Goal: Task Accomplishment & Management: Use online tool/utility

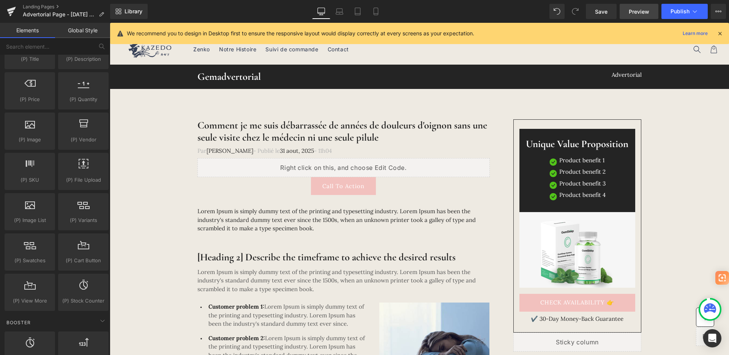
click at [640, 10] on span "Preview" at bounding box center [639, 12] width 21 height 8
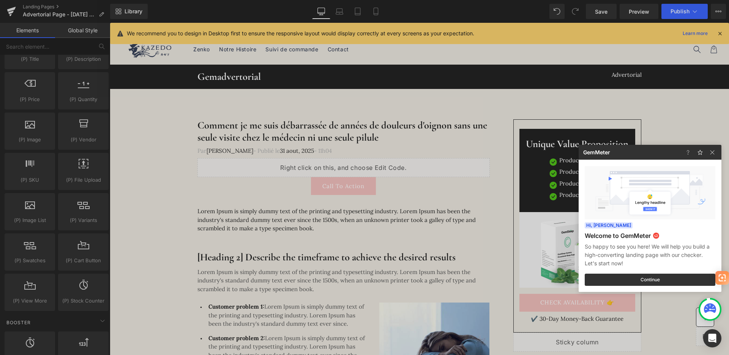
click at [60, 113] on div at bounding box center [364, 177] width 729 height 355
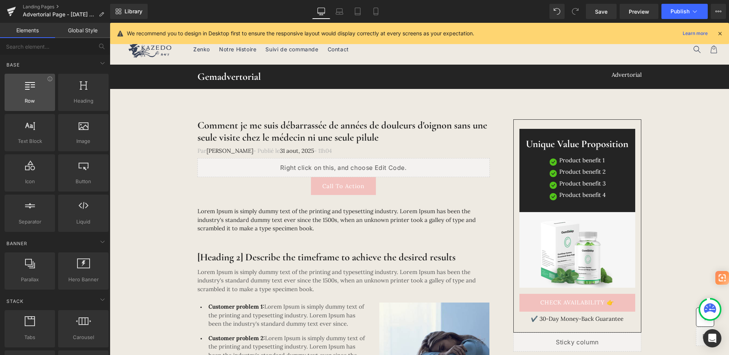
click at [49, 104] on span "Row" at bounding box center [30, 101] width 46 height 8
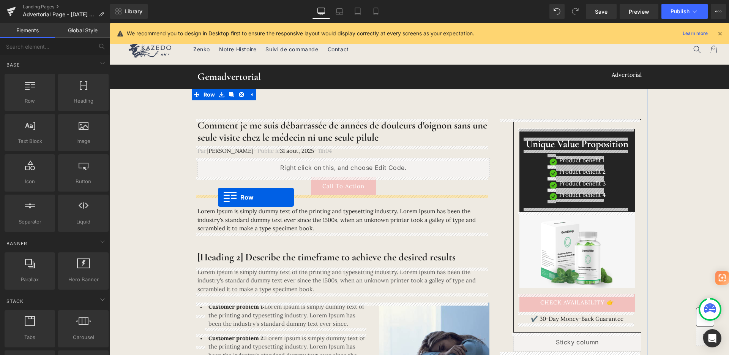
drag, startPoint x: 152, startPoint y: 120, endPoint x: 218, endPoint y: 197, distance: 102.1
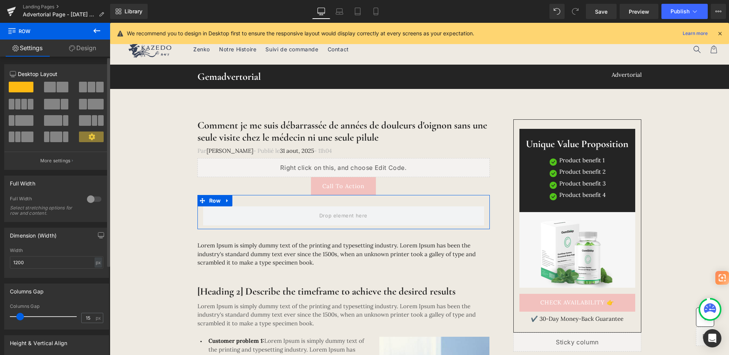
click at [53, 99] on span at bounding box center [52, 104] width 16 height 11
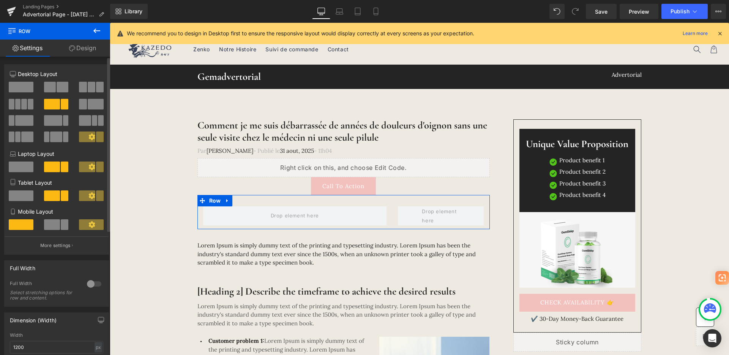
click at [60, 85] on span at bounding box center [63, 87] width 12 height 11
click at [92, 108] on span at bounding box center [96, 104] width 16 height 11
click at [54, 225] on span at bounding box center [60, 224] width 16 height 11
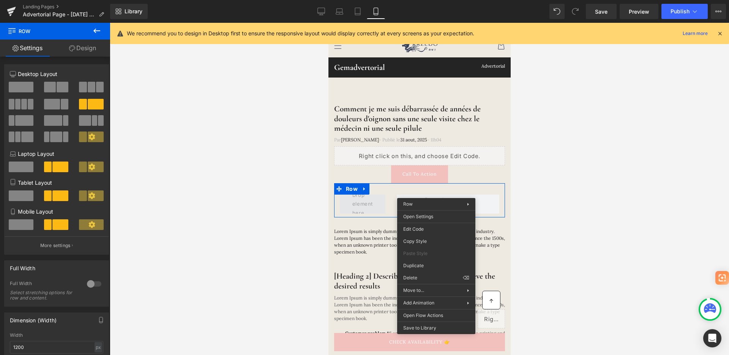
drag, startPoint x: 476, startPoint y: 201, endPoint x: 351, endPoint y: 198, distance: 124.3
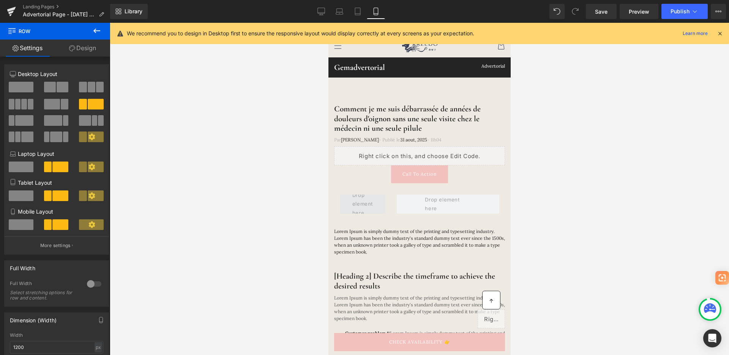
click at [251, 194] on div at bounding box center [420, 189] width 620 height 332
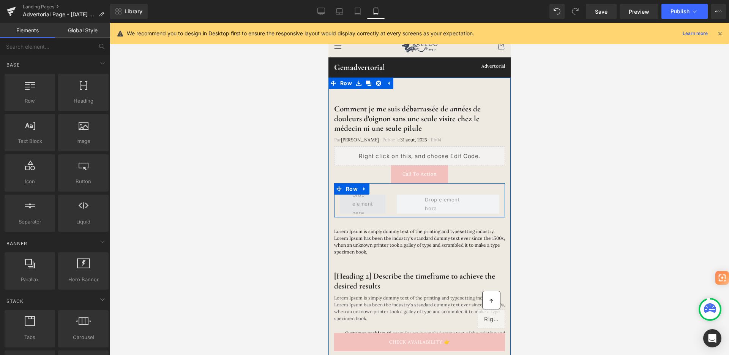
click at [366, 203] on span at bounding box center [362, 204] width 26 height 30
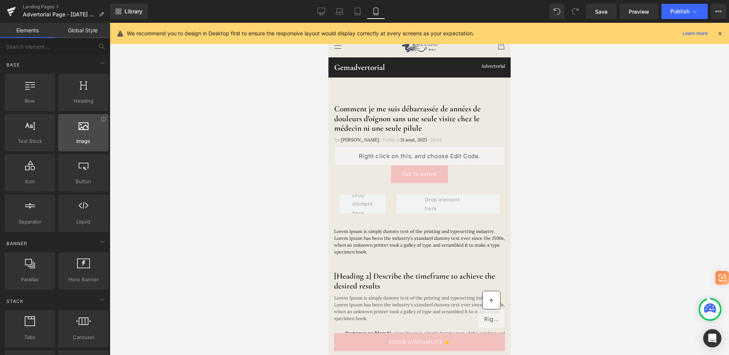
click at [87, 150] on div "Image images, photos, alts, uploads" at bounding box center [83, 132] width 51 height 37
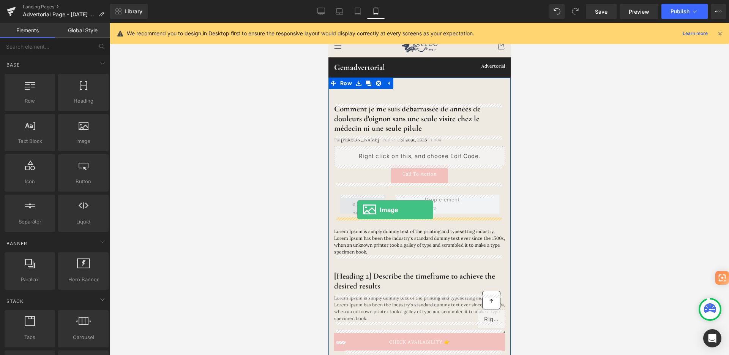
drag, startPoint x: 415, startPoint y: 173, endPoint x: 356, endPoint y: 209, distance: 68.9
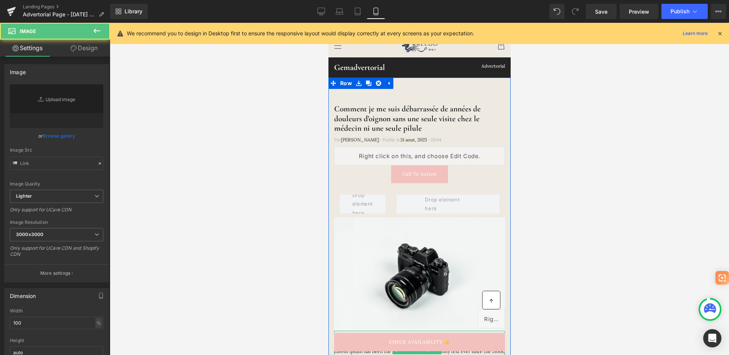
type input "//d1um8515vdn9kb.cloudfront.net/images/parallax.jpg"
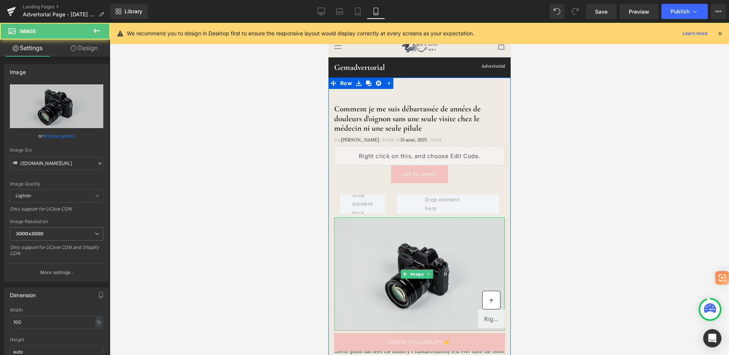
click at [440, 242] on img at bounding box center [419, 273] width 171 height 113
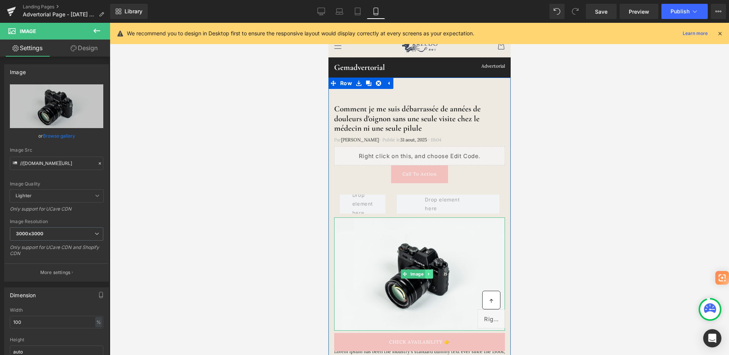
click at [430, 272] on icon at bounding box center [429, 274] width 4 height 5
click at [434, 273] on icon at bounding box center [432, 274] width 4 height 4
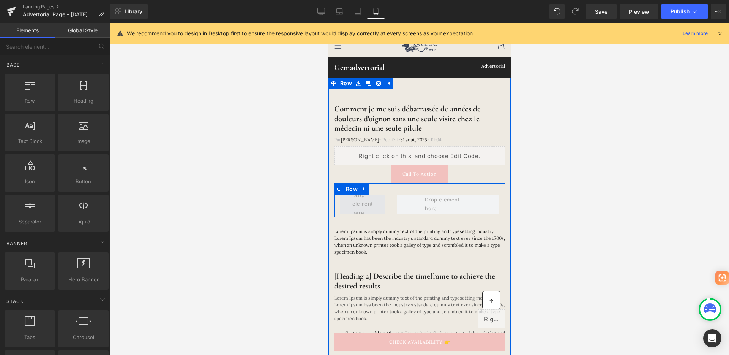
click at [365, 210] on span at bounding box center [362, 204] width 26 height 30
click at [366, 209] on span at bounding box center [362, 204] width 26 height 30
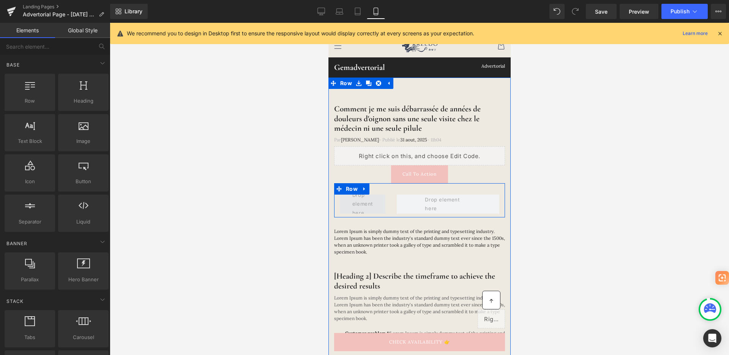
click at [366, 209] on span at bounding box center [362, 204] width 26 height 30
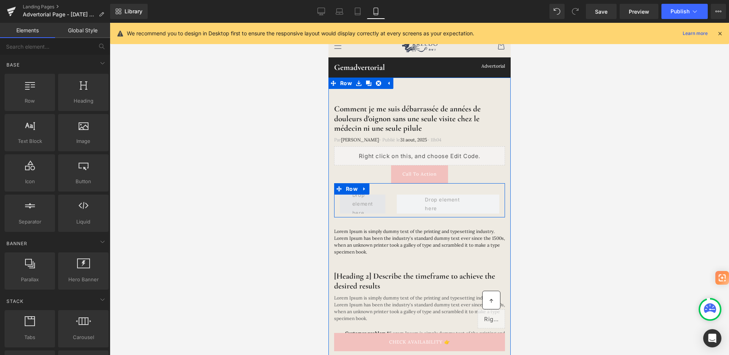
click at [366, 209] on span at bounding box center [362, 204] width 26 height 30
drag, startPoint x: 412, startPoint y: 148, endPoint x: 355, endPoint y: 205, distance: 81.1
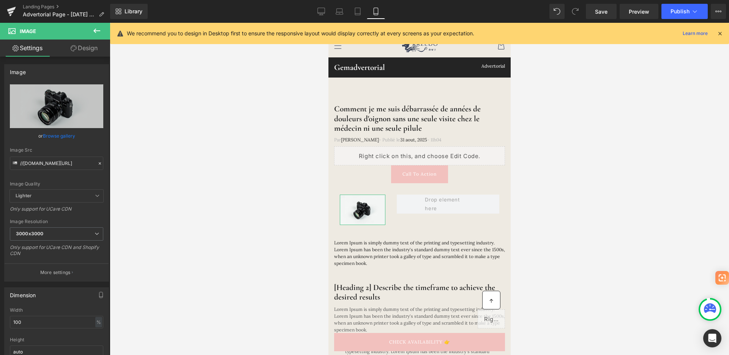
click at [71, 48] on icon at bounding box center [74, 48] width 6 height 6
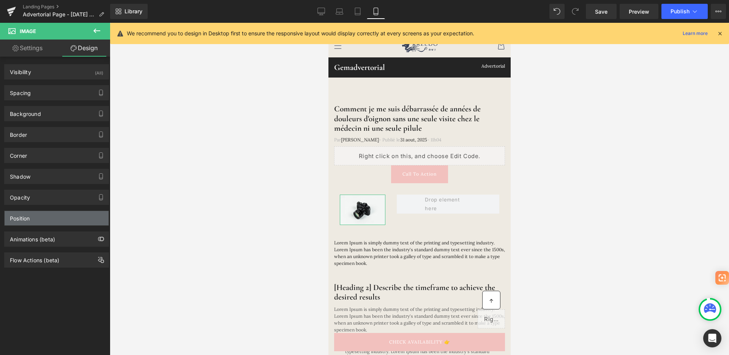
click at [28, 213] on div "Position" at bounding box center [20, 216] width 20 height 11
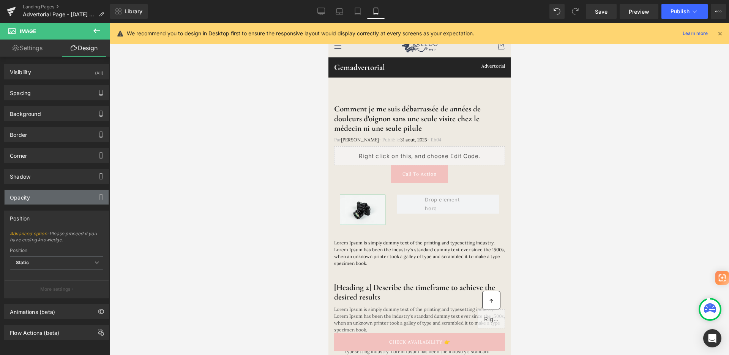
click at [32, 195] on div "Opacity" at bounding box center [57, 197] width 104 height 14
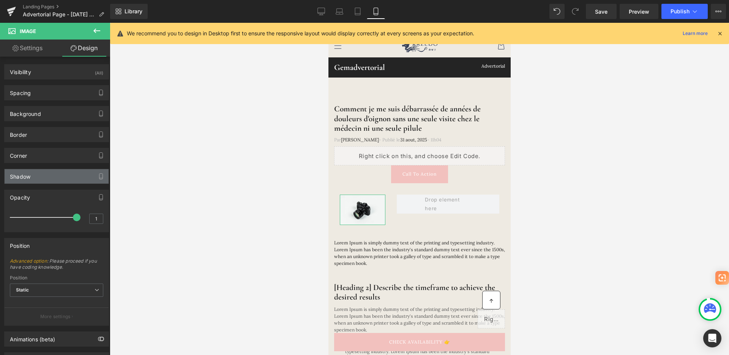
click at [43, 180] on div "Shadow" at bounding box center [57, 176] width 104 height 14
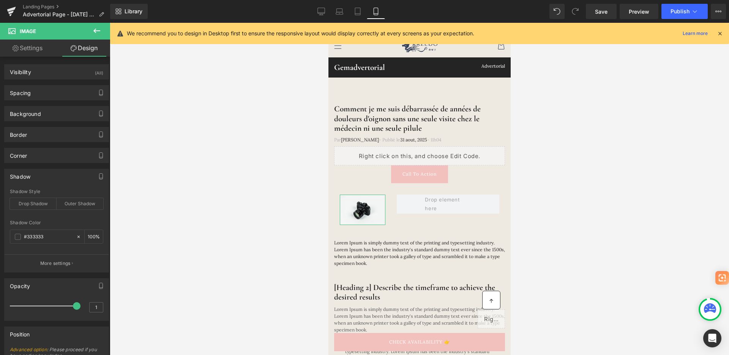
click at [59, 147] on div "Corner Corner Style Custom Default Corner Custom Custom Default Corner Radius (…" at bounding box center [57, 152] width 114 height 21
click at [62, 137] on div "Border" at bounding box center [57, 134] width 104 height 14
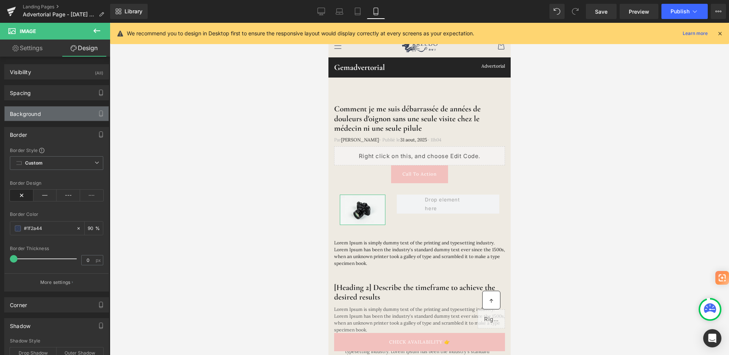
click at [64, 114] on div "Background" at bounding box center [57, 113] width 104 height 14
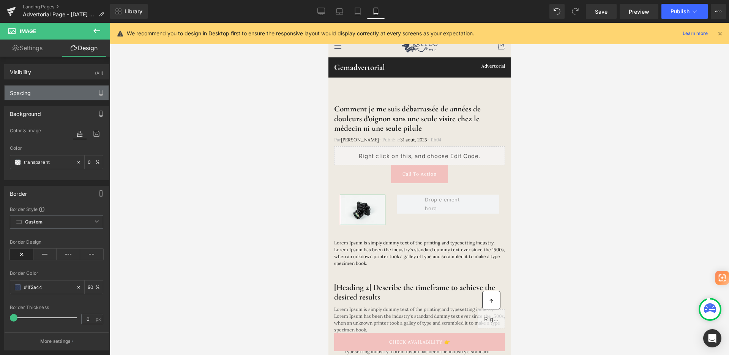
click at [66, 92] on div "Spacing" at bounding box center [57, 92] width 104 height 14
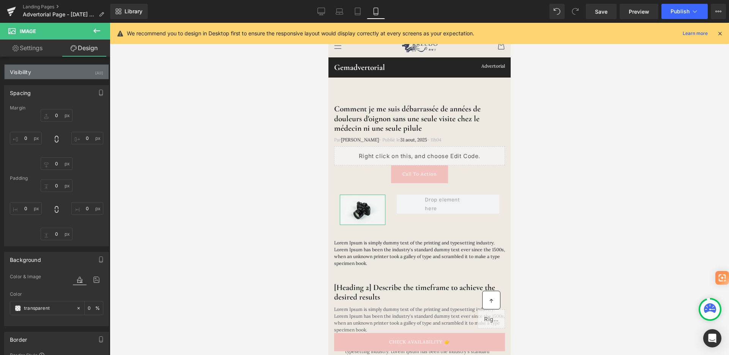
click at [69, 72] on div "Visibility (All)" at bounding box center [57, 72] width 104 height 14
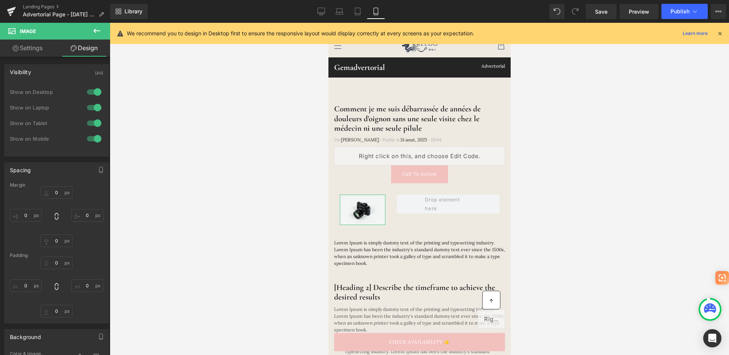
click at [34, 51] on link "Settings" at bounding box center [27, 48] width 55 height 17
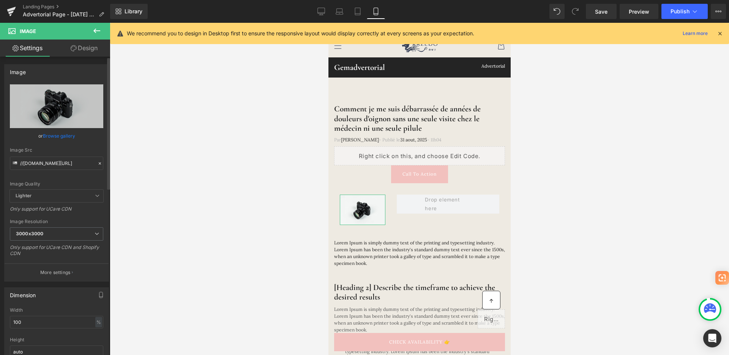
click at [62, 135] on link "Browse gallery" at bounding box center [59, 135] width 32 height 13
click at [54, 0] on div "Image You are previewing how the will restyle your page. You can not edit Eleme…" at bounding box center [364, 0] width 729 height 0
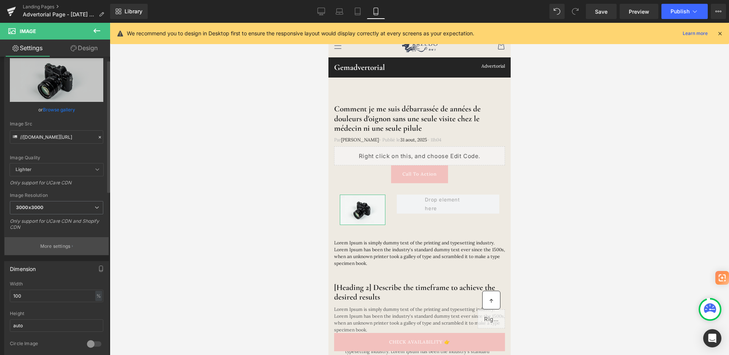
scroll to position [116, 0]
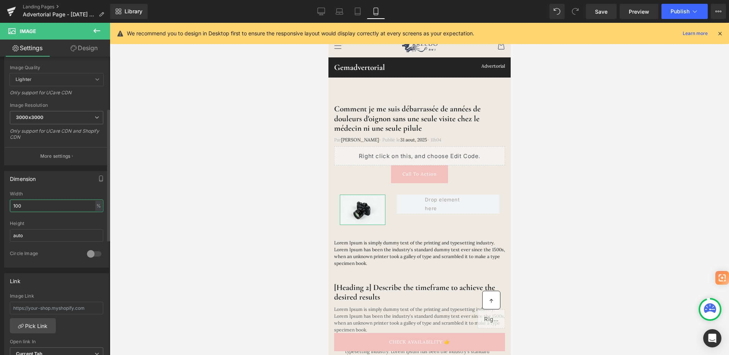
click at [36, 204] on input "100" at bounding box center [56, 205] width 93 height 13
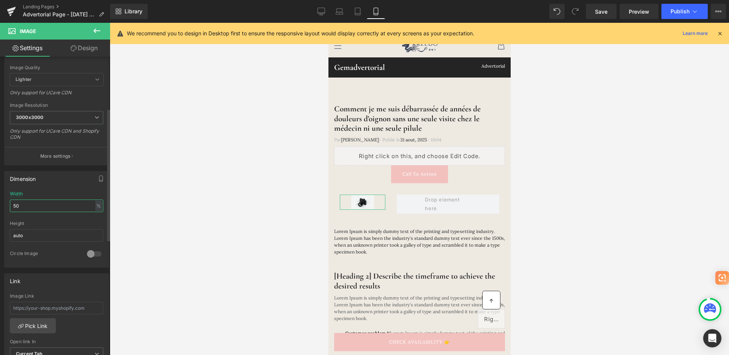
type input "50"
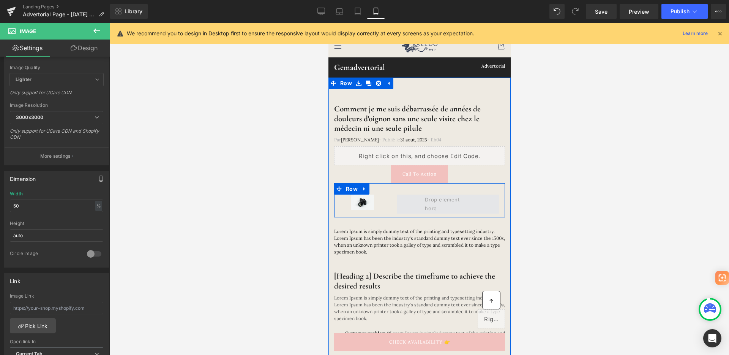
click at [446, 202] on span at bounding box center [447, 204] width 51 height 22
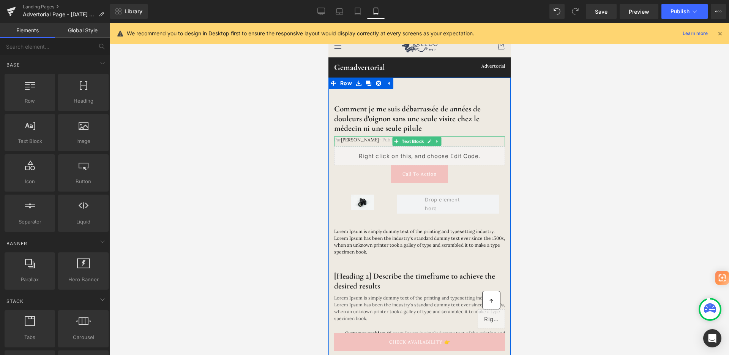
click at [379, 139] on span "- Publié le" at bounding box center [389, 140] width 21 height 6
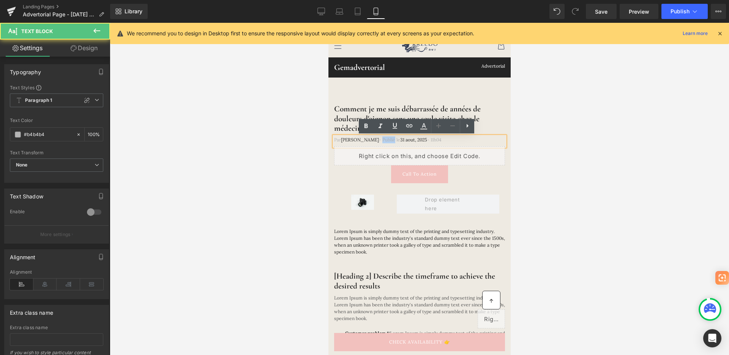
click at [379, 139] on span "- Publié le" at bounding box center [389, 140] width 21 height 6
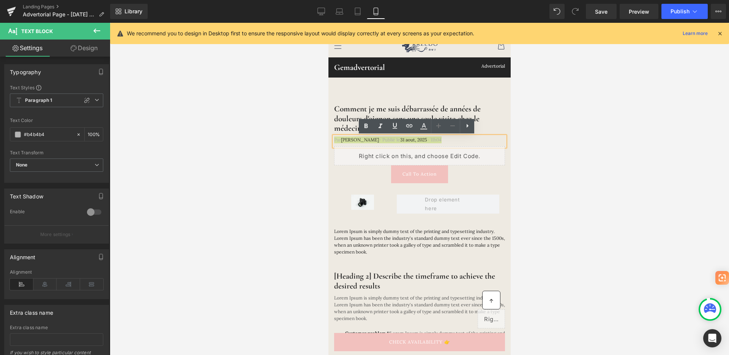
click at [308, 147] on div at bounding box center [420, 189] width 620 height 332
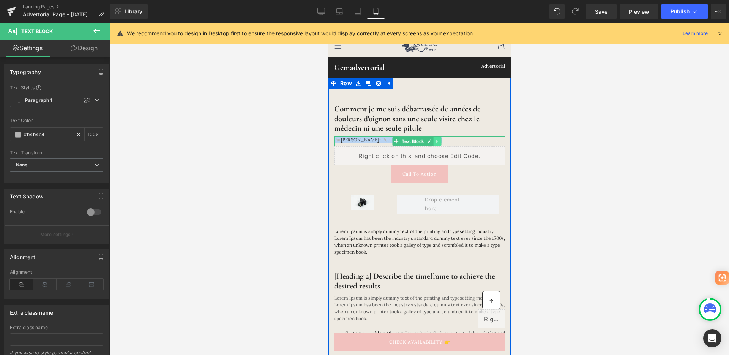
click at [439, 142] on link at bounding box center [437, 141] width 8 height 9
click at [431, 142] on icon at bounding box center [433, 141] width 4 height 5
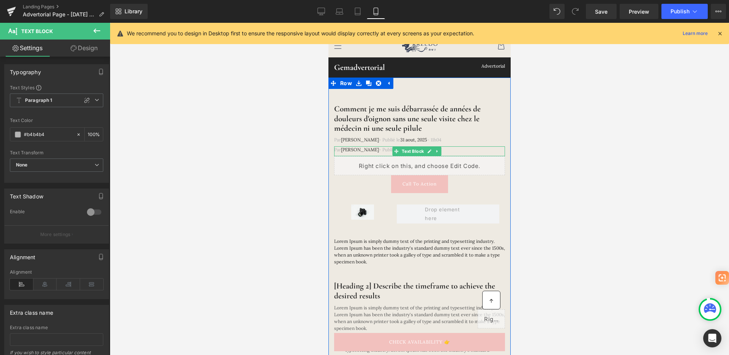
click at [383, 149] on span "- Publié le" at bounding box center [389, 150] width 21 height 6
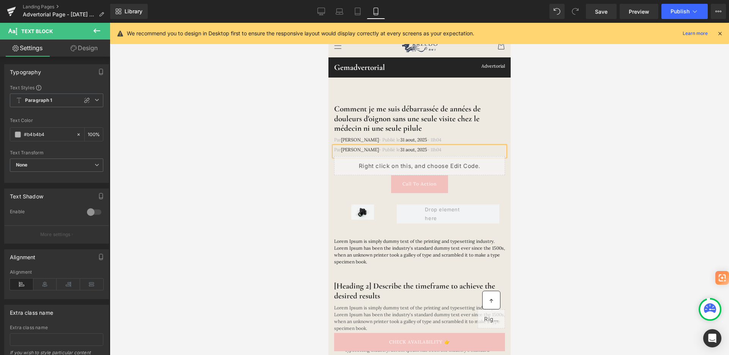
click at [287, 153] on div at bounding box center [420, 189] width 620 height 332
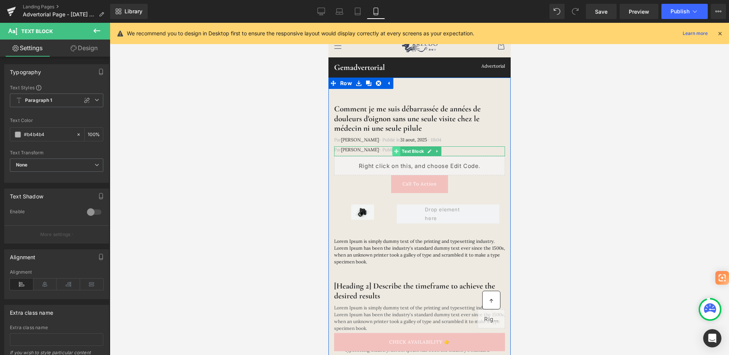
click at [396, 152] on icon at bounding box center [396, 151] width 4 height 4
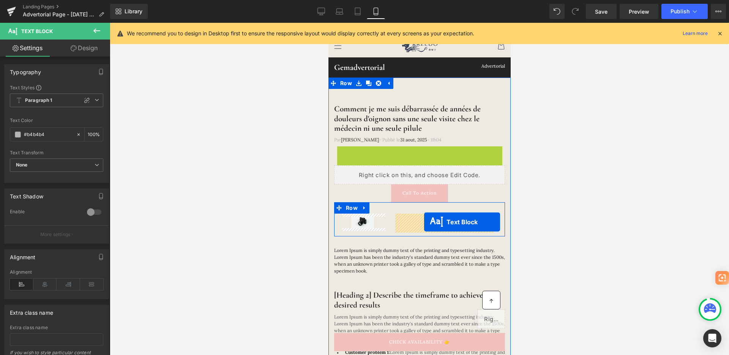
drag, startPoint x: 395, startPoint y: 152, endPoint x: 424, endPoint y: 222, distance: 75.5
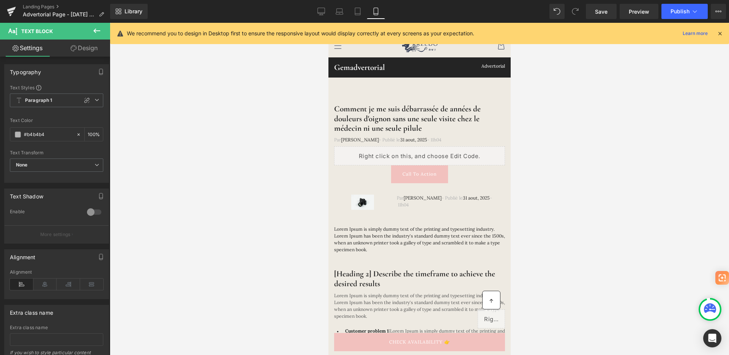
click at [561, 203] on div at bounding box center [420, 189] width 620 height 332
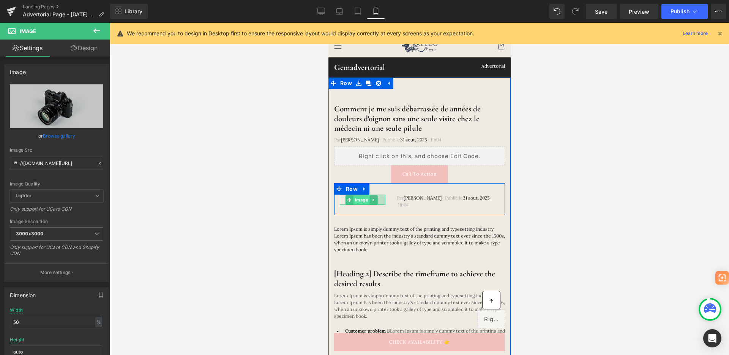
drag, startPoint x: 382, startPoint y: 201, endPoint x: 362, endPoint y: 204, distance: 19.6
click at [362, 204] on div "Image 51px" at bounding box center [363, 199] width 46 height 10
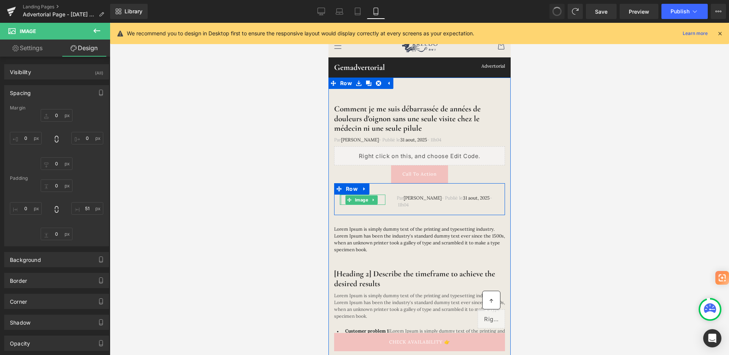
type input "0"
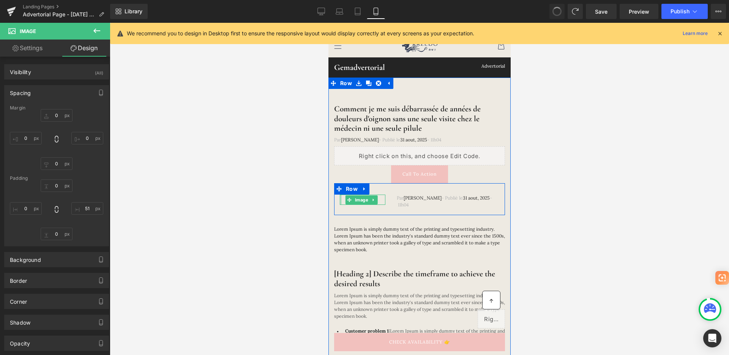
type input "28.3174"
type input "0"
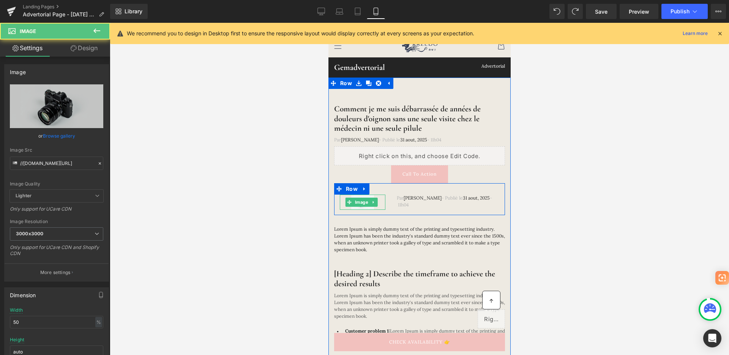
click at [379, 198] on div at bounding box center [363, 201] width 46 height 15
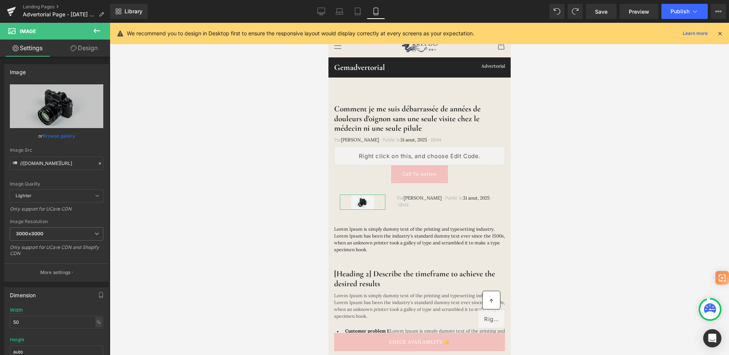
click at [83, 51] on link "Design" at bounding box center [84, 48] width 55 height 17
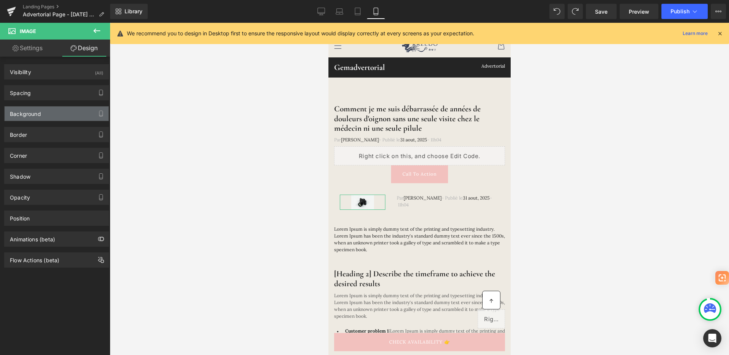
click at [33, 114] on div "Background" at bounding box center [25, 111] width 31 height 11
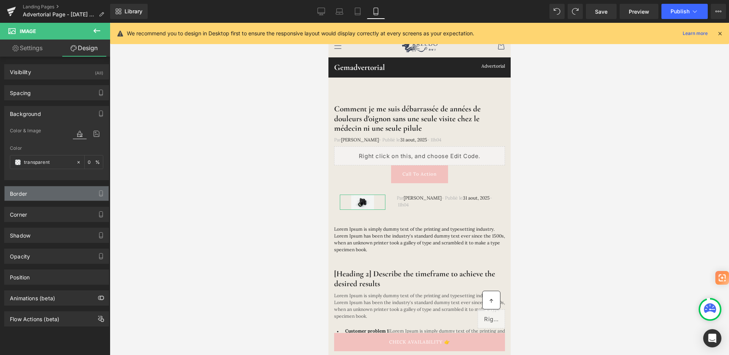
click at [24, 198] on div "Border" at bounding box center [57, 193] width 104 height 14
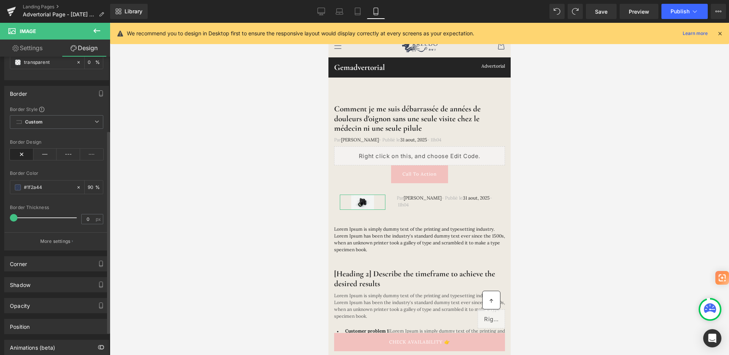
scroll to position [142, 0]
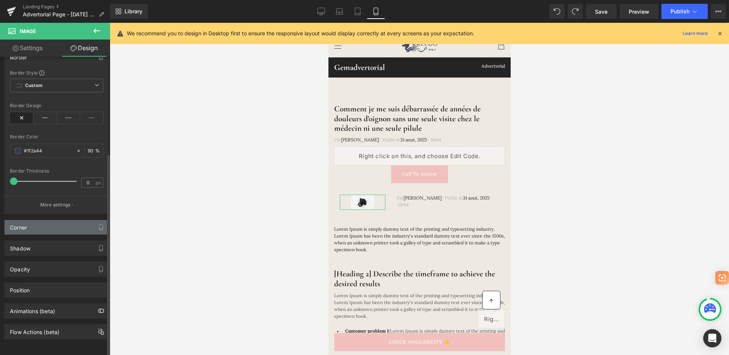
click at [29, 224] on div "Corner" at bounding box center [57, 227] width 104 height 14
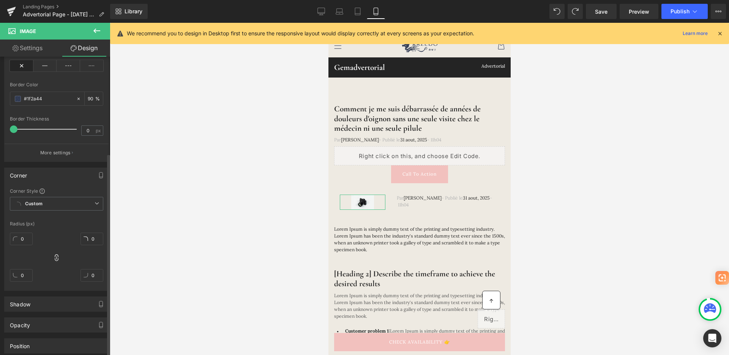
scroll to position [250, 0]
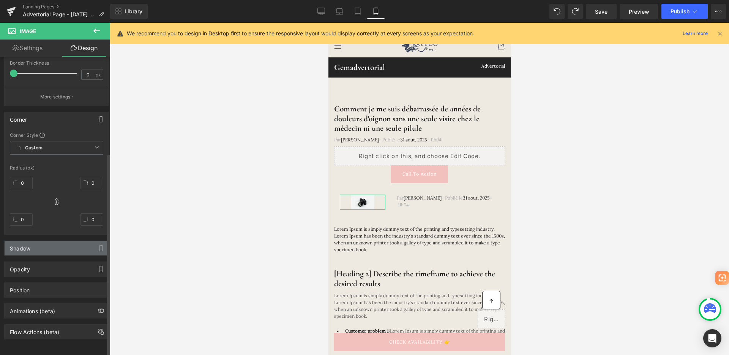
click at [27, 241] on div "Shadow" at bounding box center [20, 246] width 21 height 11
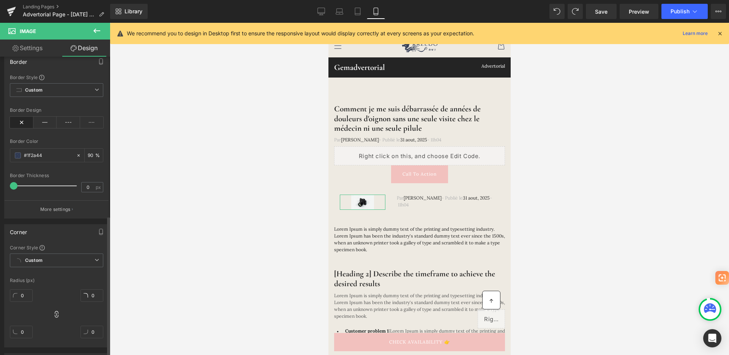
scroll to position [0, 0]
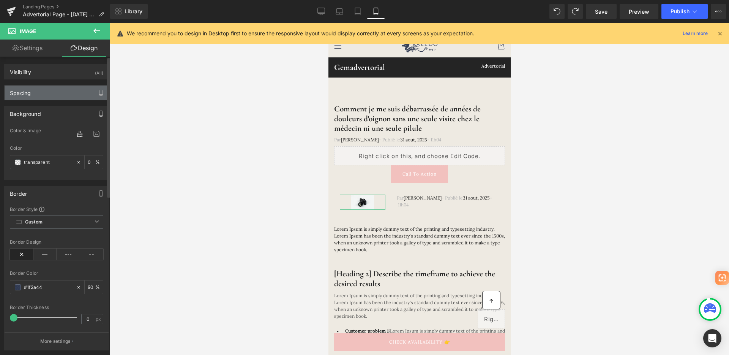
click at [33, 95] on div "Spacing" at bounding box center [57, 92] width 104 height 14
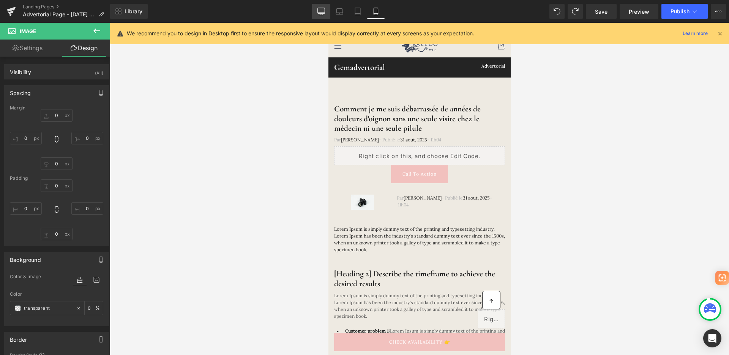
click at [320, 12] on icon at bounding box center [322, 12] width 8 height 8
type input "0"
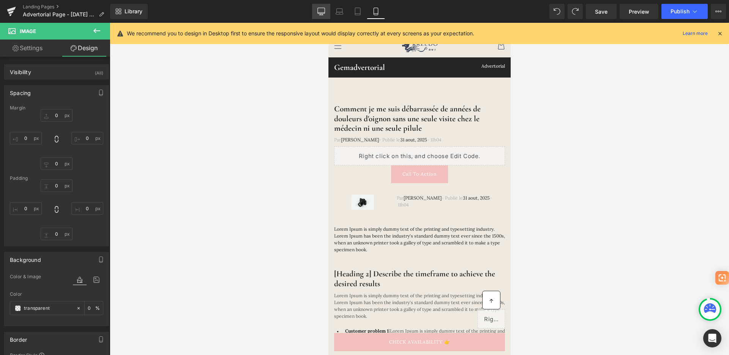
type input "0"
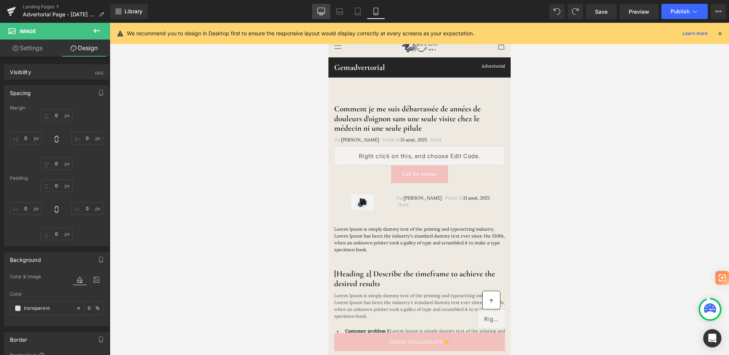
type input "90"
type input "100"
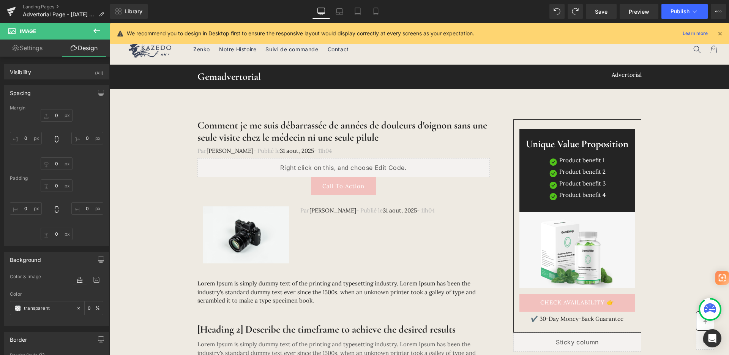
scroll to position [12, 0]
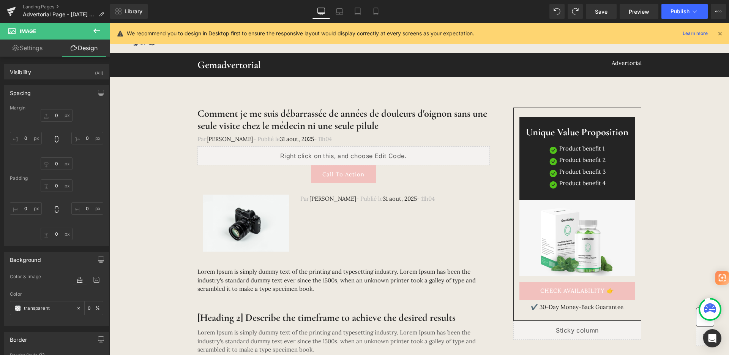
click at [99, 32] on icon at bounding box center [96, 30] width 9 height 9
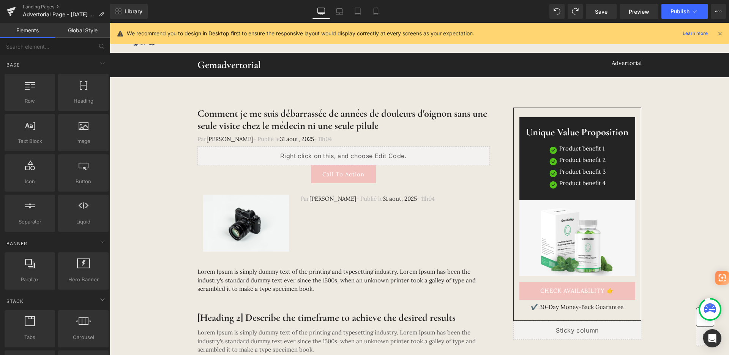
click at [99, 32] on link "Global Style" at bounding box center [82, 30] width 55 height 15
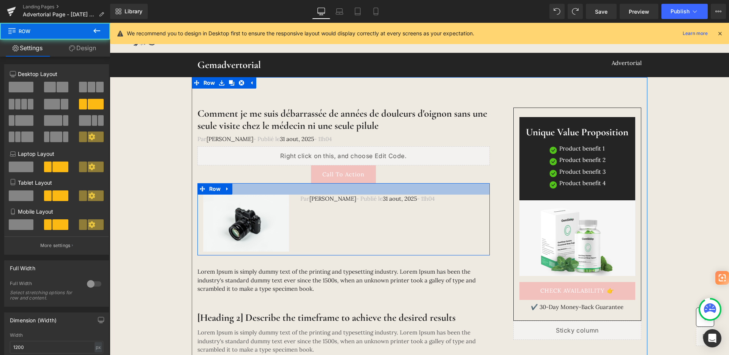
click at [240, 188] on div at bounding box center [344, 188] width 292 height 11
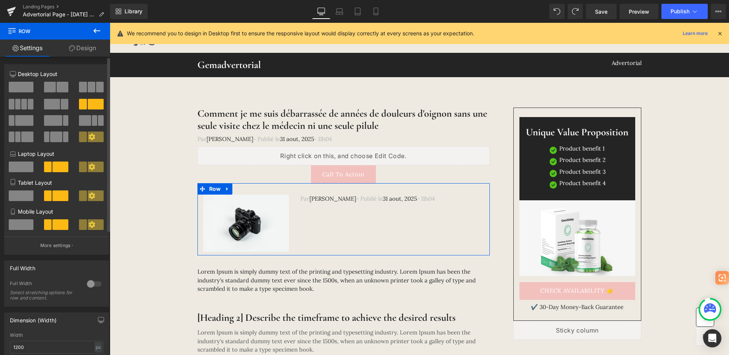
click at [89, 225] on icon at bounding box center [92, 224] width 6 height 6
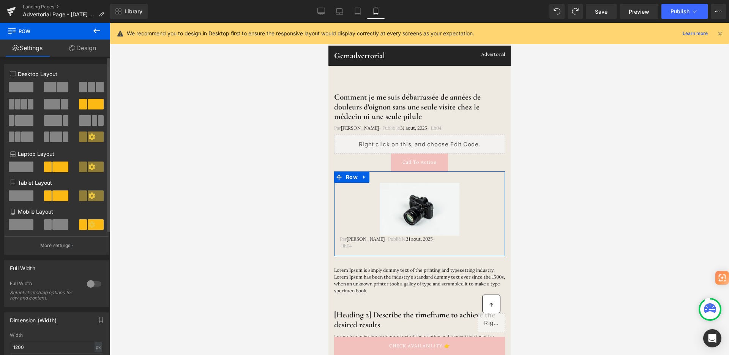
scroll to position [0, 0]
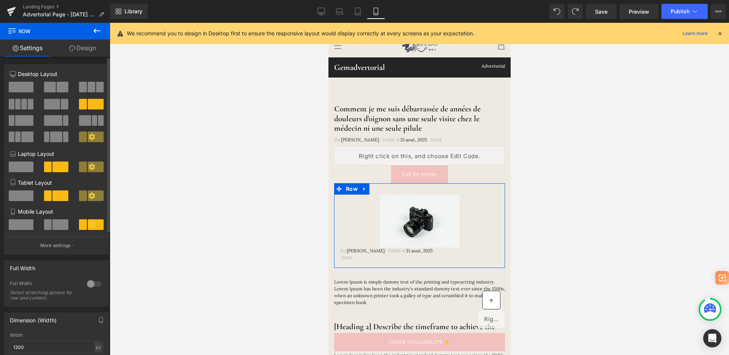
click at [91, 227] on icon at bounding box center [92, 224] width 7 height 7
click at [66, 241] on button "More settings" at bounding box center [57, 245] width 104 height 18
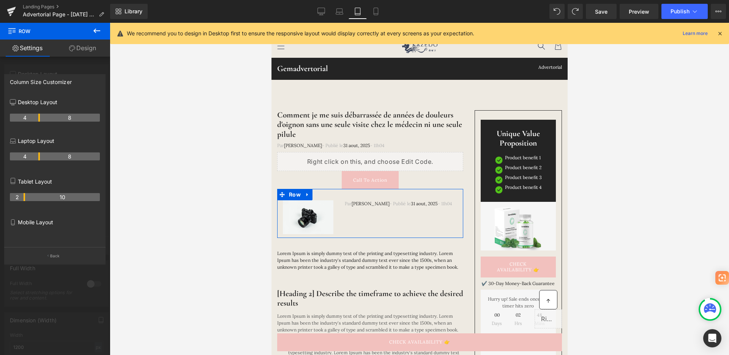
scroll to position [6, 0]
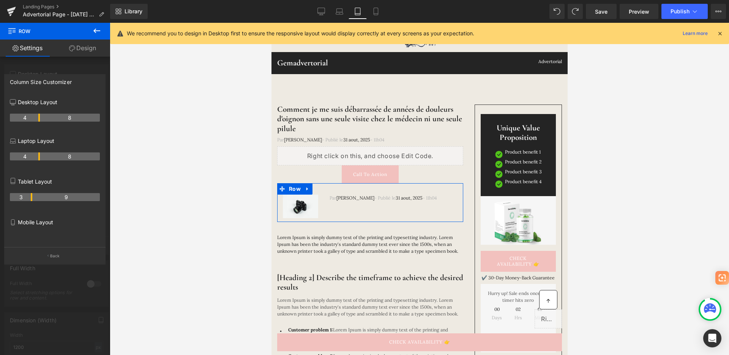
drag, startPoint x: 39, startPoint y: 199, endPoint x: 29, endPoint y: 201, distance: 9.8
click at [29, 201] on div "3 9" at bounding box center [55, 199] width 90 height 21
click at [98, 32] on icon at bounding box center [96, 30] width 9 height 9
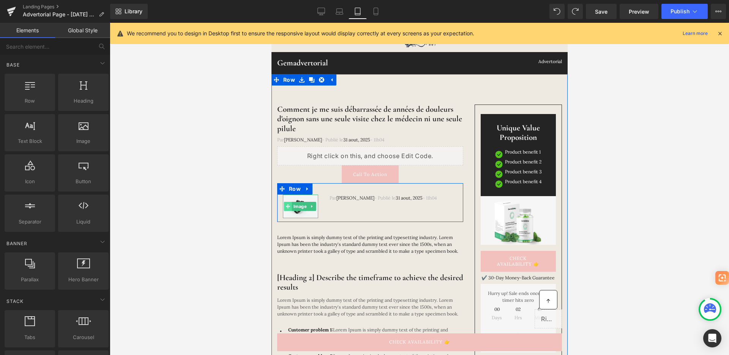
click at [288, 205] on icon at bounding box center [288, 206] width 4 height 4
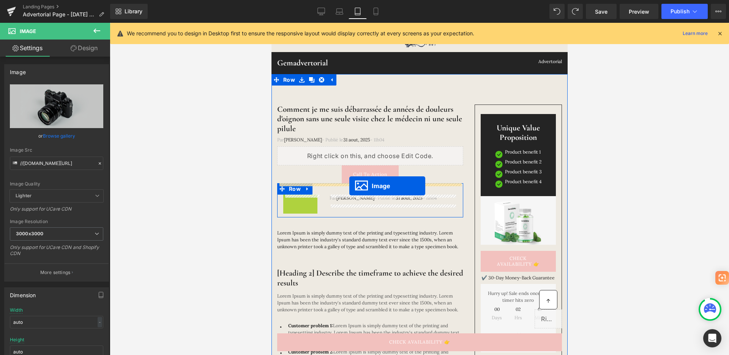
drag, startPoint x: 288, startPoint y: 206, endPoint x: 349, endPoint y: 186, distance: 64.1
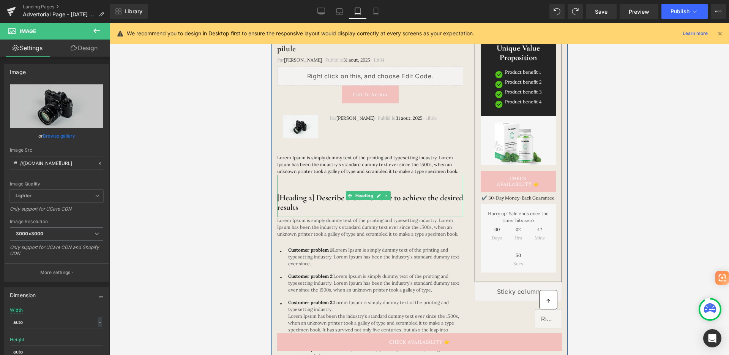
scroll to position [66, 0]
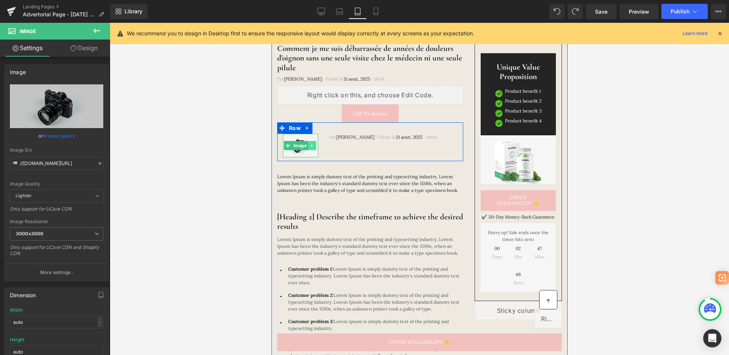
click at [312, 144] on icon at bounding box center [312, 145] width 4 height 5
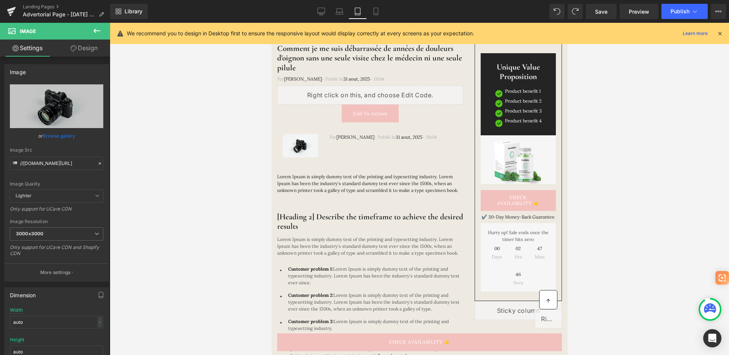
click at [96, 33] on icon at bounding box center [96, 30] width 9 height 9
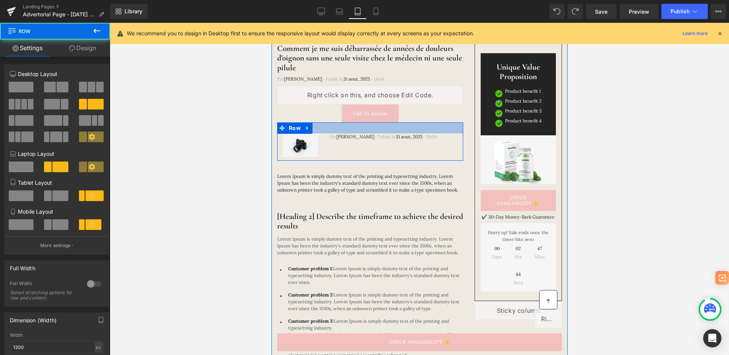
click at [347, 131] on div at bounding box center [370, 127] width 186 height 11
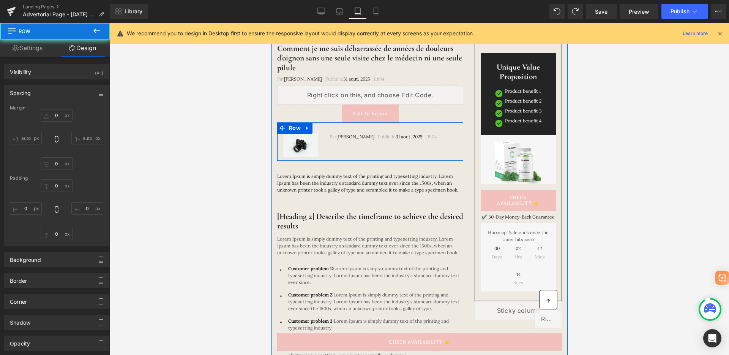
type input "0"
type input "29"
type input "0"
type input "10"
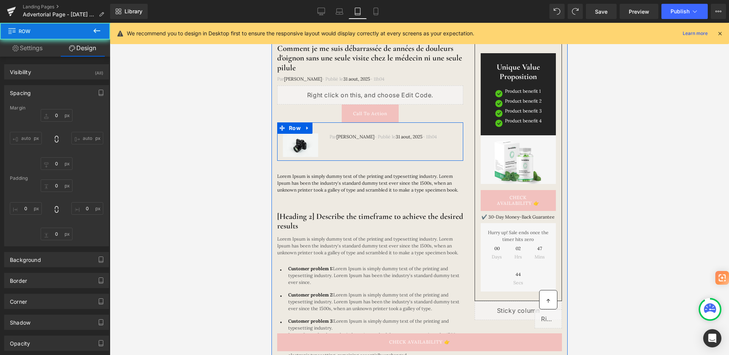
type input "0"
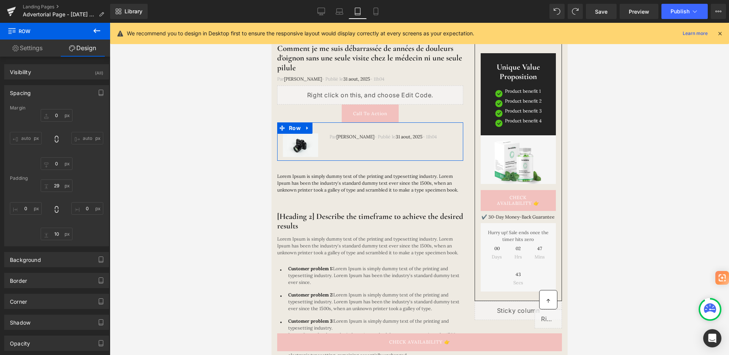
click at [46, 47] on link "Settings" at bounding box center [27, 48] width 55 height 17
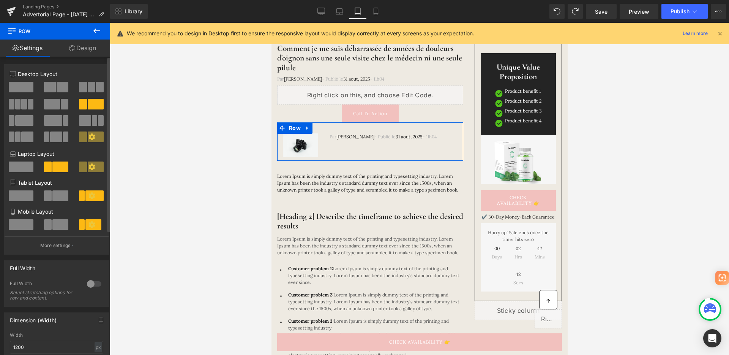
click at [19, 89] on span at bounding box center [21, 87] width 25 height 11
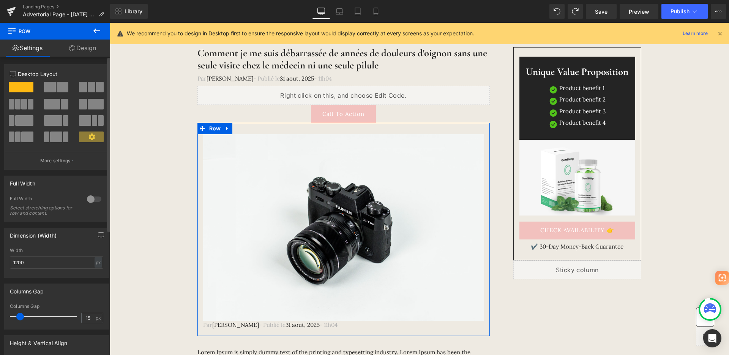
scroll to position [73, 0]
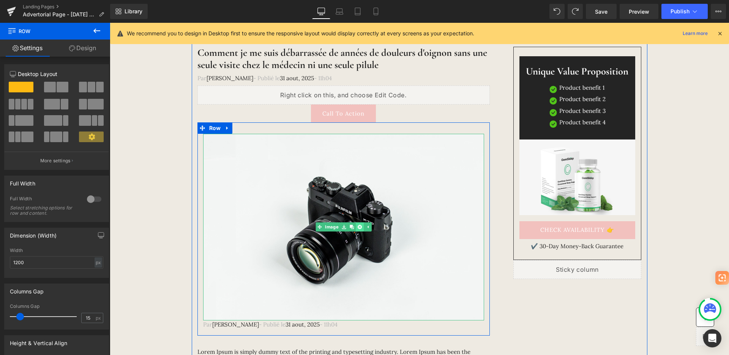
click at [357, 226] on icon at bounding box center [359, 227] width 4 height 4
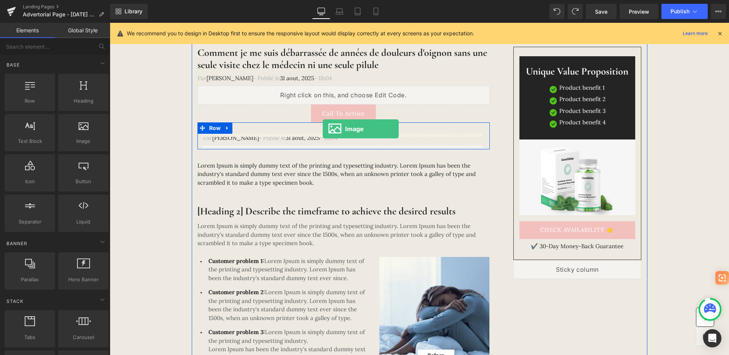
drag, startPoint x: 211, startPoint y: 162, endPoint x: 323, endPoint y: 129, distance: 116.6
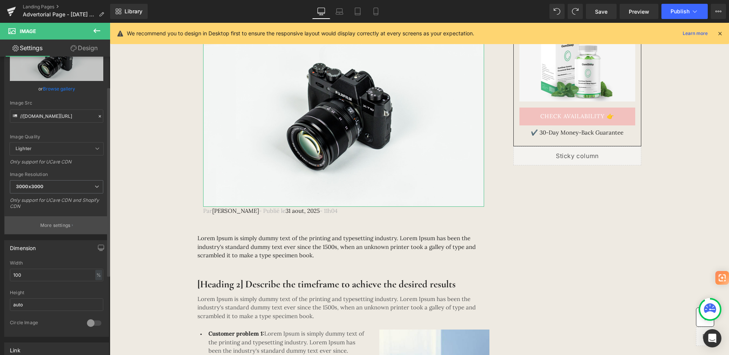
scroll to position [50, 0]
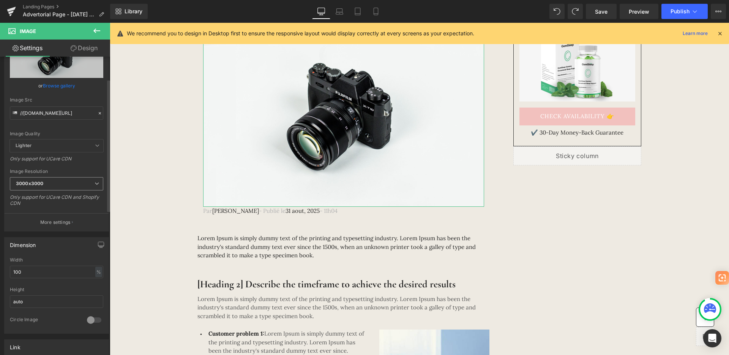
click at [85, 184] on span "3000x3000" at bounding box center [56, 183] width 93 height 13
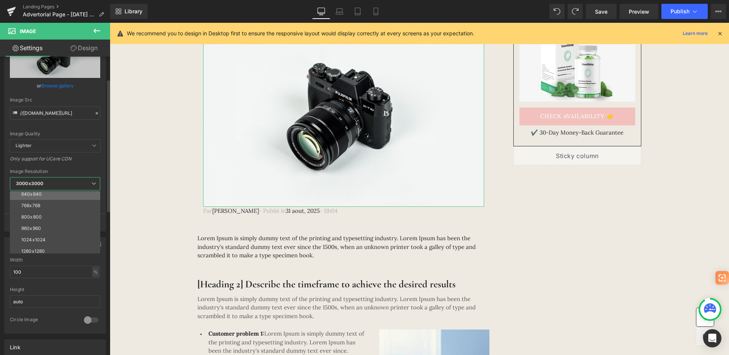
scroll to position [0, 0]
click at [38, 206] on div "240x240" at bounding box center [31, 207] width 21 height 5
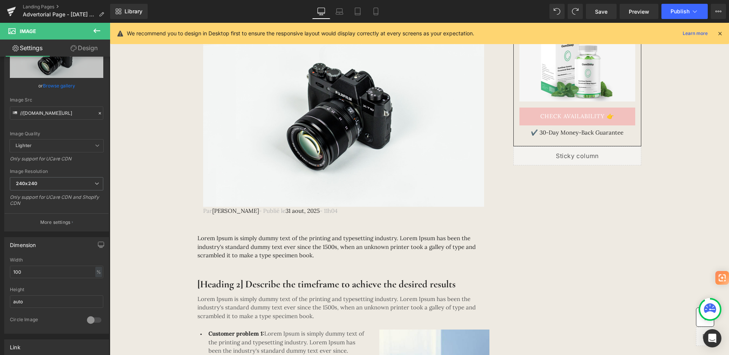
click at [719, 34] on icon at bounding box center [720, 33] width 7 height 7
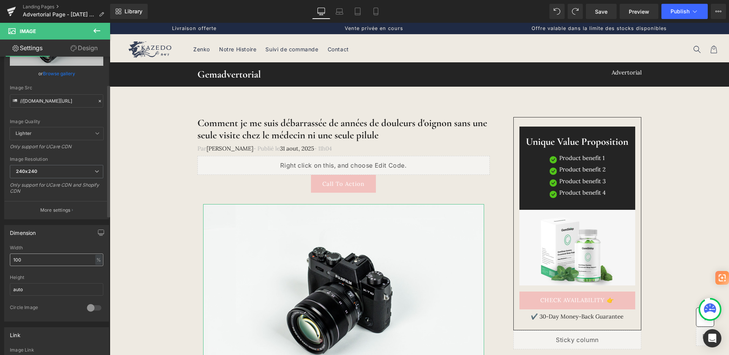
scroll to position [183, 0]
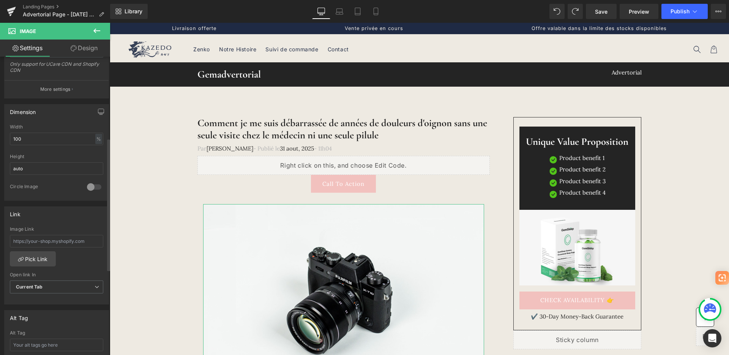
click at [91, 188] on div at bounding box center [94, 187] width 18 height 12
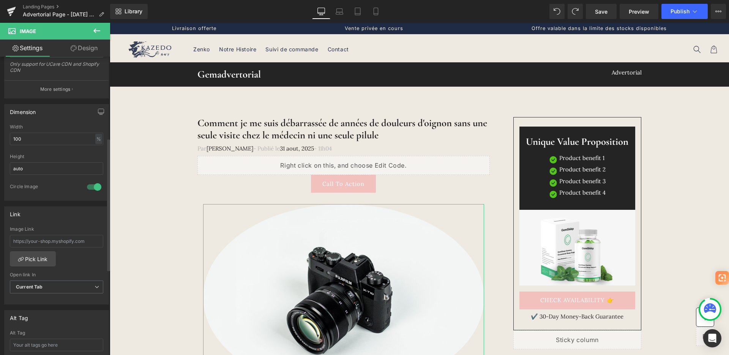
click at [91, 188] on div at bounding box center [94, 187] width 18 height 12
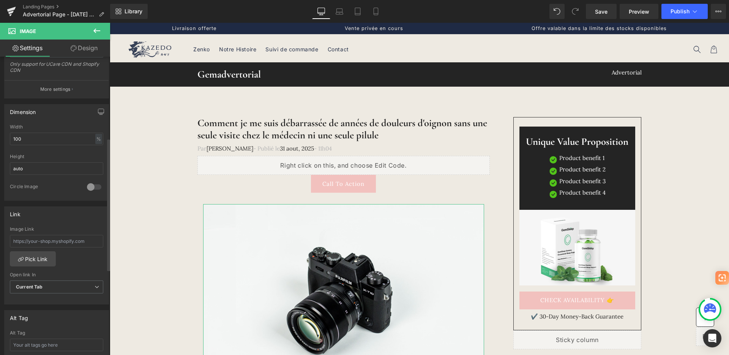
click at [91, 188] on div at bounding box center [94, 187] width 18 height 12
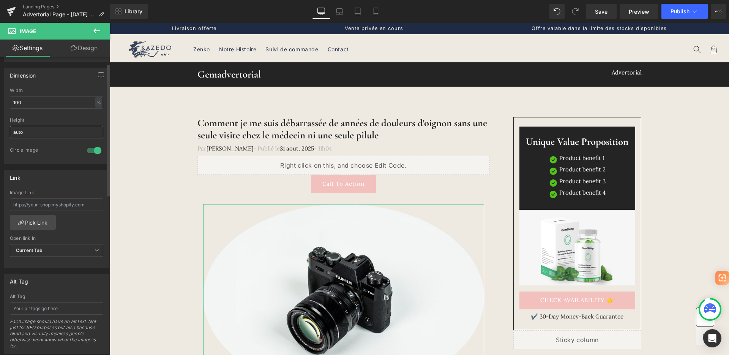
scroll to position [0, 0]
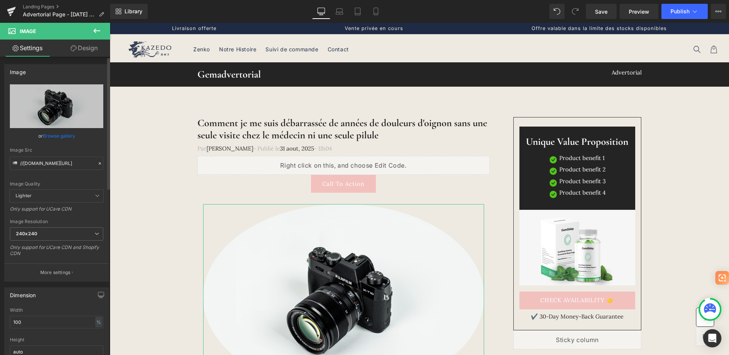
click at [78, 196] on span "Lighter" at bounding box center [56, 196] width 93 height 13
click at [101, 197] on div "//d1um8515vdn9kb.cloudfront.net/images/parallax.jpg Replace Image Upload image …" at bounding box center [57, 182] width 104 height 197
click at [95, 196] on icon at bounding box center [97, 195] width 5 height 5
click at [86, 51] on link "Design" at bounding box center [84, 48] width 55 height 17
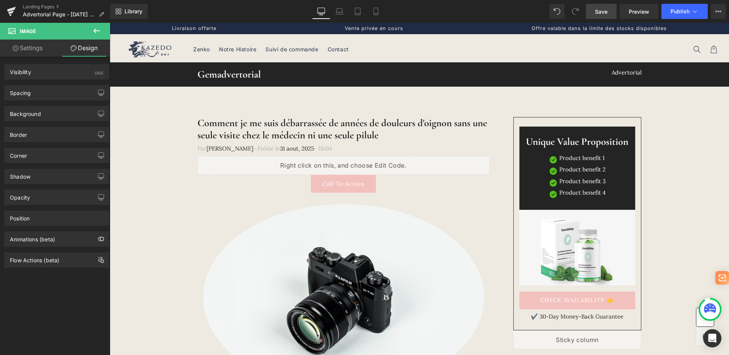
click at [607, 10] on span "Save" at bounding box center [601, 12] width 13 height 8
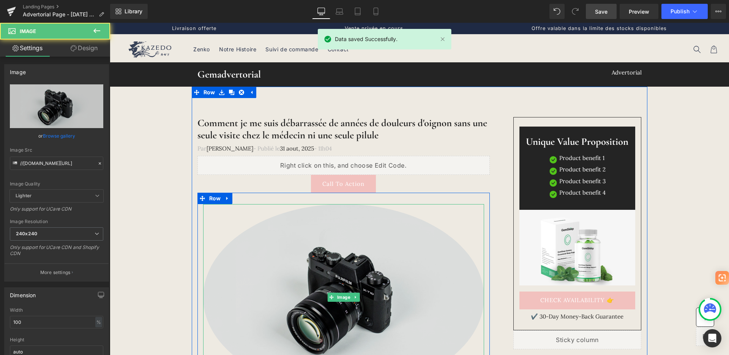
click at [286, 222] on img at bounding box center [343, 297] width 281 height 186
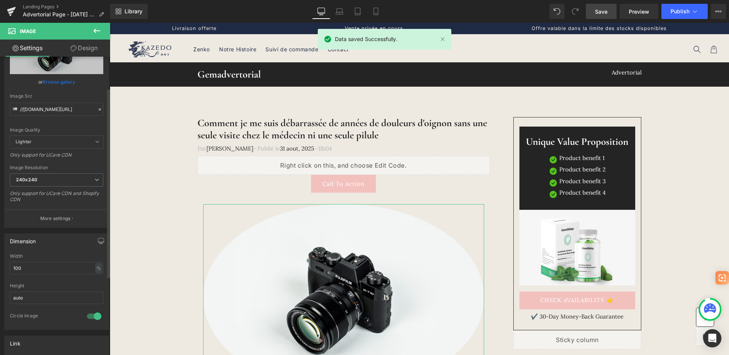
scroll to position [55, 0]
click at [27, 266] on input "100" at bounding box center [56, 267] width 93 height 13
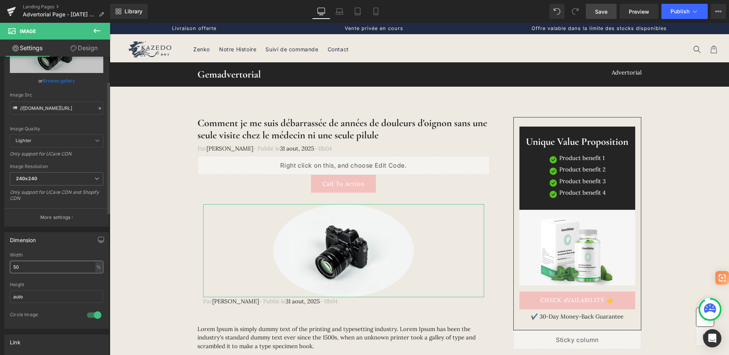
type input "5"
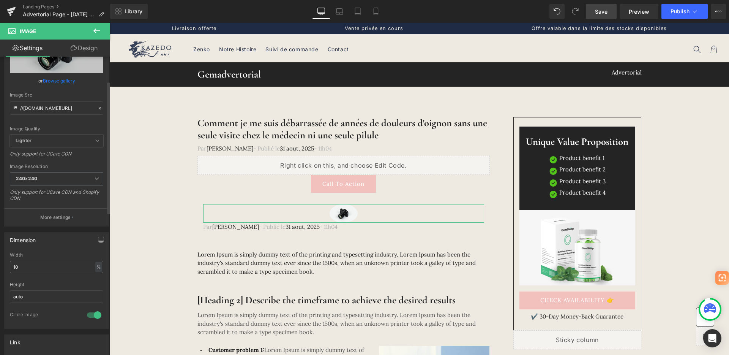
type input "10"
click at [376, 13] on icon at bounding box center [376, 12] width 8 height 8
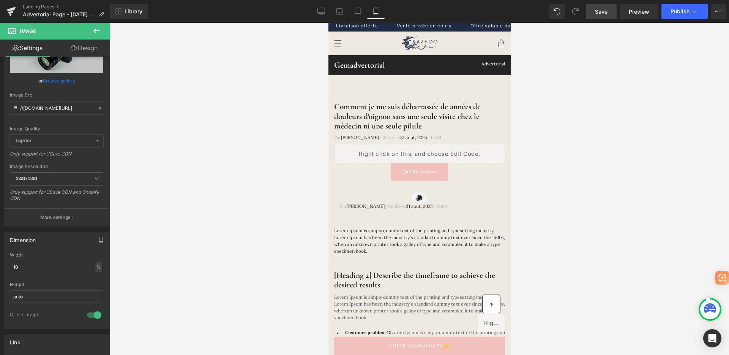
scroll to position [0, 0]
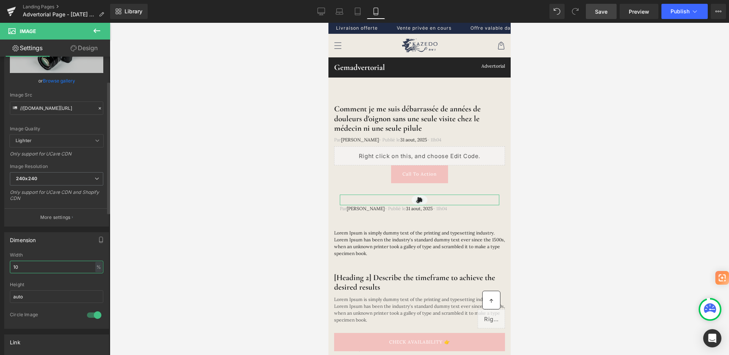
click at [52, 262] on input "10" at bounding box center [56, 267] width 93 height 13
click at [59, 263] on input "10" at bounding box center [56, 267] width 93 height 13
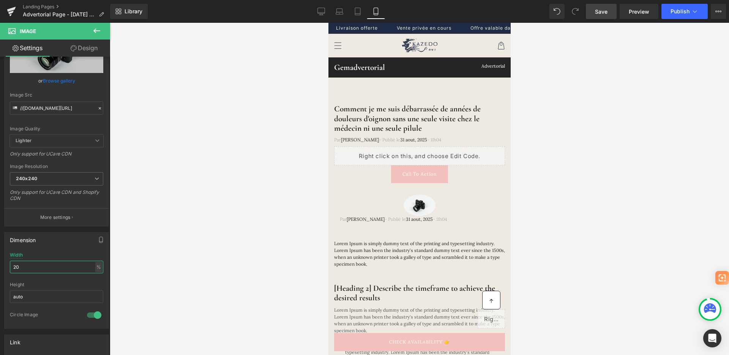
type input "20"
click at [257, 240] on div at bounding box center [420, 189] width 620 height 332
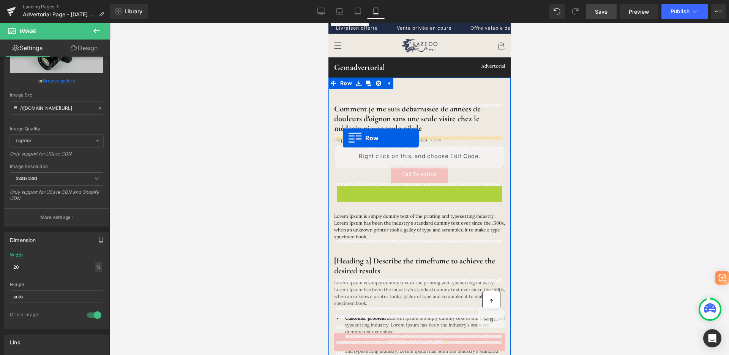
drag, startPoint x: 336, startPoint y: 190, endPoint x: 343, endPoint y: 138, distance: 52.8
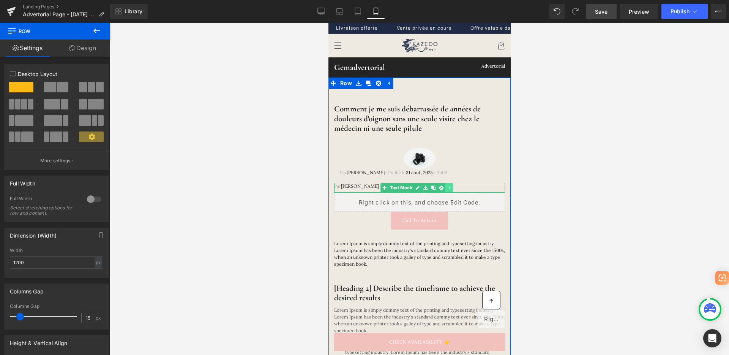
click at [450, 187] on icon at bounding box center [449, 187] width 4 height 5
click at [353, 186] on font "Jeanne Dubois" at bounding box center [360, 186] width 38 height 6
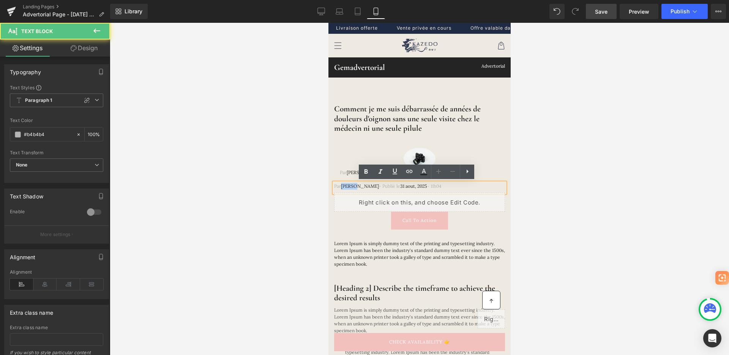
click at [353, 186] on font "Jeanne Dubois" at bounding box center [360, 186] width 38 height 6
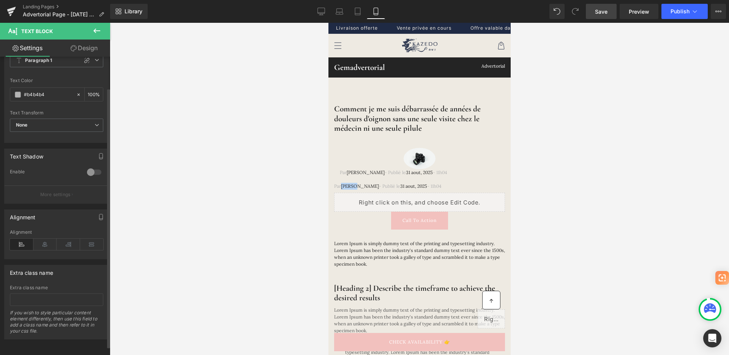
scroll to position [46, 0]
click at [86, 46] on link "Design" at bounding box center [84, 48] width 55 height 17
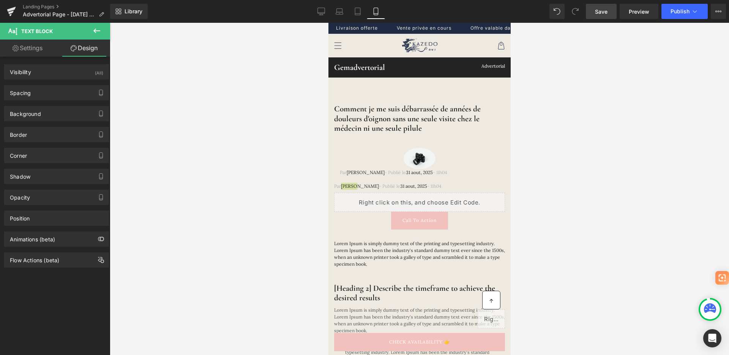
click at [45, 49] on link "Settings" at bounding box center [27, 48] width 55 height 17
type input "100"
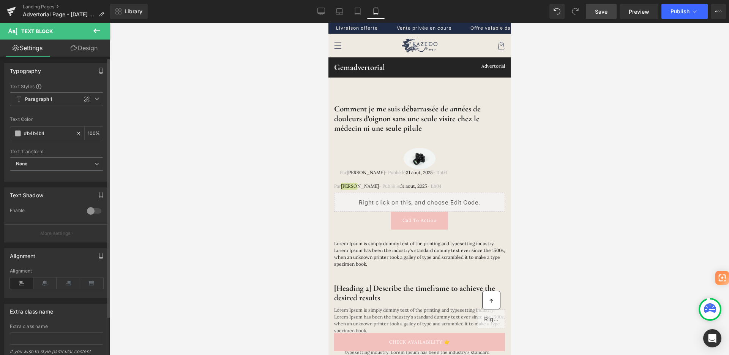
scroll to position [0, 0]
click at [570, 191] on div at bounding box center [420, 189] width 620 height 332
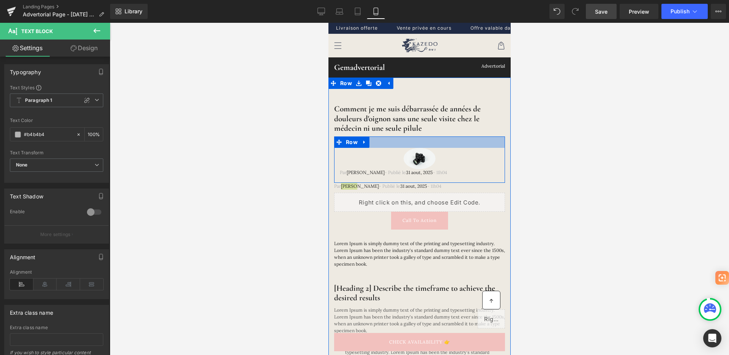
click at [409, 142] on div at bounding box center [419, 141] width 171 height 11
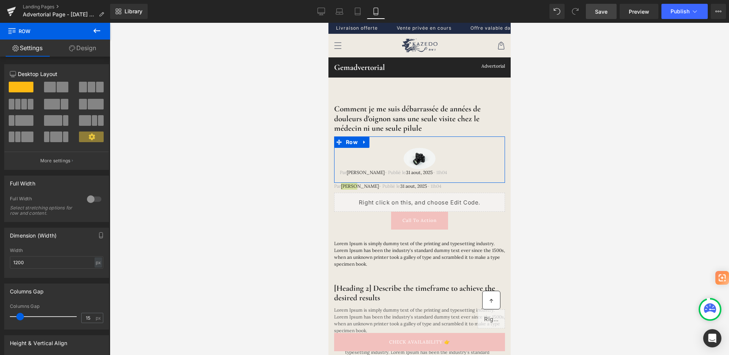
click at [85, 51] on link "Design" at bounding box center [82, 48] width 55 height 17
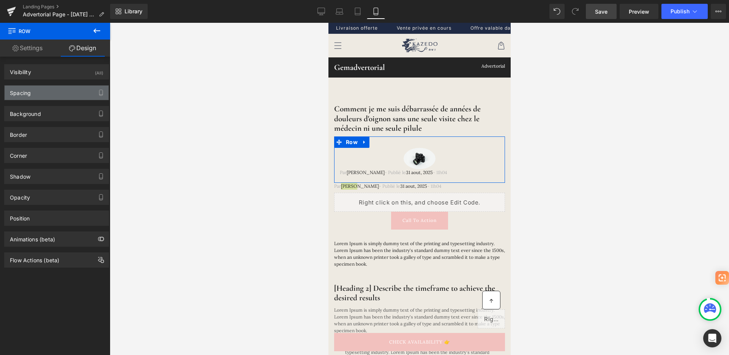
click at [43, 91] on div "Spacing" at bounding box center [57, 92] width 104 height 14
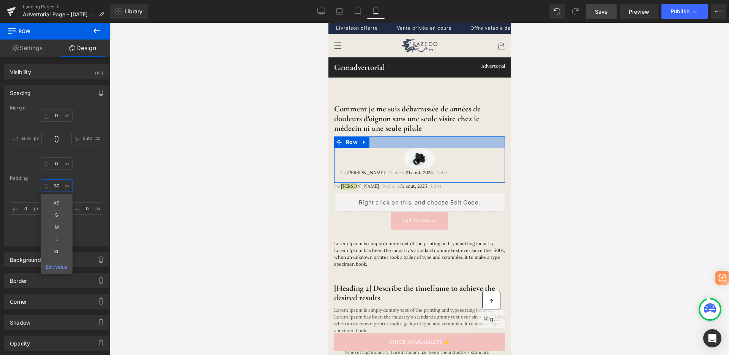
click at [58, 182] on input "30" at bounding box center [57, 185] width 32 height 13
type input "XS"
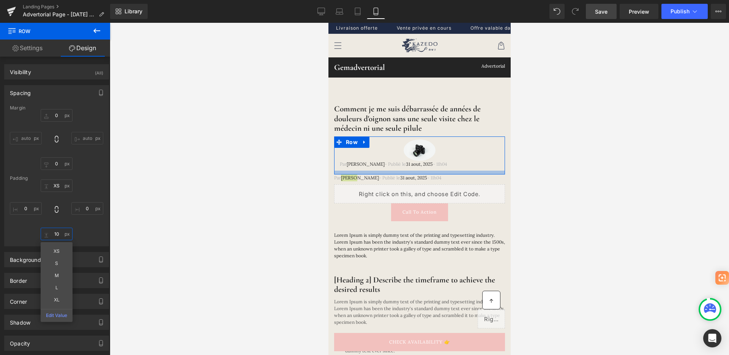
click at [55, 231] on input "10" at bounding box center [57, 234] width 32 height 13
type input "XS"
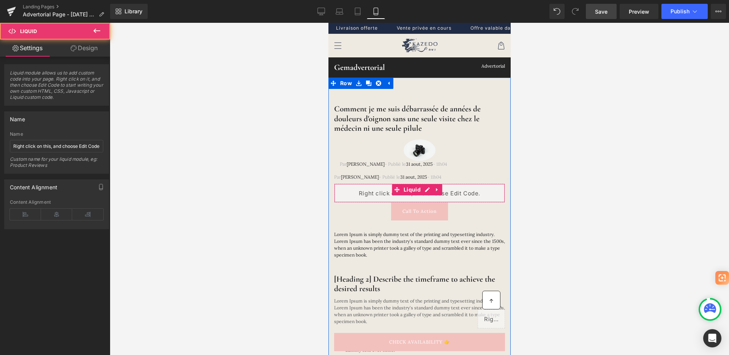
click at [468, 187] on div "Liquid" at bounding box center [419, 192] width 171 height 19
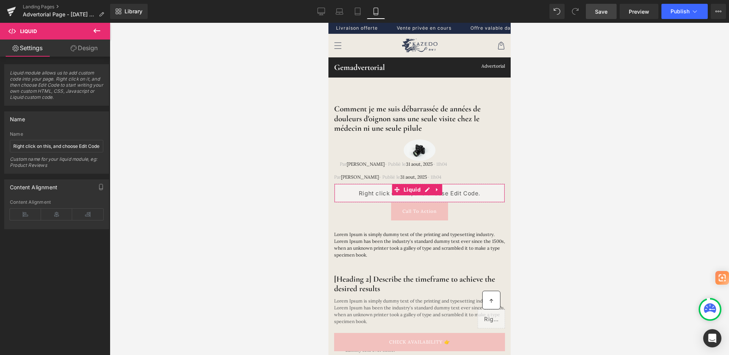
click at [86, 52] on link "Design" at bounding box center [84, 48] width 55 height 17
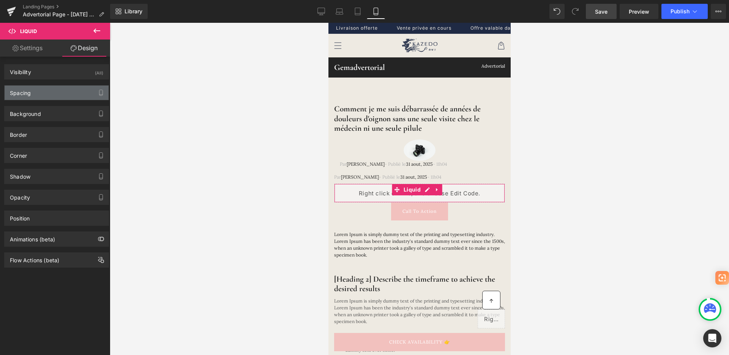
click at [52, 92] on div "Spacing" at bounding box center [57, 92] width 104 height 14
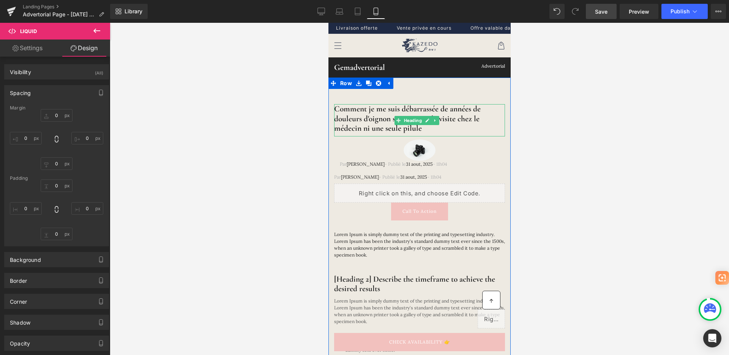
click at [438, 129] on h1 "Comment je me suis débarrassée de années de douleurs d'oignon sans une seule vi…" at bounding box center [419, 118] width 171 height 29
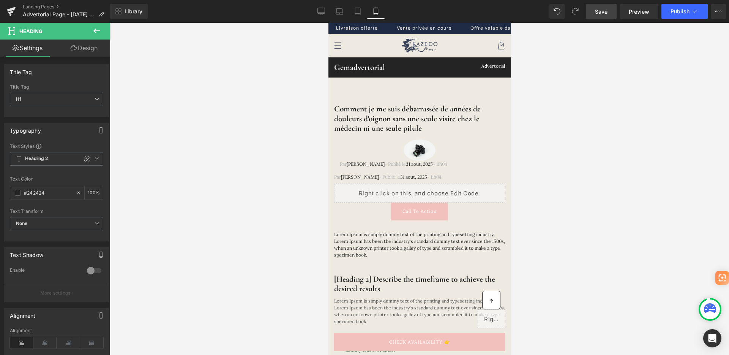
click at [77, 48] on link "Design" at bounding box center [84, 48] width 55 height 17
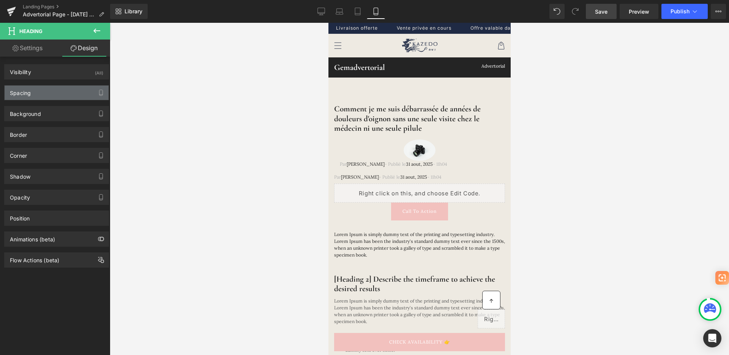
click at [33, 94] on div "Spacing" at bounding box center [57, 92] width 104 height 14
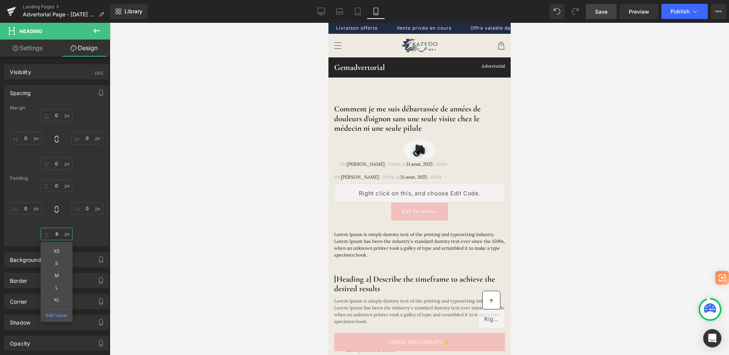
click at [58, 234] on input "8" at bounding box center [57, 234] width 32 height 13
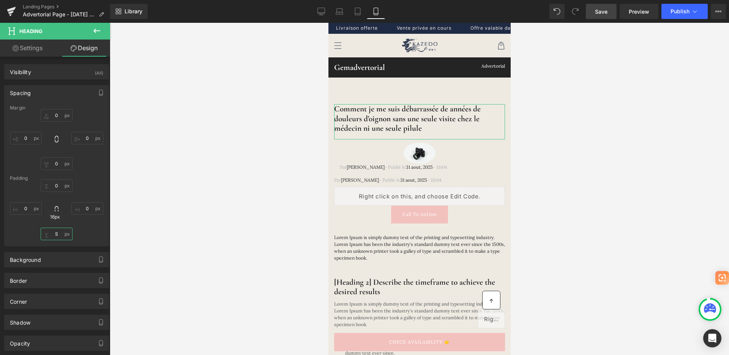
click at [57, 237] on input "S" at bounding box center [57, 234] width 32 height 13
type input "XS"
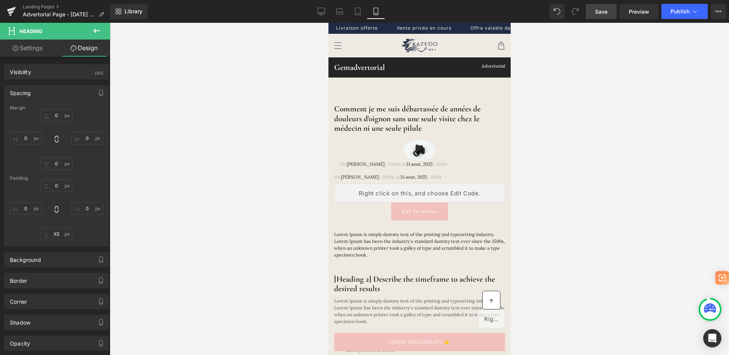
click at [164, 205] on div at bounding box center [420, 189] width 620 height 332
click at [602, 17] on link "Save" at bounding box center [601, 11] width 31 height 15
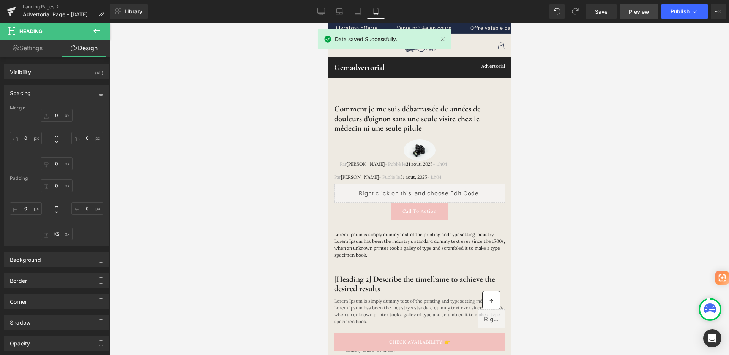
click at [642, 13] on span "Preview" at bounding box center [639, 12] width 21 height 8
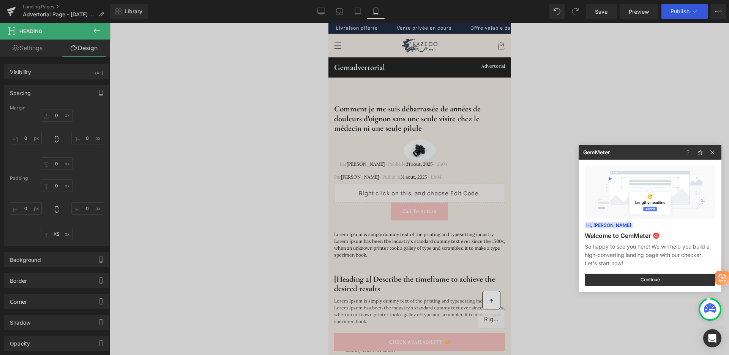
click at [554, 65] on div at bounding box center [364, 177] width 729 height 355
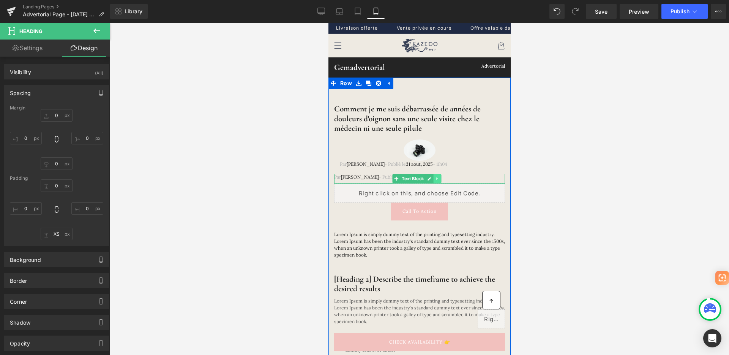
click at [438, 176] on icon at bounding box center [437, 178] width 4 height 5
click at [441, 178] on icon at bounding box center [441, 178] width 4 height 5
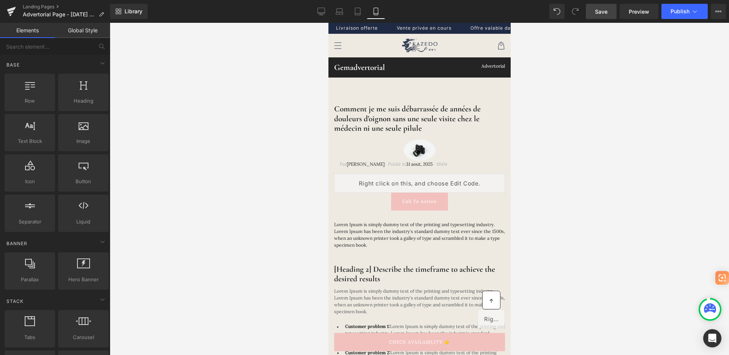
click at [608, 13] on span "Save" at bounding box center [601, 12] width 13 height 8
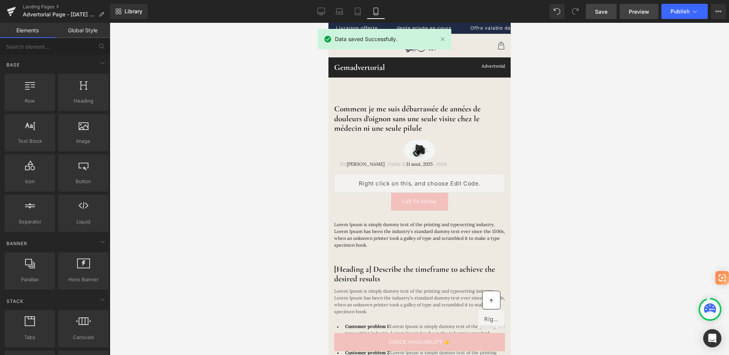
click at [633, 16] on link "Preview" at bounding box center [639, 11] width 39 height 15
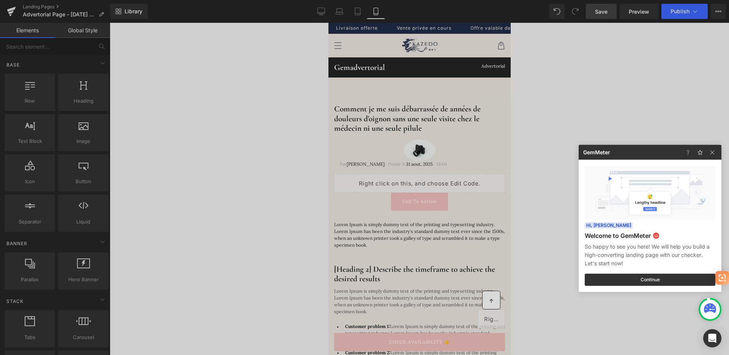
click at [547, 77] on div at bounding box center [364, 177] width 729 height 355
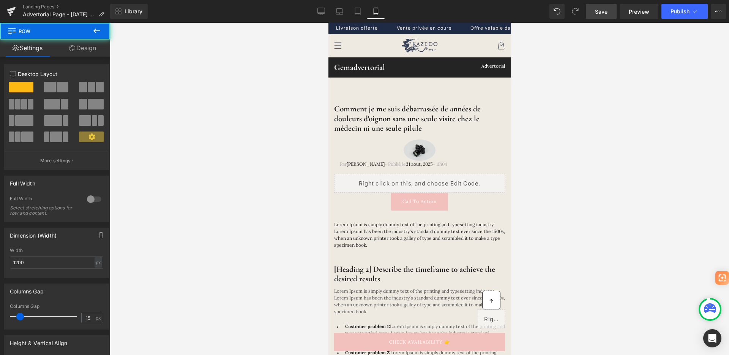
click at [328, 23] on div at bounding box center [328, 23] width 0 height 0
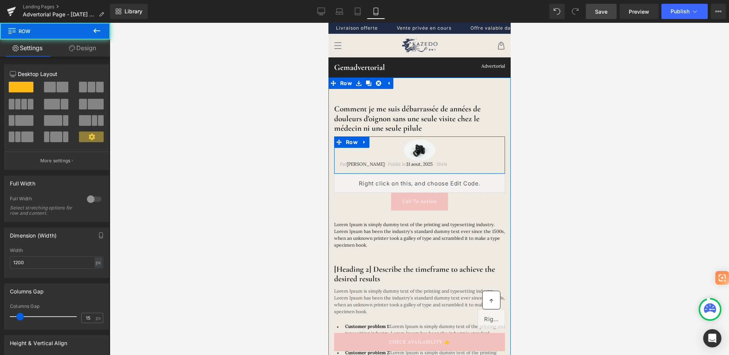
click at [414, 146] on div at bounding box center [419, 141] width 171 height 11
click at [411, 153] on span "Image" at bounding box center [416, 150] width 16 height 9
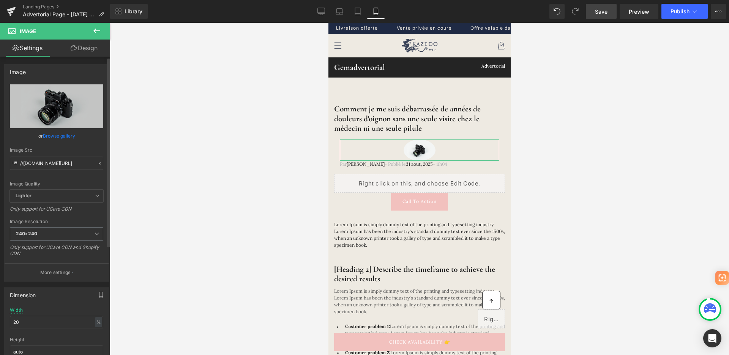
scroll to position [8, 0]
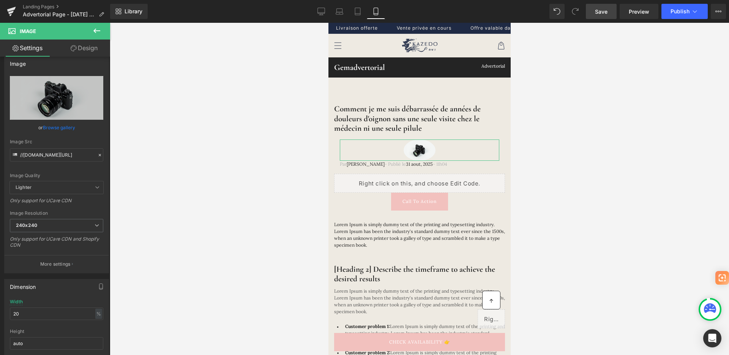
click at [87, 51] on link "Design" at bounding box center [84, 48] width 55 height 17
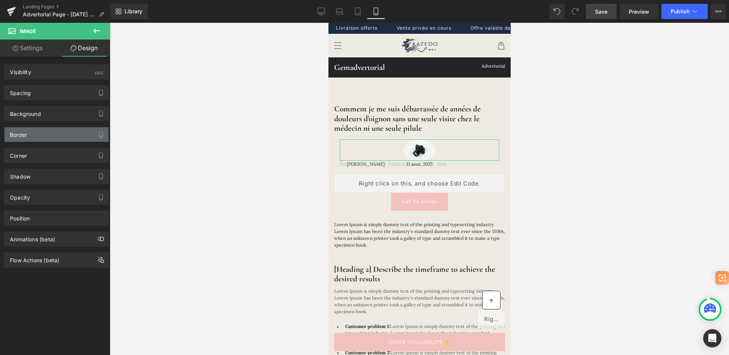
click at [33, 137] on div "Border" at bounding box center [57, 134] width 104 height 14
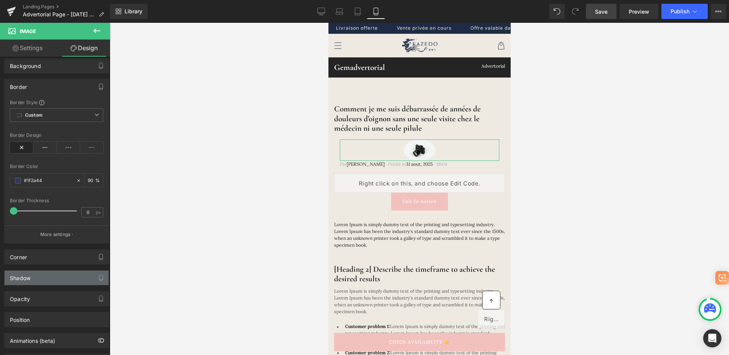
scroll to position [51, 0]
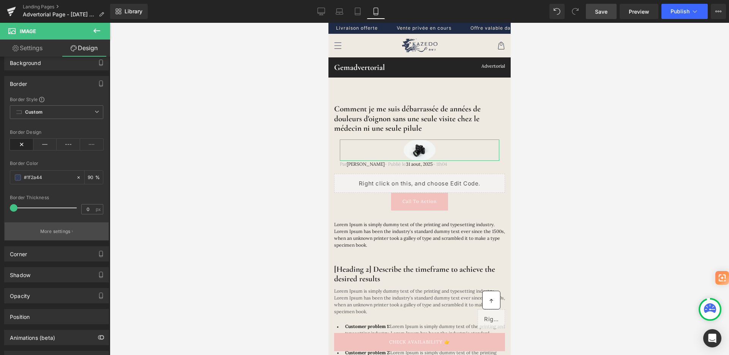
click at [60, 230] on p "More settings" at bounding box center [55, 231] width 30 height 7
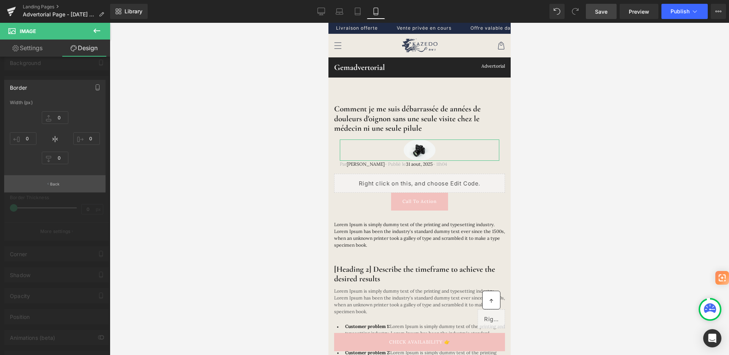
click at [58, 181] on p "Back" at bounding box center [55, 184] width 10 height 6
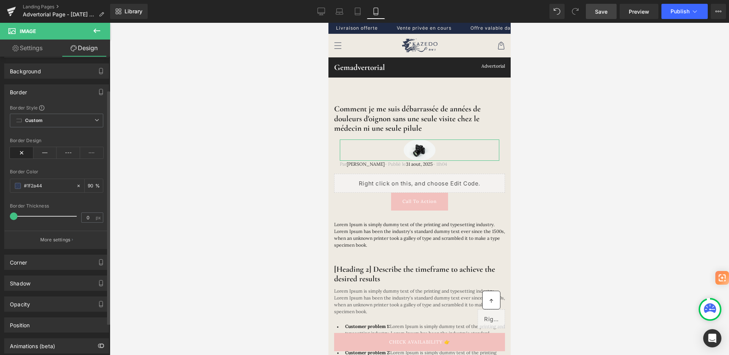
scroll to position [42, 0]
click at [56, 120] on span "Custom" at bounding box center [56, 121] width 93 height 14
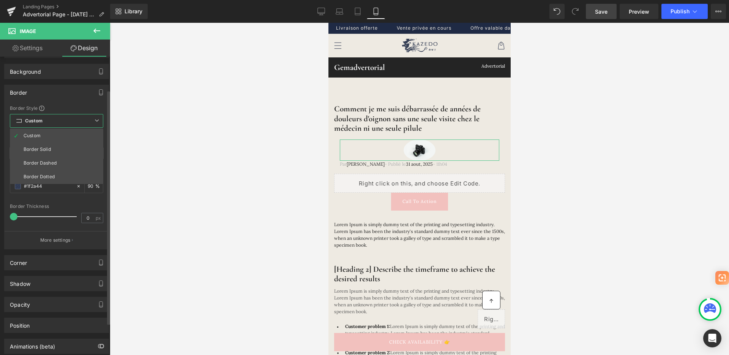
click at [56, 120] on span "Custom" at bounding box center [56, 121] width 93 height 14
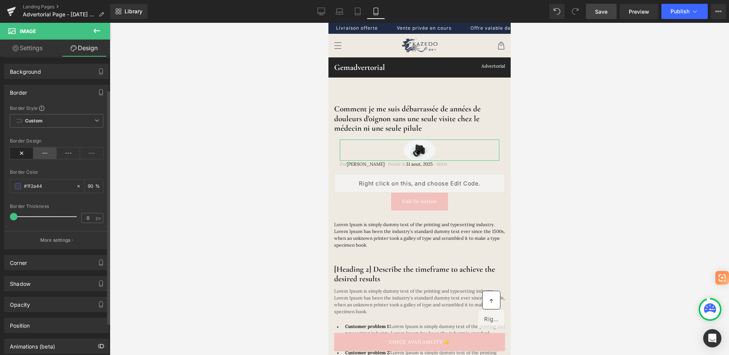
click at [49, 156] on icon at bounding box center [45, 152] width 24 height 11
click at [26, 156] on icon at bounding box center [22, 152] width 24 height 11
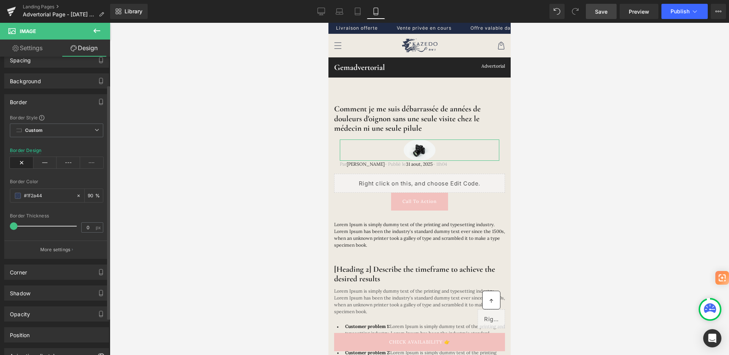
scroll to position [31, 0]
click at [62, 101] on div "Border" at bounding box center [57, 103] width 104 height 14
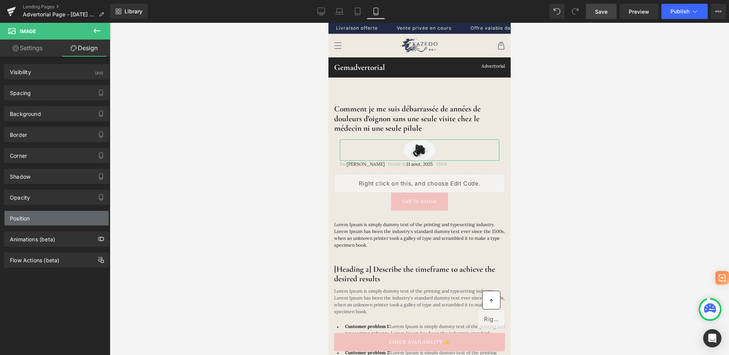
click at [28, 217] on div "Position" at bounding box center [20, 216] width 20 height 11
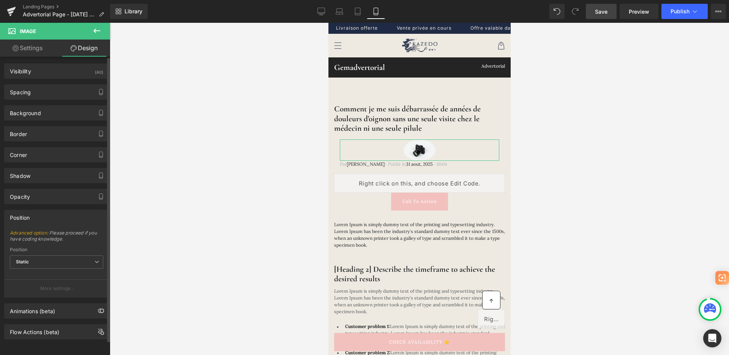
scroll to position [6, 0]
click at [43, 255] on span "Static" at bounding box center [56, 261] width 93 height 13
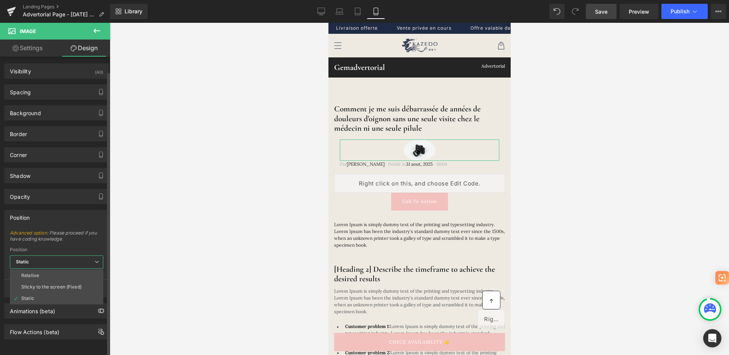
click at [43, 255] on span "Static" at bounding box center [56, 261] width 93 height 13
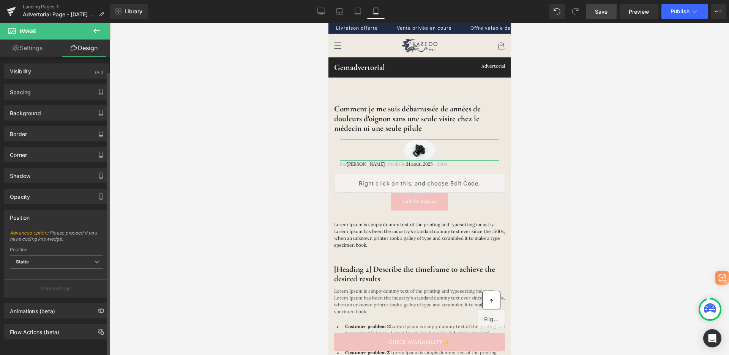
scroll to position [0, 0]
click at [40, 95] on div "Spacing" at bounding box center [57, 92] width 104 height 14
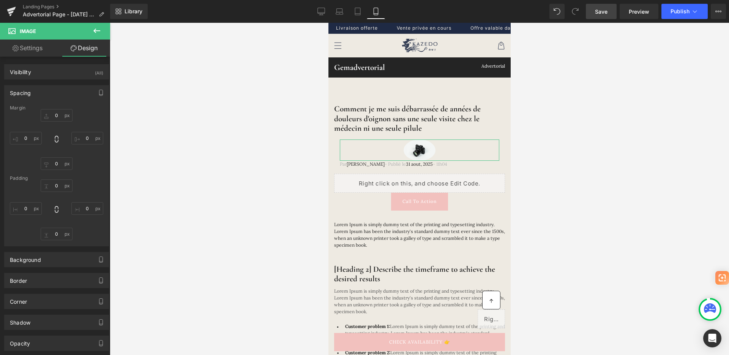
click at [31, 47] on link "Settings" at bounding box center [27, 48] width 55 height 17
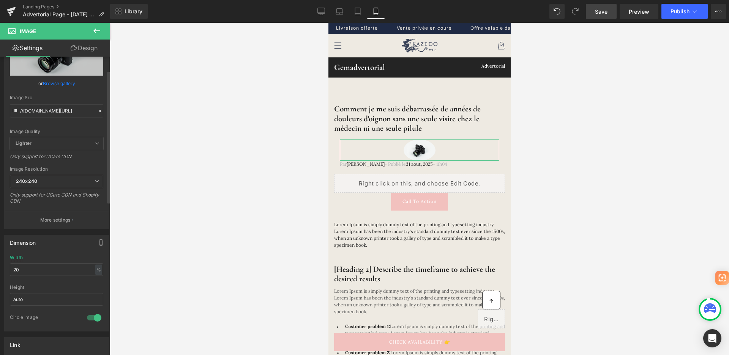
scroll to position [97, 0]
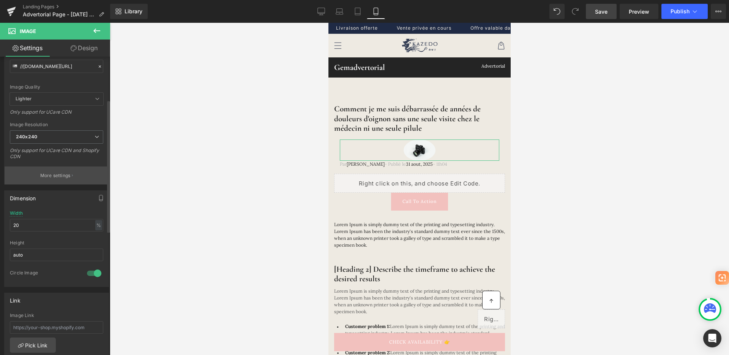
click at [57, 174] on p "More settings" at bounding box center [55, 175] width 30 height 7
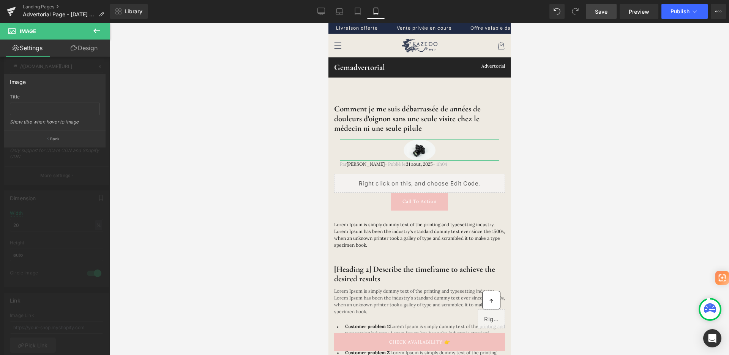
click at [58, 170] on div at bounding box center [55, 191] width 110 height 336
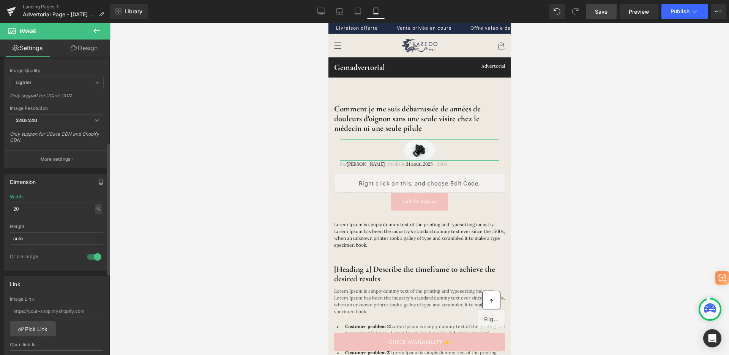
scroll to position [0, 0]
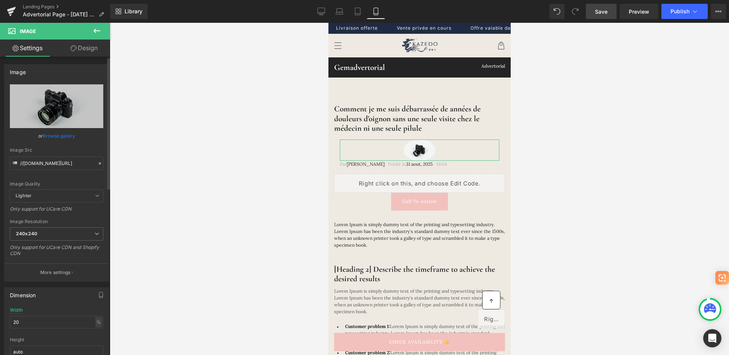
click at [63, 137] on link "Browse gallery" at bounding box center [59, 135] width 32 height 13
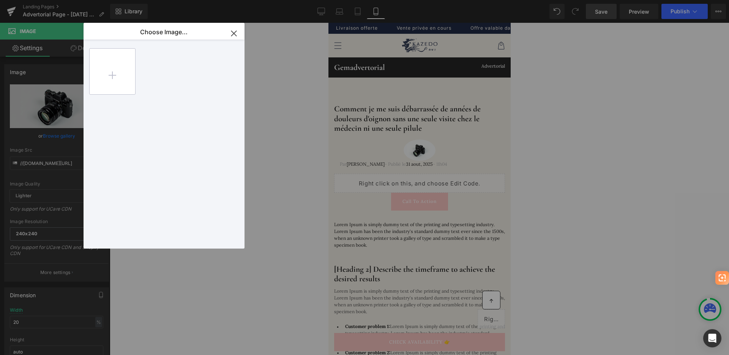
click at [114, 85] on input "file" at bounding box center [113, 72] width 46 height 46
type input "C:\fakepath\y.png"
click at [175, 74] on div "y...y.png 26.74 KB" at bounding box center [164, 71] width 46 height 46
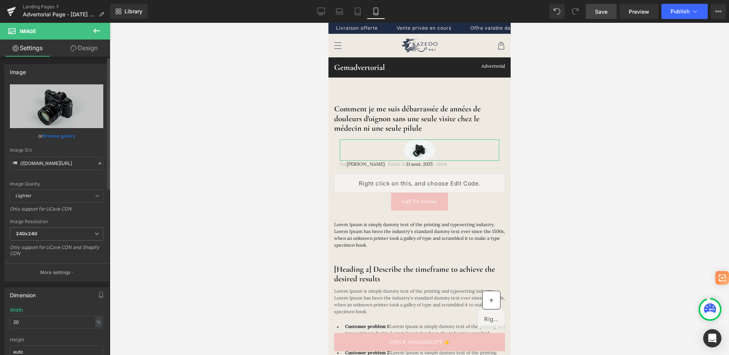
click at [58, 136] on link "Browse gallery" at bounding box center [59, 135] width 32 height 13
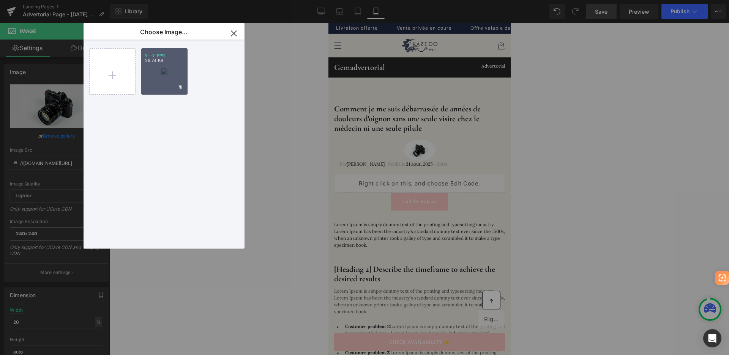
click at [160, 64] on div "y...y.png 26.74 KB" at bounding box center [164, 71] width 46 height 46
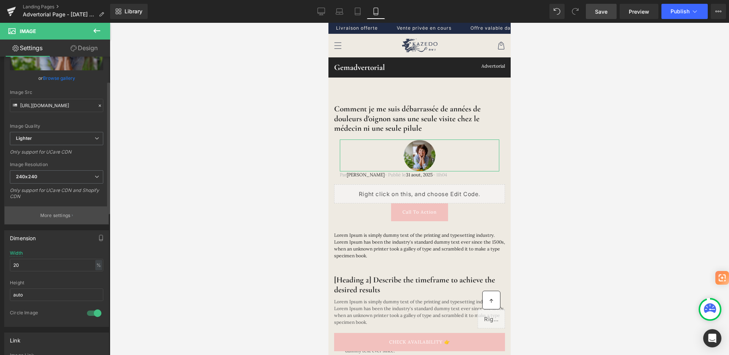
scroll to position [58, 0]
click at [40, 177] on span "240x240" at bounding box center [56, 176] width 93 height 13
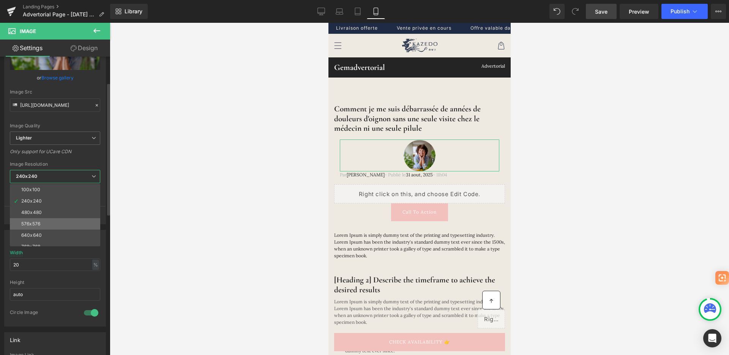
click at [43, 227] on li "576x576" at bounding box center [57, 223] width 94 height 11
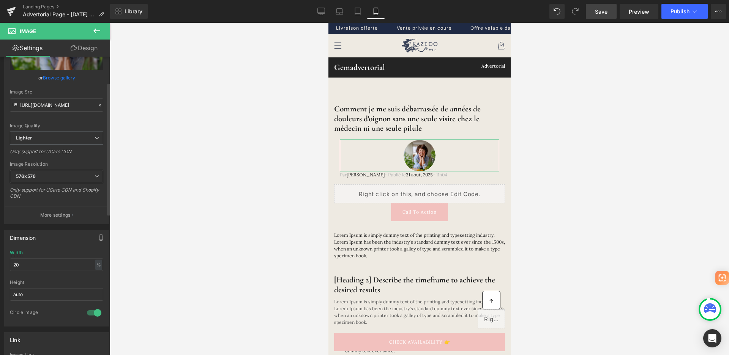
click at [64, 178] on span "576x576" at bounding box center [56, 176] width 93 height 13
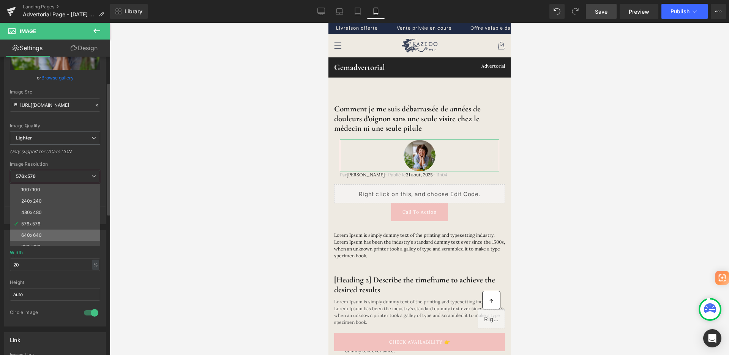
scroll to position [109, 0]
click at [44, 239] on div "3000x3000" at bounding box center [34, 240] width 27 height 5
type input "https://ucarecdn.com/66d974a3-94f3-49c7-848a-1db0e4def743/-/format/auto/-/previ…"
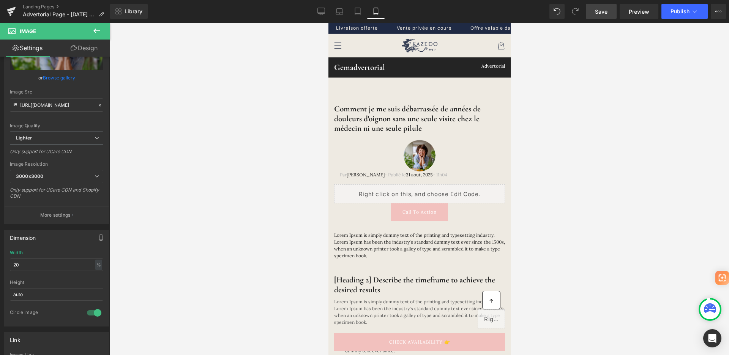
click at [599, 8] on span "Save" at bounding box center [601, 12] width 13 height 8
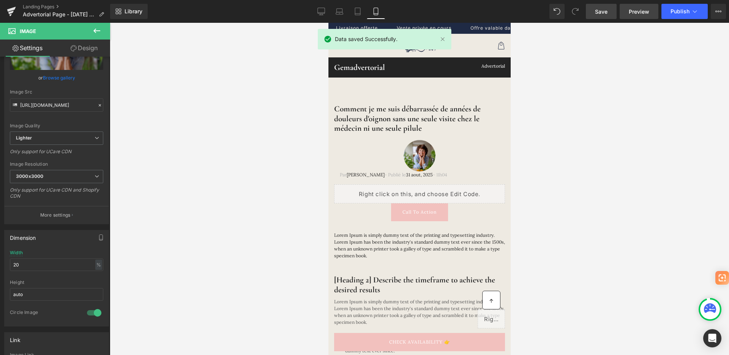
click at [632, 11] on span "Preview" at bounding box center [639, 12] width 21 height 8
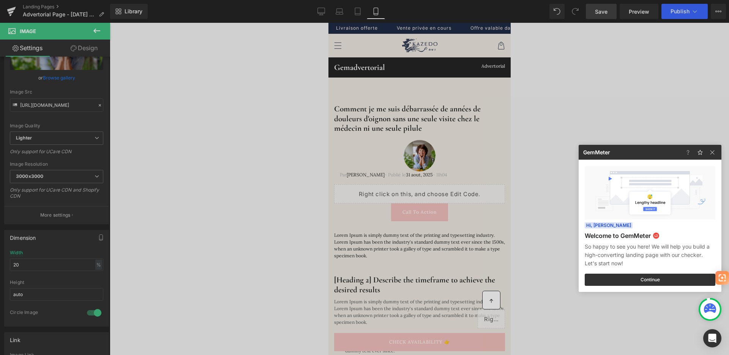
click at [391, 64] on div at bounding box center [364, 177] width 729 height 355
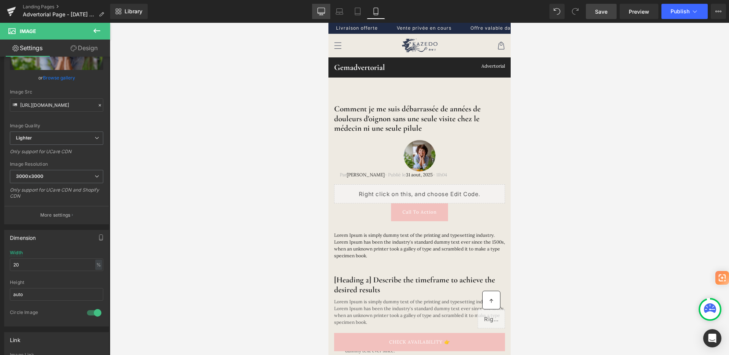
click at [322, 13] on icon at bounding box center [322, 12] width 8 height 8
type input "10"
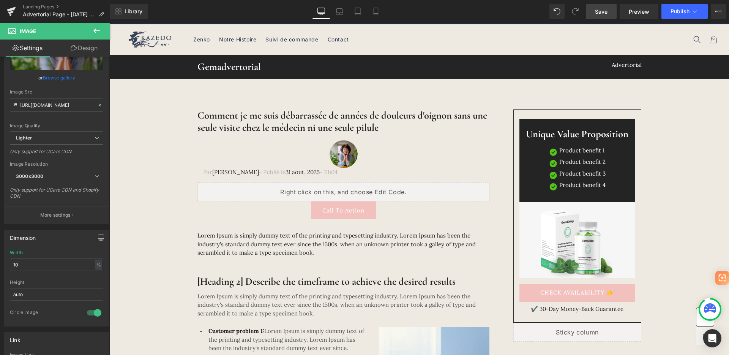
scroll to position [10, 0]
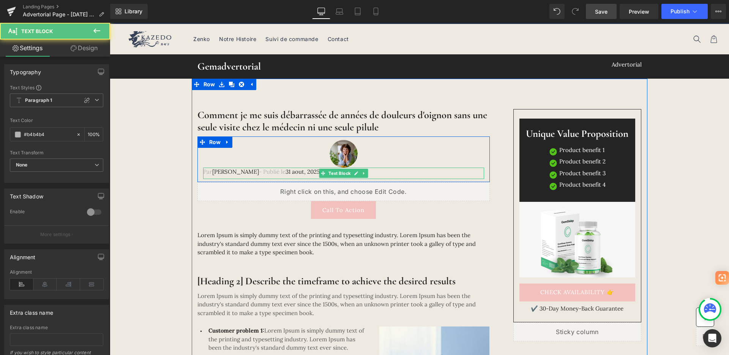
click at [288, 174] on span "31 aout, 2025" at bounding box center [303, 171] width 34 height 7
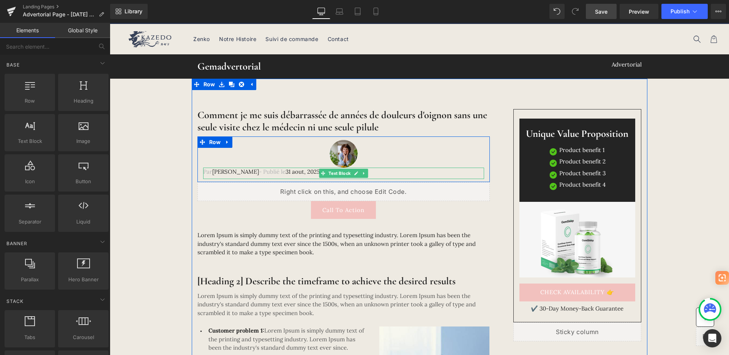
click at [294, 175] on p "Par Jeanne Dubois - Publié le 31 aout, 2025 - 11h04" at bounding box center [343, 172] width 281 height 9
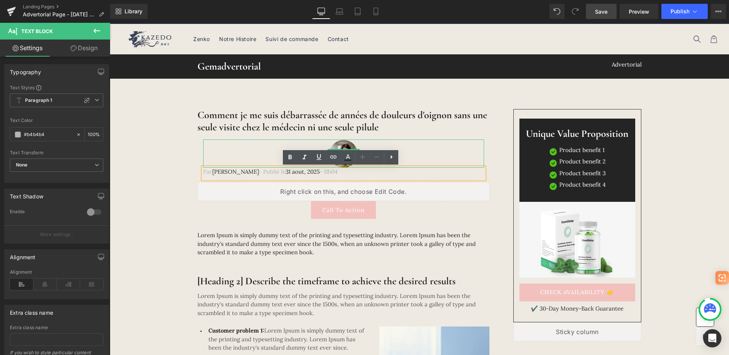
click at [236, 147] on div at bounding box center [343, 153] width 281 height 28
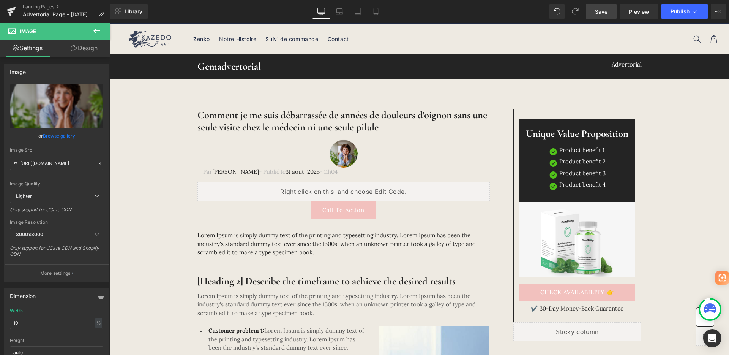
click at [444, 41] on header "Zenko Notre Histoire Suivi de commande Contact Instagram YouTube Zenko Contact" at bounding box center [420, 39] width 608 height 30
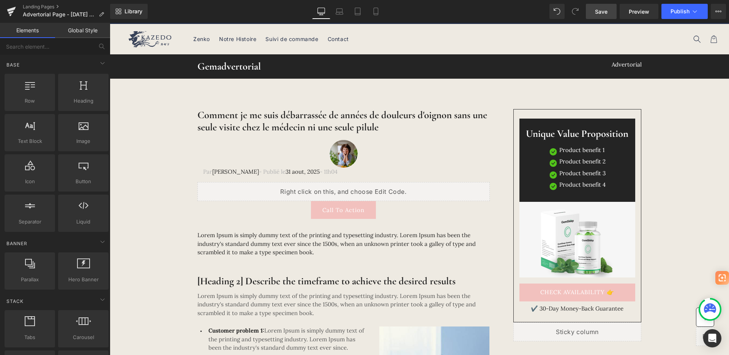
click at [444, 41] on header "Zenko Notre Histoire Suivi de commande Contact Instagram YouTube Zenko Contact" at bounding box center [420, 39] width 608 height 30
click at [517, 35] on header "Zenko Notre Histoire Suivi de commande Contact Instagram YouTube Zenko Contact" at bounding box center [420, 39] width 608 height 30
click at [46, 7] on link "Landing Pages" at bounding box center [66, 7] width 87 height 6
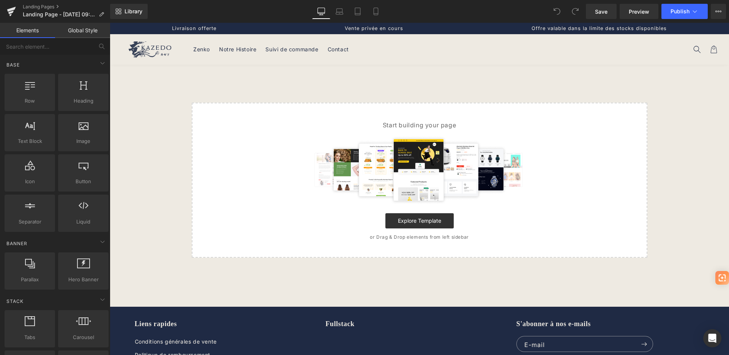
click at [424, 235] on p "or Drag & Drop elements from left sidebar" at bounding box center [419, 236] width 431 height 5
click at [403, 221] on link "Explore Template" at bounding box center [420, 220] width 68 height 15
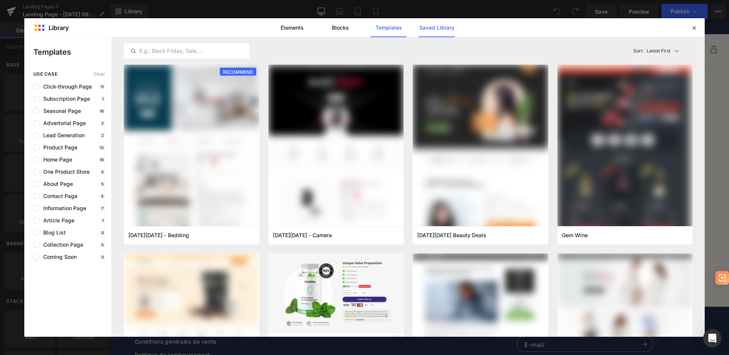
click at [443, 27] on link "Saved Library" at bounding box center [437, 27] width 36 height 19
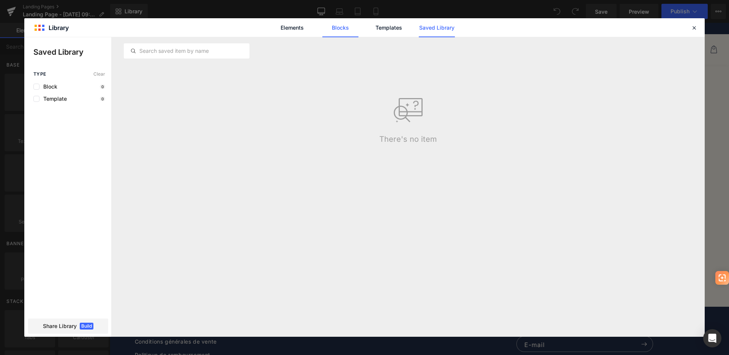
click at [348, 31] on link "Blocks" at bounding box center [340, 27] width 36 height 19
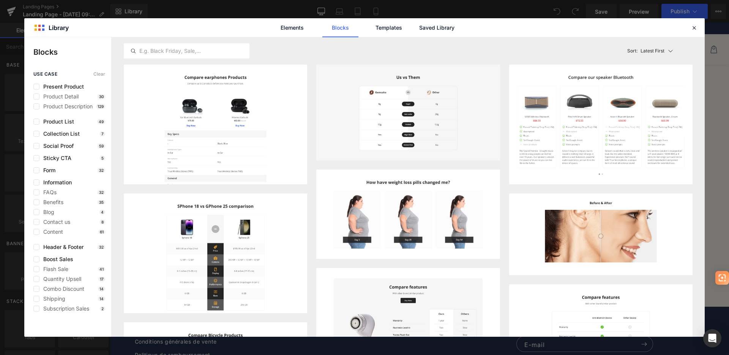
click at [30, 147] on div "use case Clear Present Product Product Detail 30 Product Description 129 Produc…" at bounding box center [67, 191] width 87 height 240
click at [35, 145] on label at bounding box center [36, 146] width 6 height 6
click at [36, 146] on input "checkbox" at bounding box center [36, 146] width 0 height 0
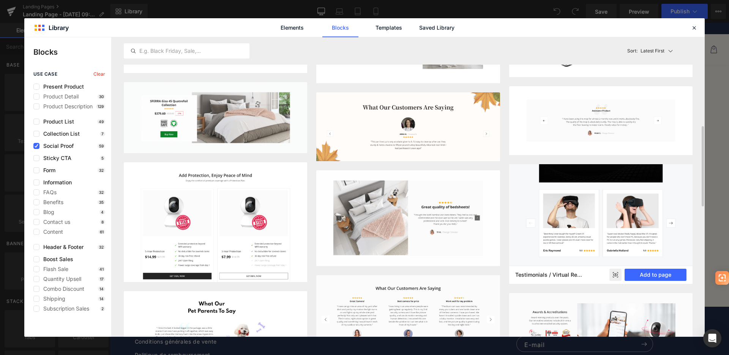
scroll to position [277, 0]
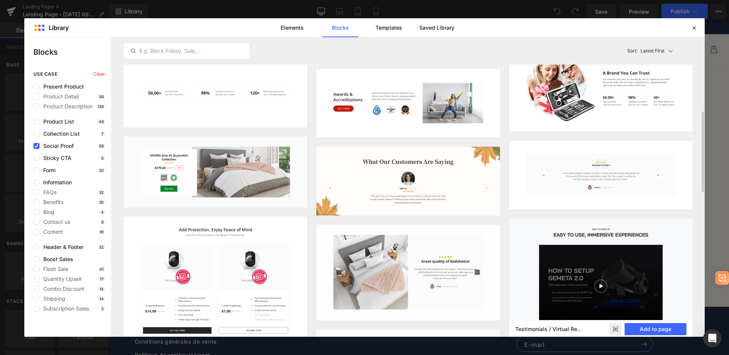
click at [647, 200] on button "Add to page" at bounding box center [656, 200] width 62 height 12
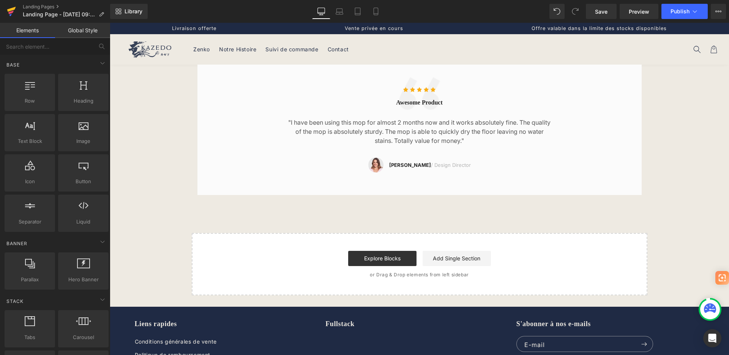
click at [13, 7] on icon at bounding box center [11, 11] width 9 height 19
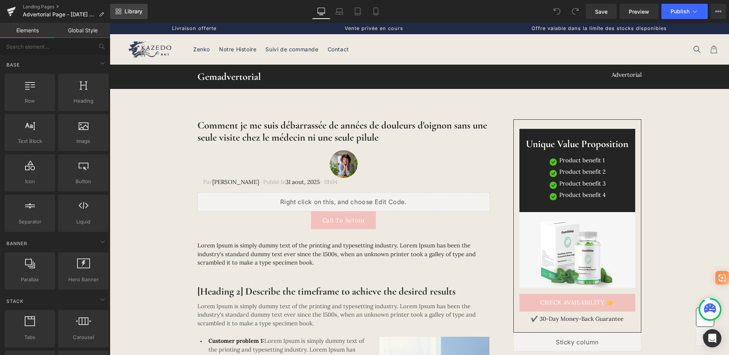
click at [146, 14] on link "Library" at bounding box center [129, 11] width 38 height 15
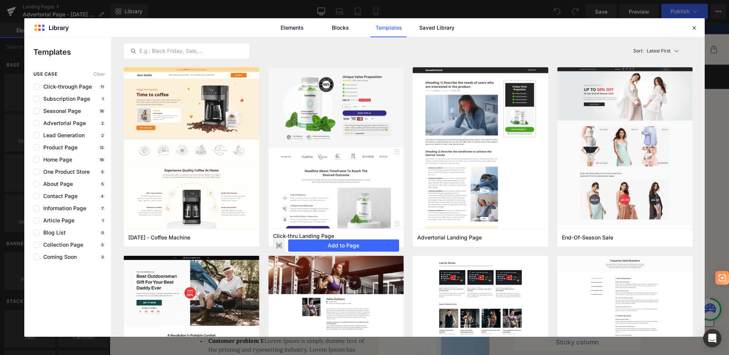
scroll to position [114, 0]
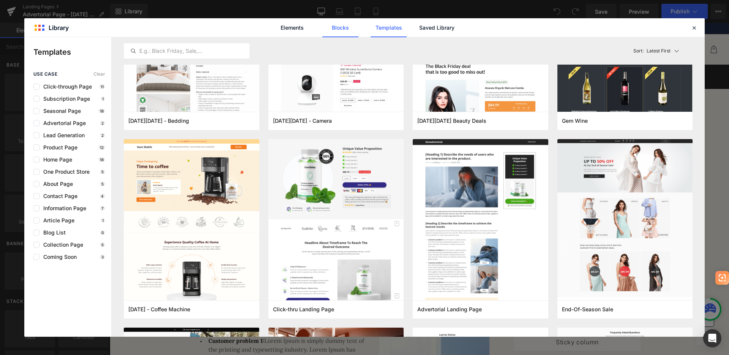
click at [332, 25] on link "Blocks" at bounding box center [340, 27] width 36 height 19
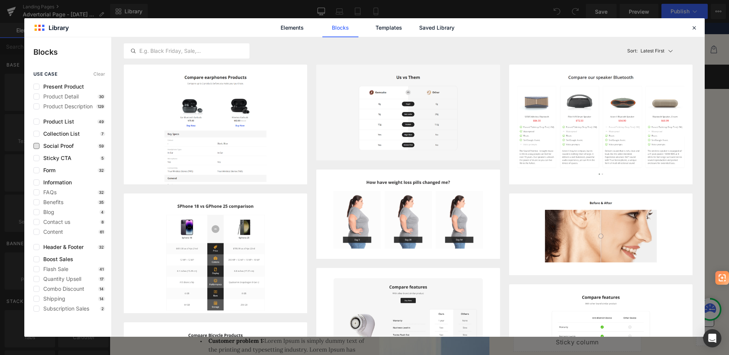
click at [71, 144] on span "Social Proof" at bounding box center [57, 146] width 34 height 6
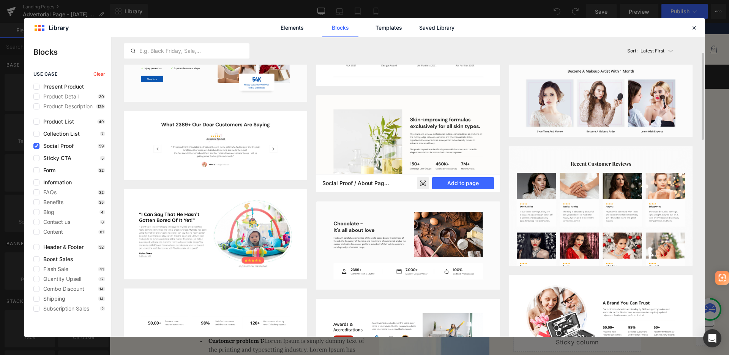
scroll to position [62, 0]
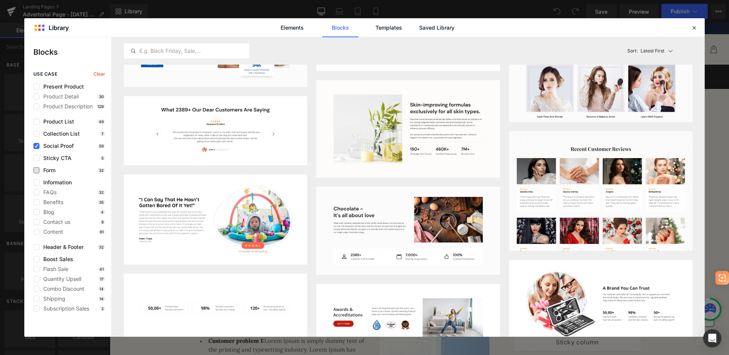
click at [42, 168] on span "Form" at bounding box center [48, 170] width 16 height 6
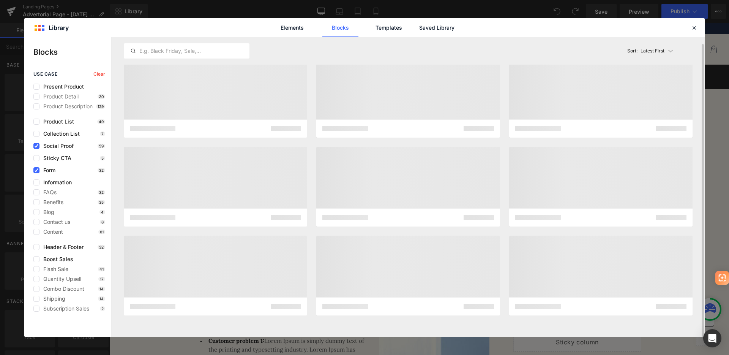
scroll to position [7, 0]
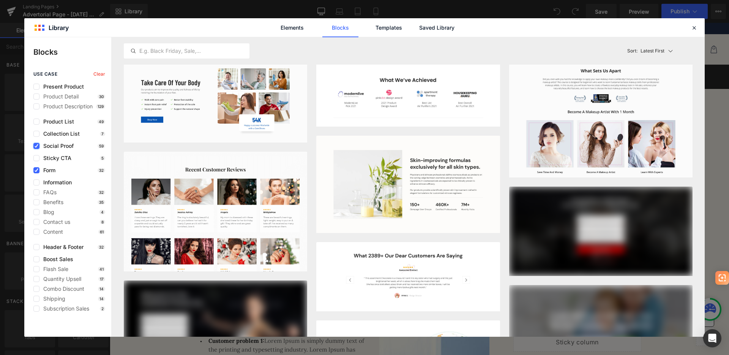
click at [35, 146] on icon at bounding box center [37, 146] width 4 height 0
click at [36, 146] on input "checkbox" at bounding box center [36, 146] width 0 height 0
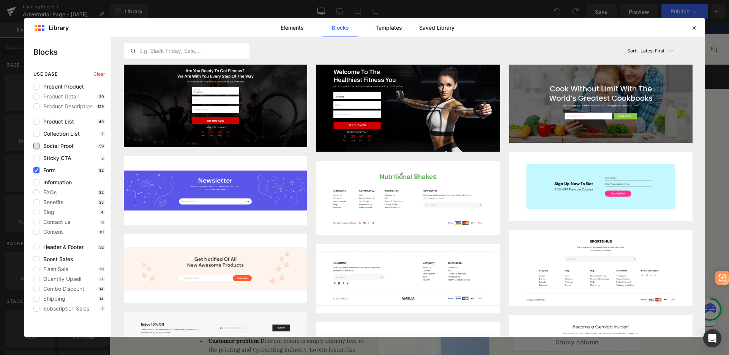
click at [38, 170] on icon at bounding box center [37, 170] width 4 height 0
click at [36, 170] on input "checkbox" at bounding box center [36, 170] width 0 height 0
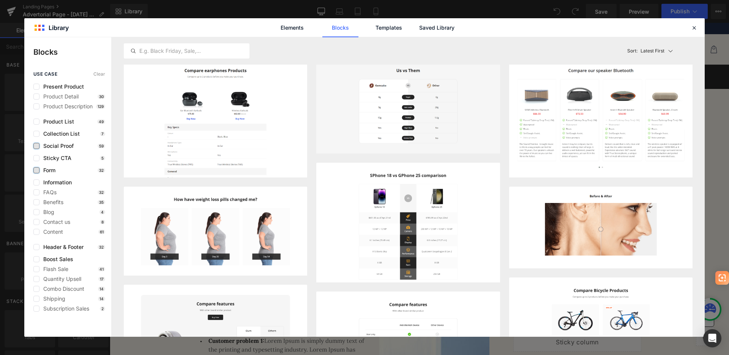
click at [38, 149] on label at bounding box center [36, 146] width 6 height 6
click at [36, 146] on input "checkbox" at bounding box center [36, 146] width 0 height 0
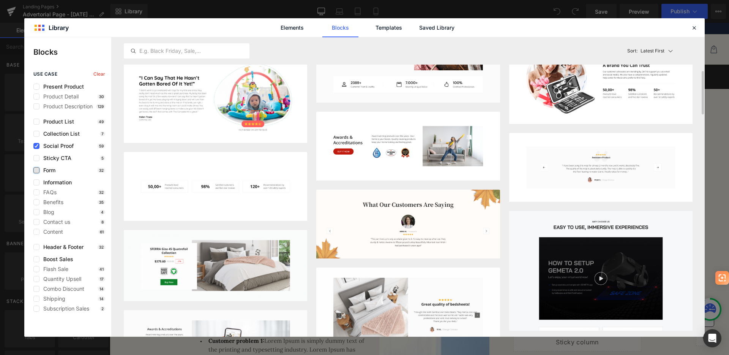
scroll to position [292, 0]
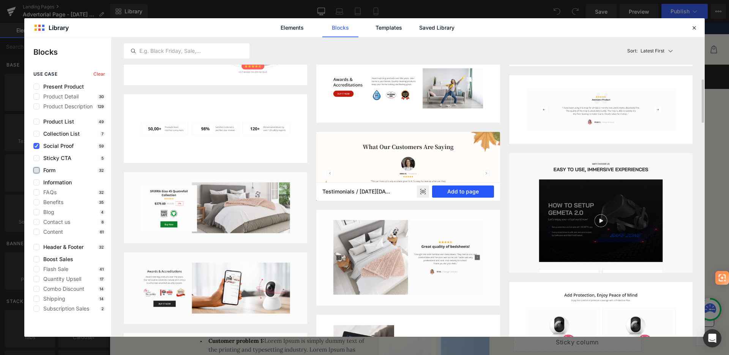
click at [454, 189] on button "Add to page" at bounding box center [463, 191] width 62 height 12
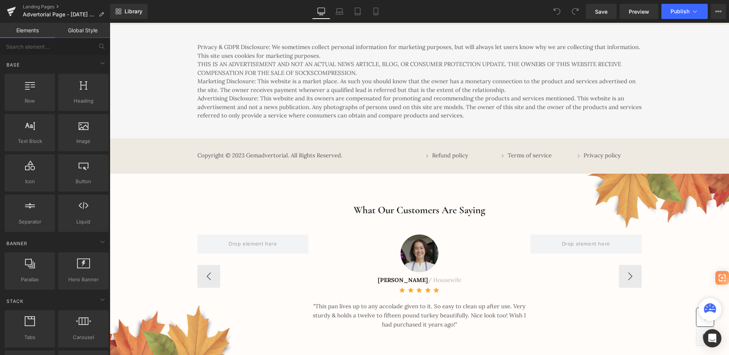
scroll to position [4075, 0]
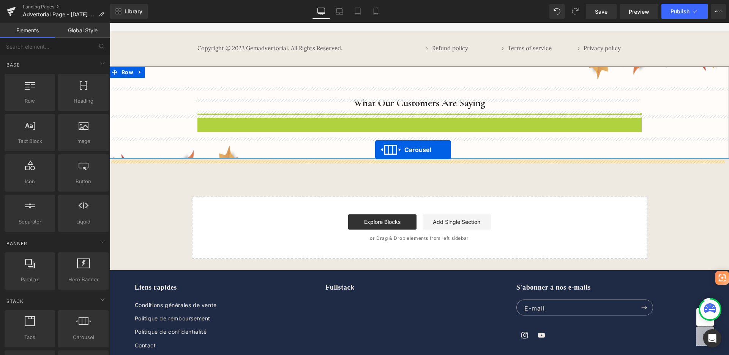
drag, startPoint x: 400, startPoint y: 122, endPoint x: 375, endPoint y: 150, distance: 37.2
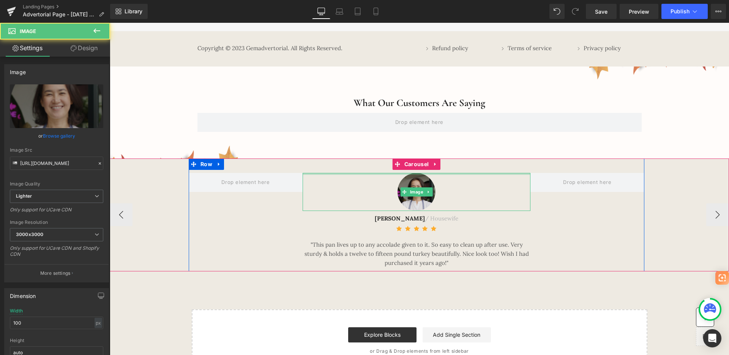
click at [361, 175] on div at bounding box center [417, 174] width 228 height 2
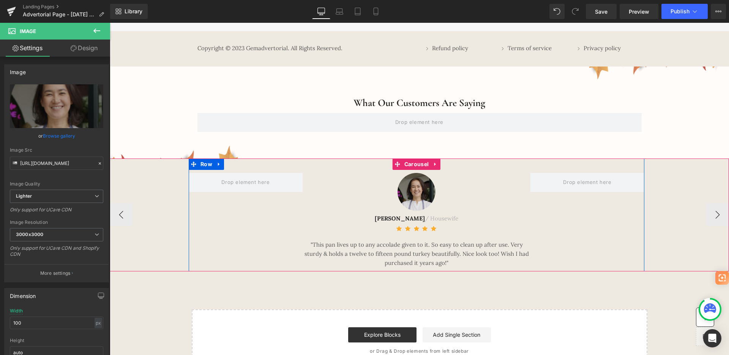
click at [275, 232] on div "Image ANNA N. / Housewife Text Block Icon Icon Icon Icon Icon Icon List Hoz "Th…" at bounding box center [417, 214] width 456 height 113
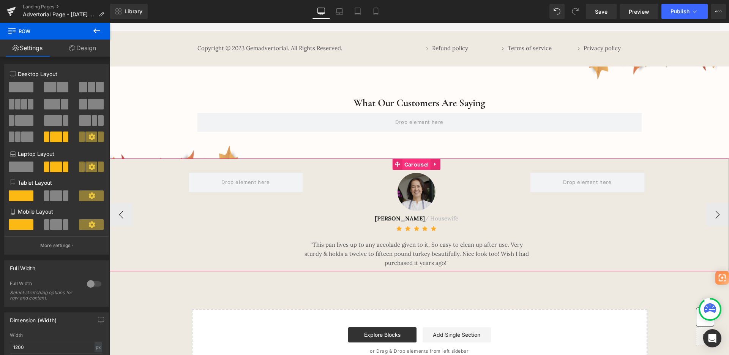
click at [410, 168] on span "Carousel" at bounding box center [417, 164] width 28 height 11
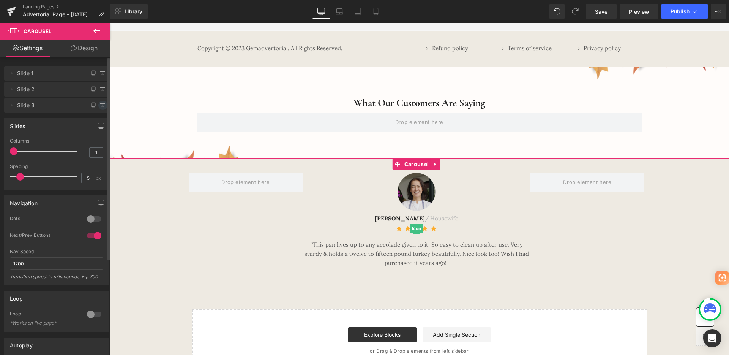
click at [100, 104] on icon at bounding box center [103, 105] width 6 height 6
click at [92, 106] on button "Delete" at bounding box center [95, 106] width 24 height 10
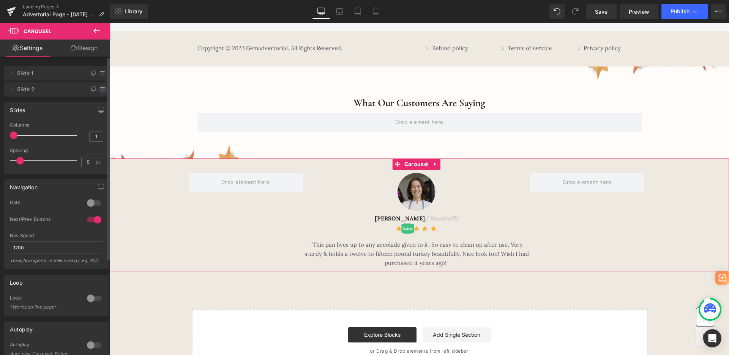
click at [101, 89] on icon at bounding box center [103, 89] width 6 height 6
click at [94, 92] on button "Delete" at bounding box center [95, 90] width 24 height 10
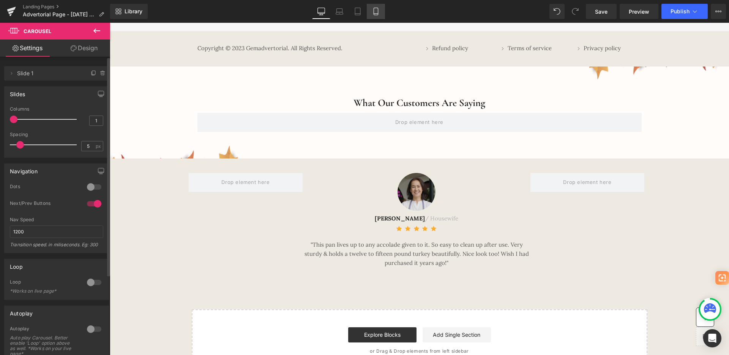
click at [376, 11] on icon at bounding box center [376, 12] width 8 height 8
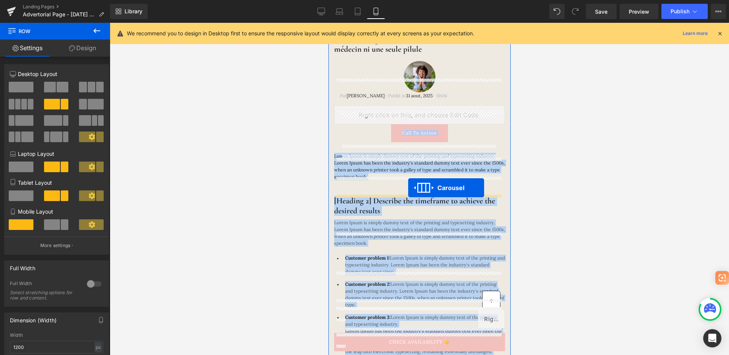
scroll to position [0, 0]
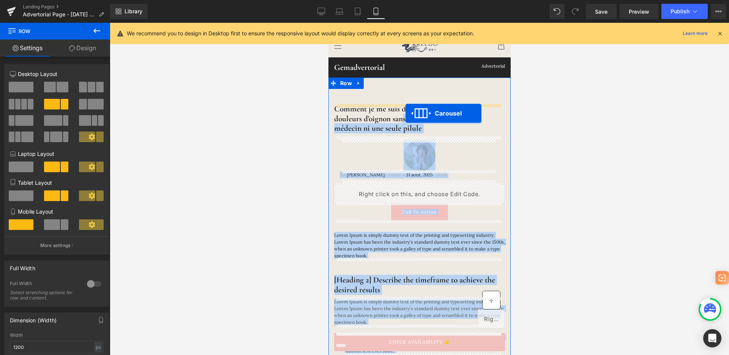
drag, startPoint x: 418, startPoint y: 107, endPoint x: 404, endPoint y: 119, distance: 18.8
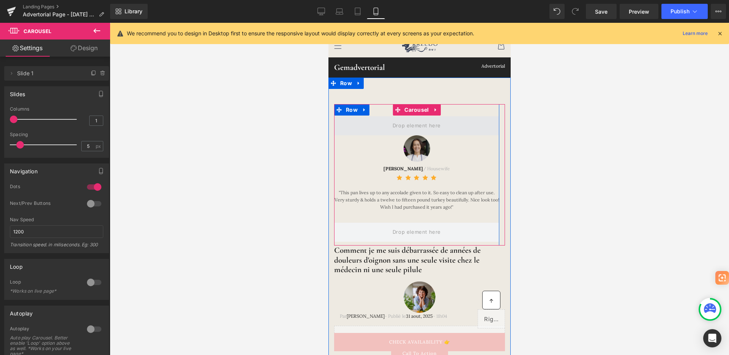
click at [413, 122] on span at bounding box center [417, 126] width 54 height 13
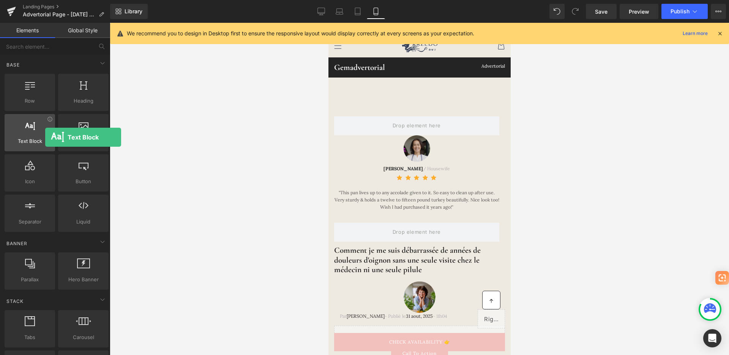
click at [45, 137] on span "Text Block" at bounding box center [30, 141] width 46 height 8
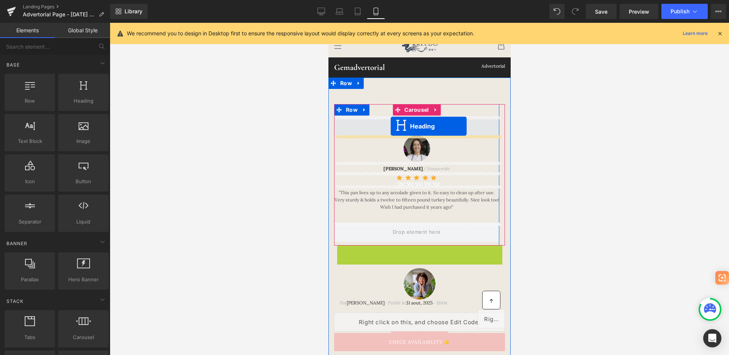
drag, startPoint x: 400, startPoint y: 263, endPoint x: 390, endPoint y: 126, distance: 137.1
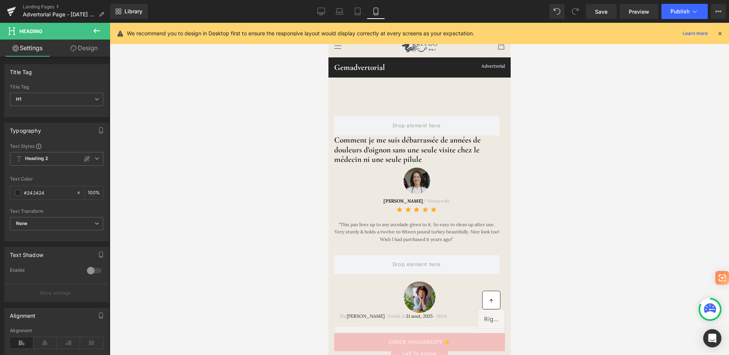
click at [551, 180] on div at bounding box center [420, 189] width 620 height 332
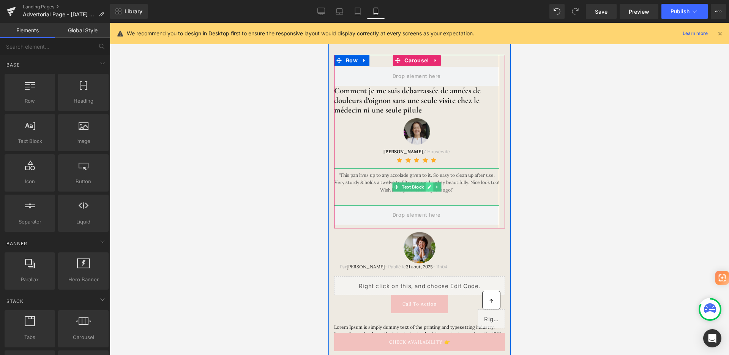
scroll to position [54, 0]
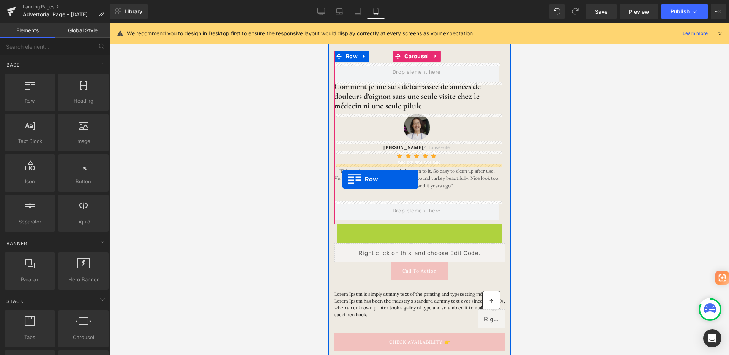
drag, startPoint x: 338, startPoint y: 232, endPoint x: 342, endPoint y: 179, distance: 53.3
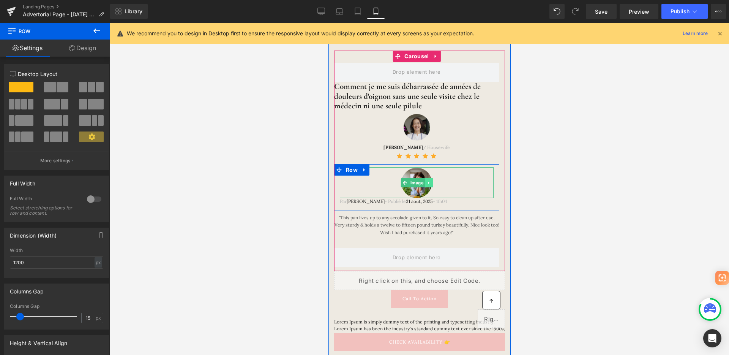
click at [431, 183] on link at bounding box center [429, 182] width 8 height 9
click at [431, 183] on icon at bounding box center [432, 182] width 4 height 4
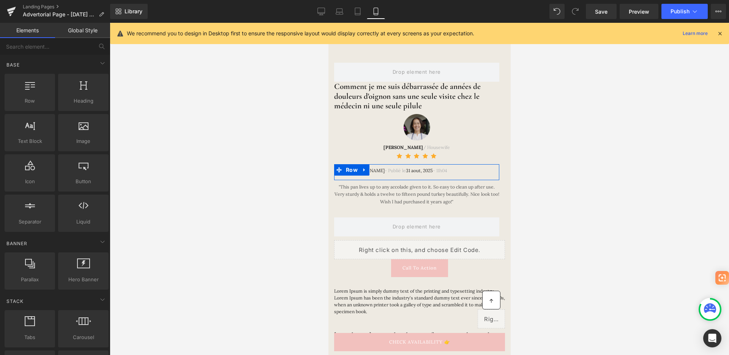
click at [519, 198] on div at bounding box center [420, 189] width 620 height 332
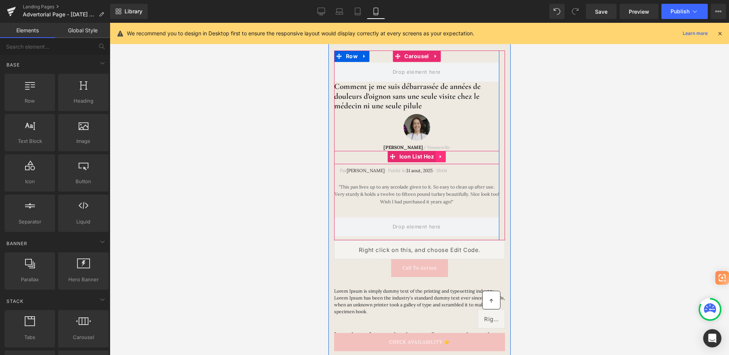
click at [441, 158] on icon at bounding box center [440, 157] width 5 height 6
click at [444, 157] on icon at bounding box center [445, 156] width 5 height 5
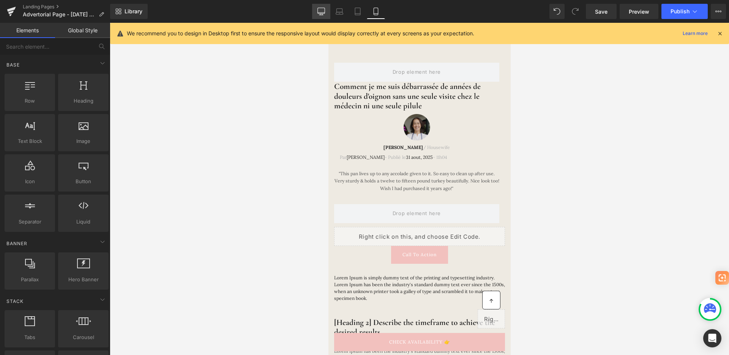
click at [324, 12] on icon at bounding box center [322, 12] width 8 height 8
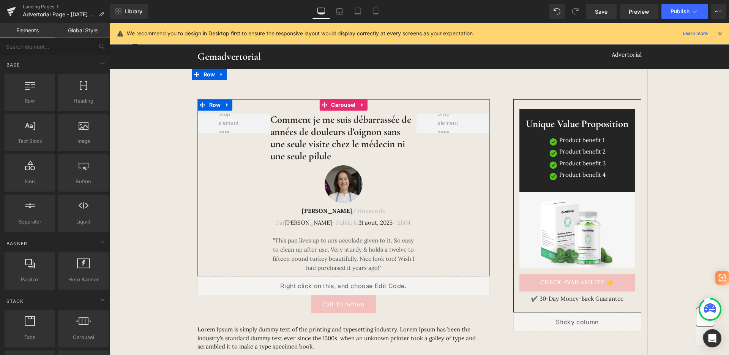
scroll to position [0, 0]
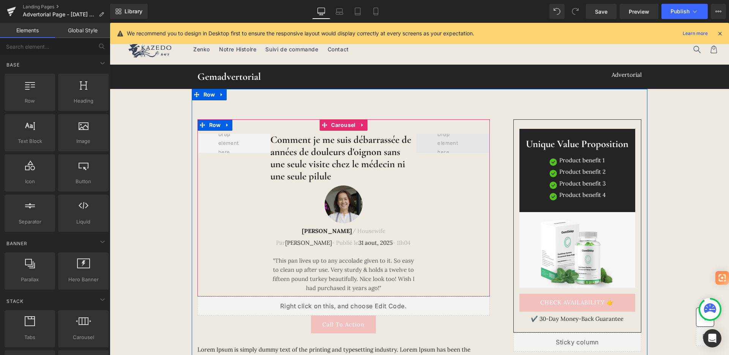
click at [443, 146] on span at bounding box center [453, 143] width 36 height 30
click at [450, 142] on span at bounding box center [453, 143] width 36 height 30
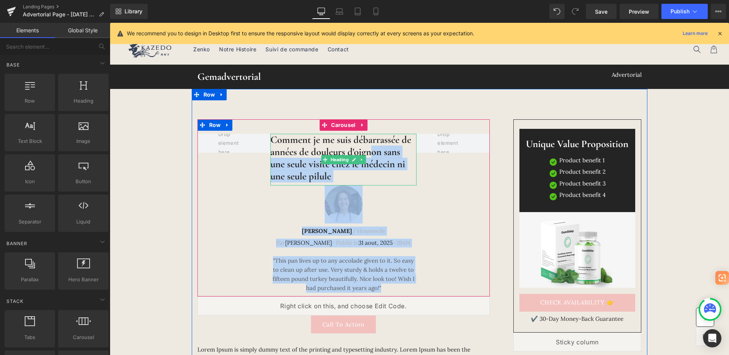
drag, startPoint x: 448, startPoint y: 142, endPoint x: 371, endPoint y: 151, distance: 77.2
click at [371, 151] on div "Comment je me suis débarrassée de années de douleurs d'oignon sans une seule vi…" at bounding box center [344, 207] width 292 height 177
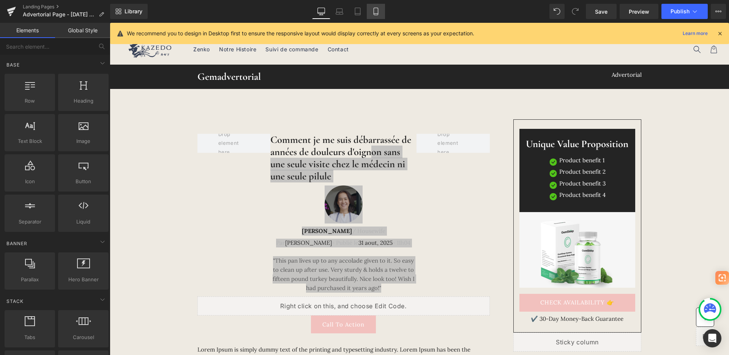
click at [377, 17] on link "Mobile" at bounding box center [376, 11] width 18 height 15
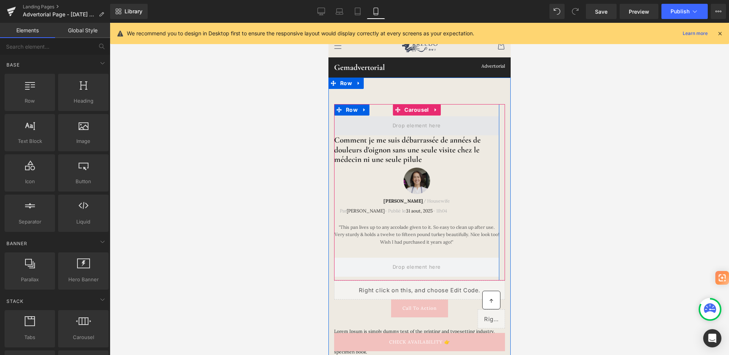
click at [436, 123] on span at bounding box center [417, 126] width 54 height 13
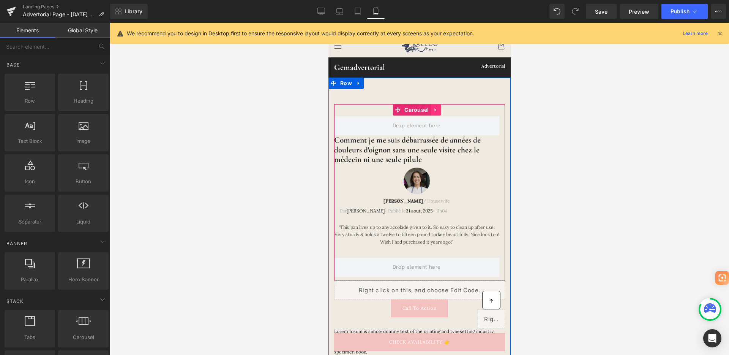
click at [434, 109] on icon at bounding box center [435, 109] width 2 height 3
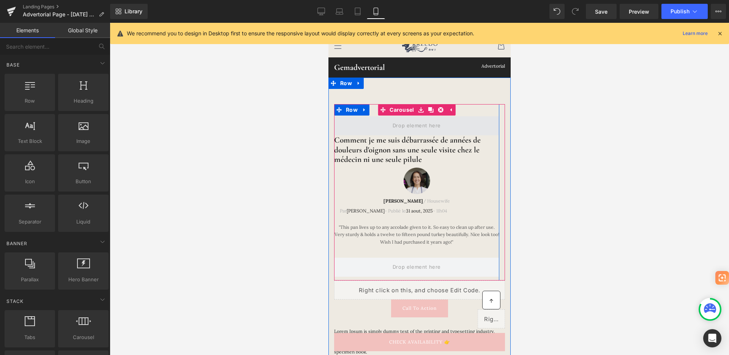
click at [419, 123] on span at bounding box center [417, 126] width 54 height 13
drag, startPoint x: 403, startPoint y: 128, endPoint x: 398, endPoint y: 126, distance: 5.2
click at [398, 126] on span at bounding box center [417, 126] width 54 height 13
click at [394, 128] on span at bounding box center [417, 126] width 54 height 13
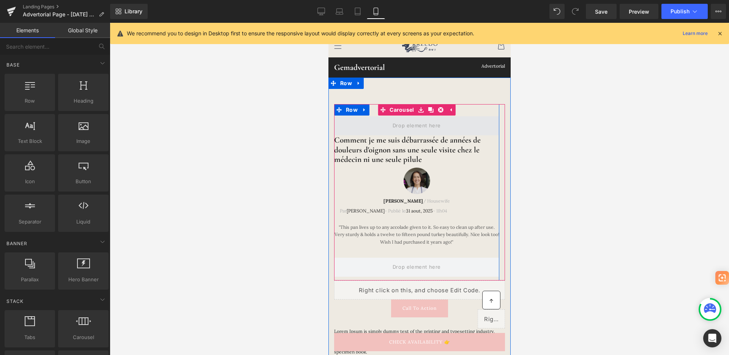
click at [394, 128] on span at bounding box center [417, 126] width 54 height 13
click at [397, 124] on span at bounding box center [417, 126] width 54 height 13
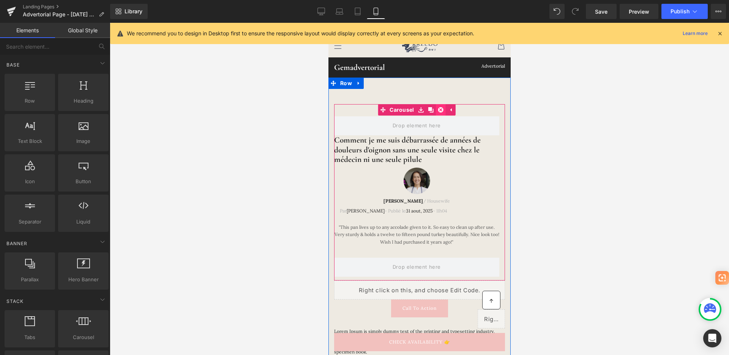
click at [441, 108] on icon at bounding box center [440, 109] width 5 height 5
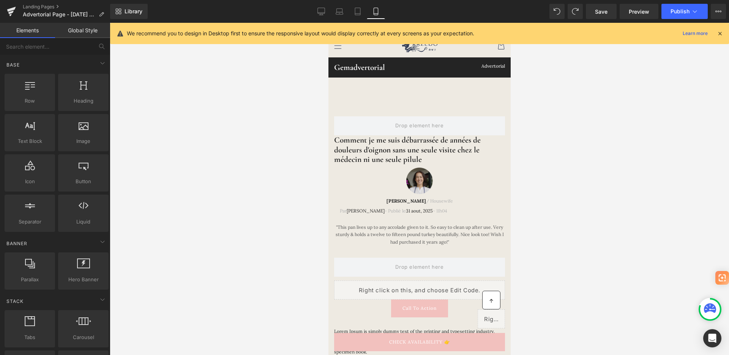
click at [581, 157] on div at bounding box center [420, 189] width 620 height 332
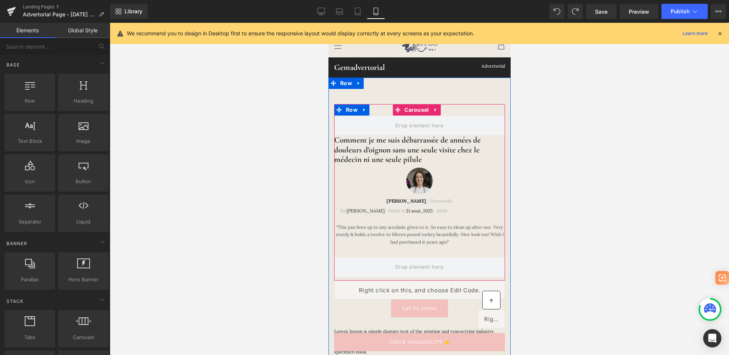
click at [457, 112] on div "Comment je me suis débarrassée de années de douleurs d'oignon sans une seule vi…" at bounding box center [419, 192] width 171 height 176
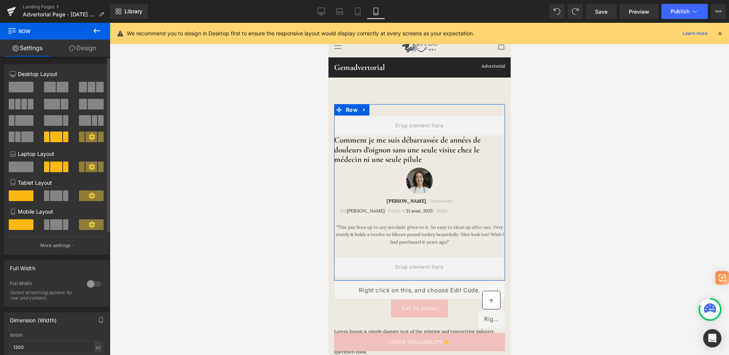
click at [59, 230] on div at bounding box center [56, 227] width 35 height 16
click at [58, 226] on span at bounding box center [56, 224] width 12 height 11
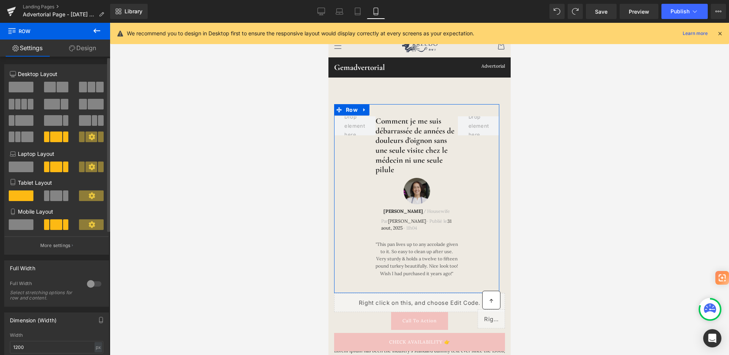
click at [25, 224] on span at bounding box center [21, 224] width 25 height 11
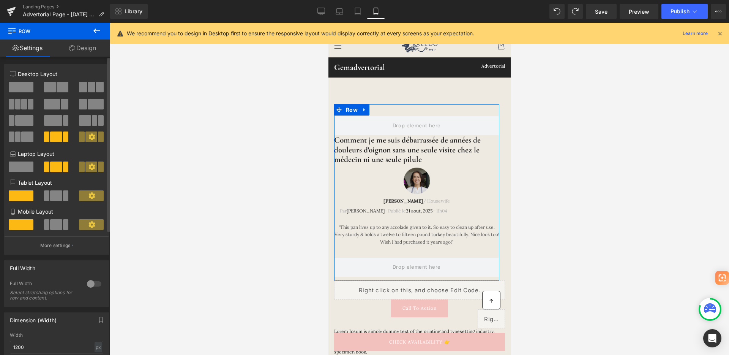
click at [24, 166] on span at bounding box center [21, 166] width 25 height 11
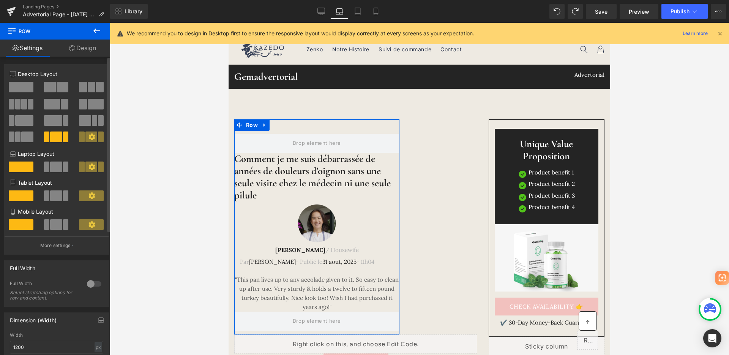
scroll to position [15, 0]
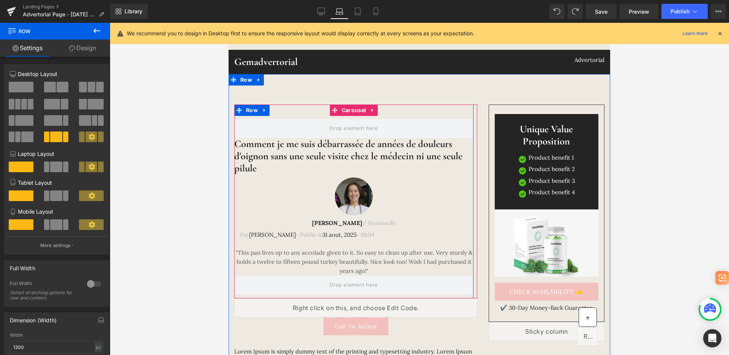
click at [412, 112] on div "Comment je me suis débarrassée de années de douleurs d'oignon sans une seule vi…" at bounding box center [353, 201] width 239 height 194
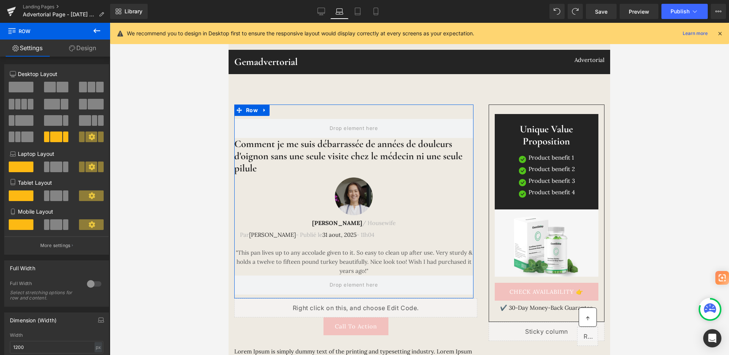
click at [87, 52] on link "Design" at bounding box center [82, 48] width 55 height 17
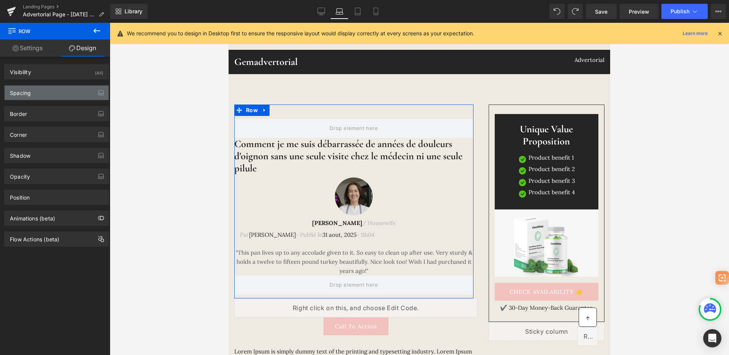
click at [44, 95] on div "Spacing" at bounding box center [57, 92] width 104 height 14
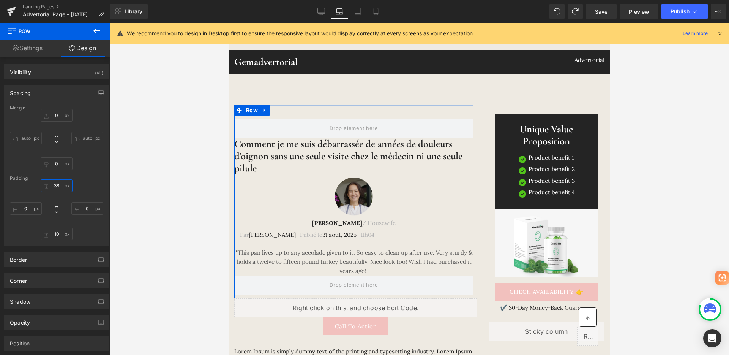
click at [60, 185] on input "38" at bounding box center [57, 185] width 32 height 13
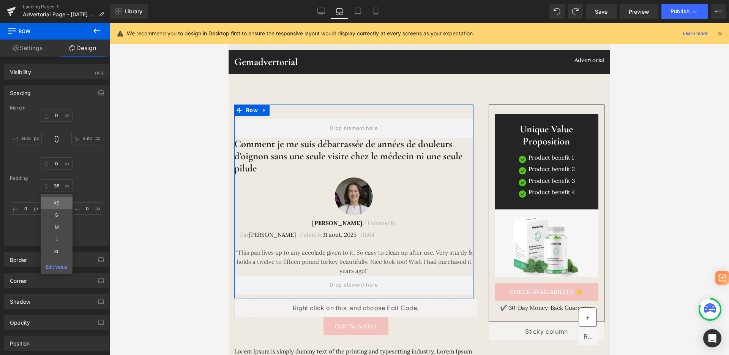
type input "XS"
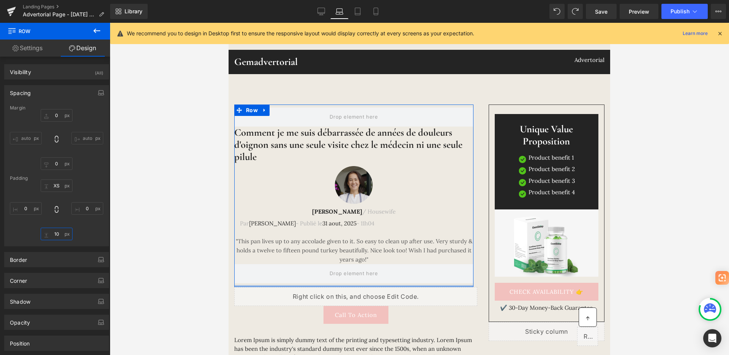
click at [62, 234] on input "10" at bounding box center [57, 234] width 32 height 13
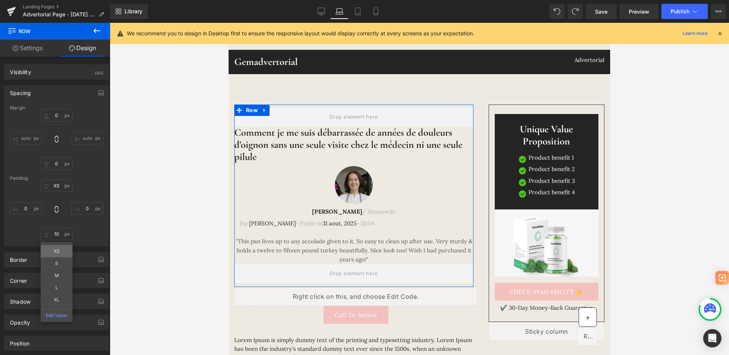
type input "XS"
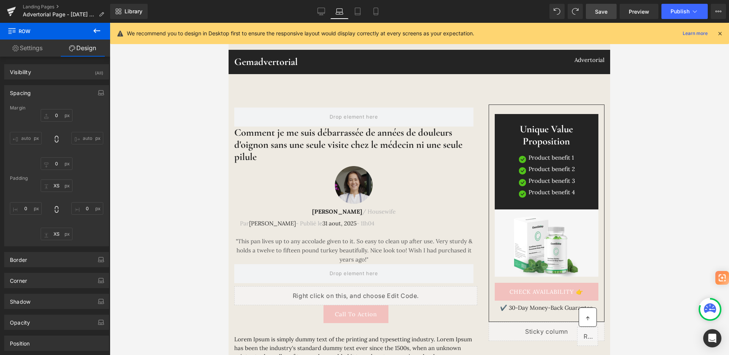
drag, startPoint x: 601, startPoint y: 11, endPoint x: 367, endPoint y: 28, distance: 235.0
click at [601, 11] on span "Save" at bounding box center [601, 12] width 13 height 8
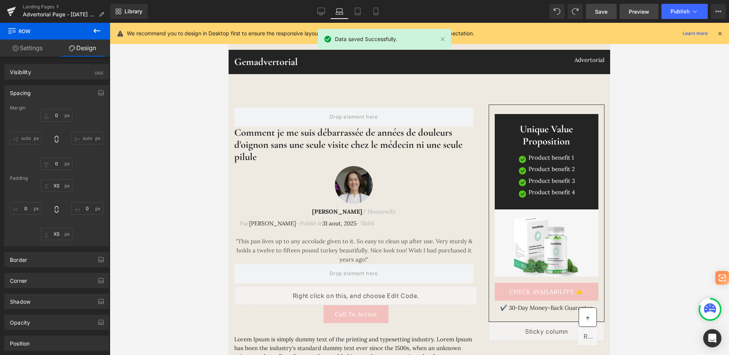
click at [643, 11] on span "Preview" at bounding box center [639, 12] width 21 height 8
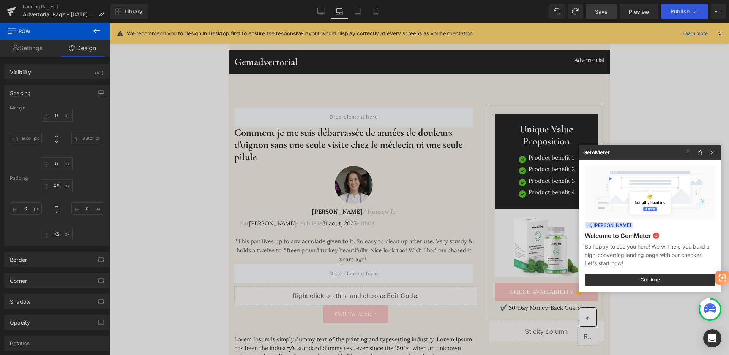
drag, startPoint x: 363, startPoint y: 182, endPoint x: 134, endPoint y: 160, distance: 230.1
click at [363, 182] on div at bounding box center [364, 177] width 729 height 355
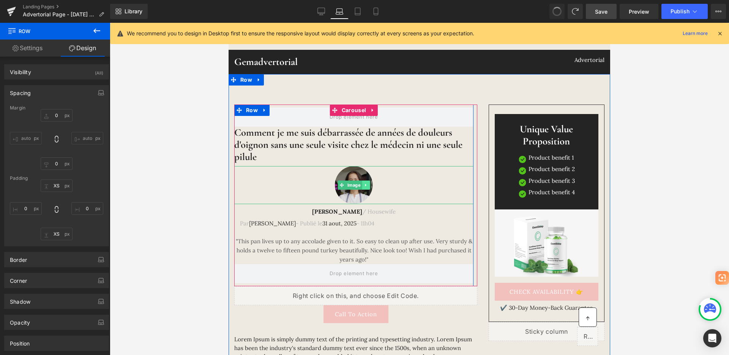
type input "0"
type input "XS"
type input "0"
type input "10"
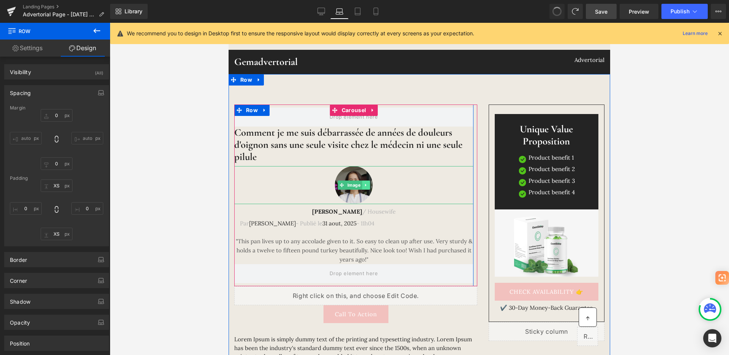
type input "0"
type input "38"
type input "0"
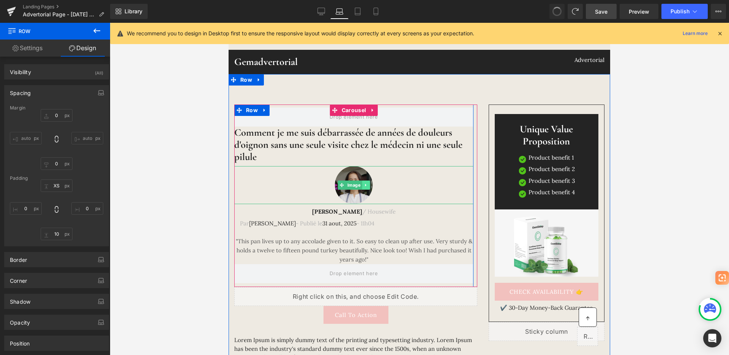
type input "10"
type input "0"
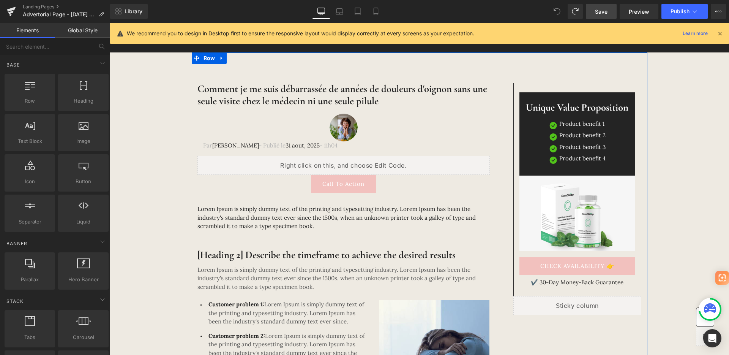
scroll to position [0, 0]
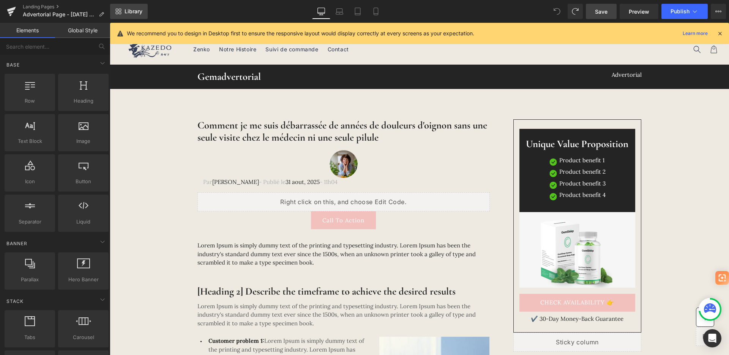
click at [133, 17] on link "Library" at bounding box center [129, 11] width 38 height 15
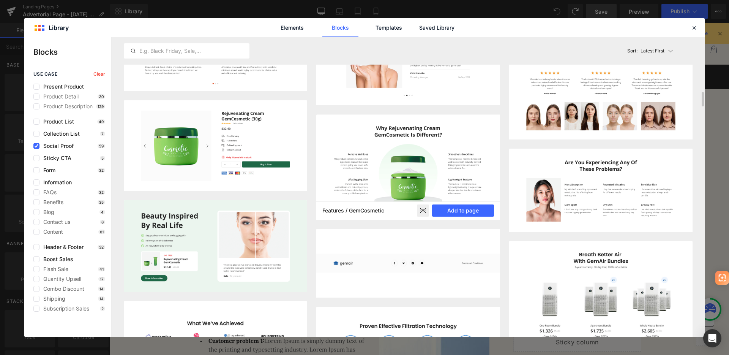
scroll to position [800, 0]
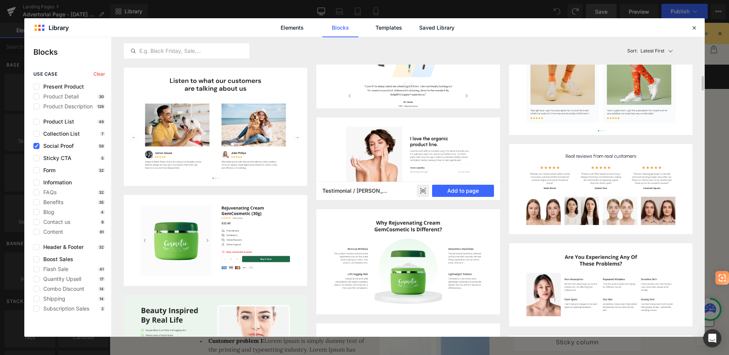
click at [419, 189] on rect at bounding box center [423, 191] width 12 height 12
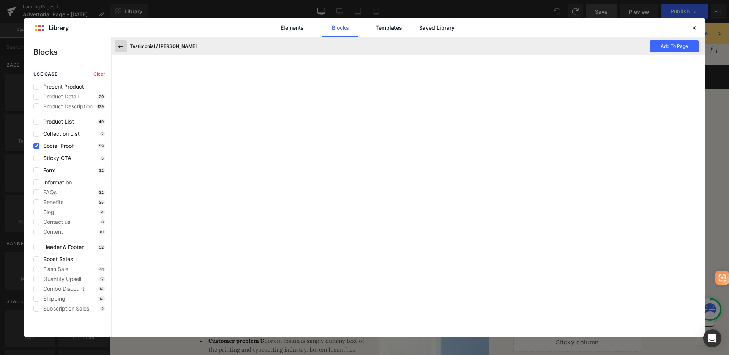
click at [123, 46] on icon at bounding box center [120, 46] width 7 height 7
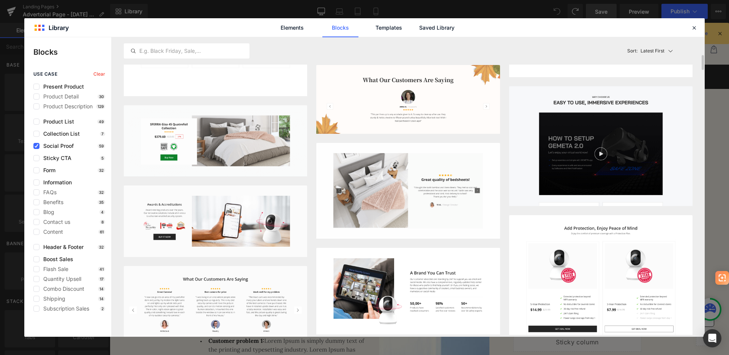
scroll to position [247, 0]
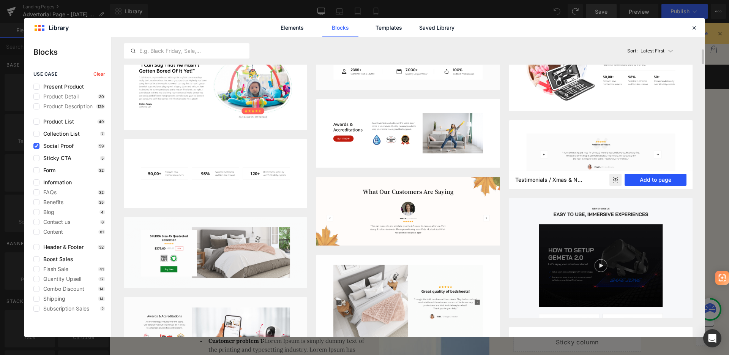
click at [637, 181] on button "Add to page" at bounding box center [656, 180] width 62 height 12
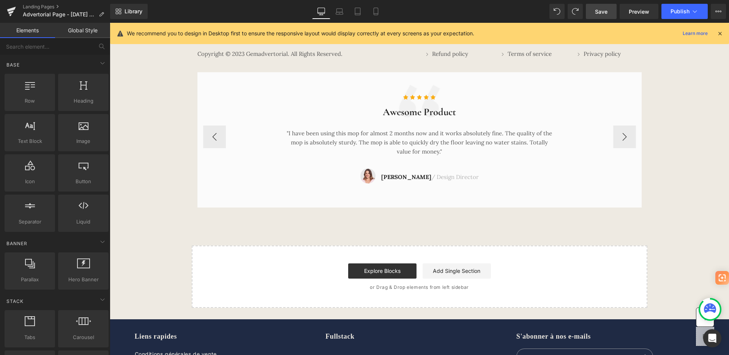
scroll to position [3948, 0]
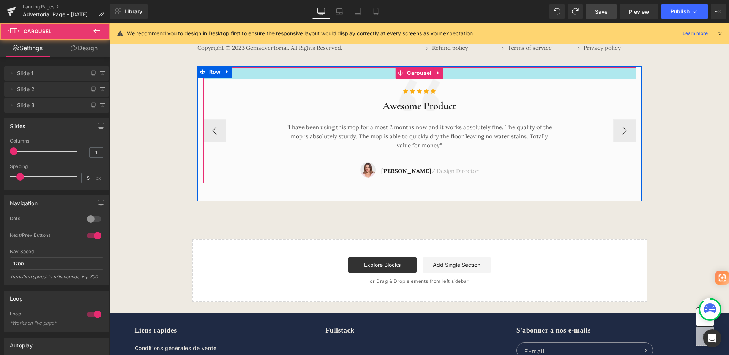
click at [497, 74] on div at bounding box center [419, 72] width 433 height 11
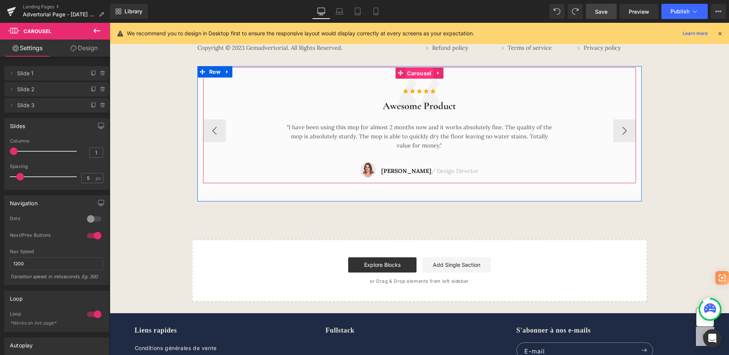
click at [414, 74] on span "Carousel" at bounding box center [419, 73] width 28 height 11
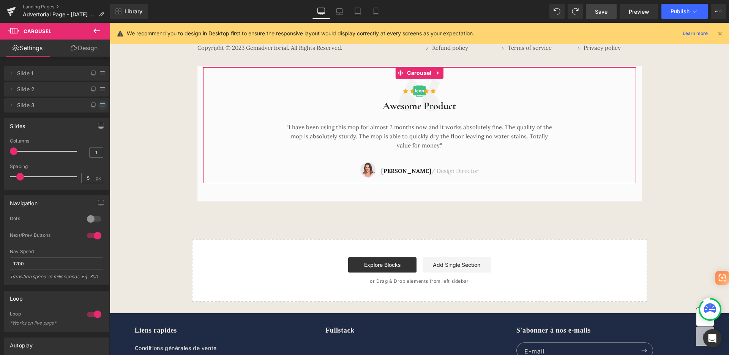
click at [101, 105] on icon at bounding box center [102, 105] width 3 height 3
click at [94, 104] on button "Delete" at bounding box center [95, 106] width 24 height 10
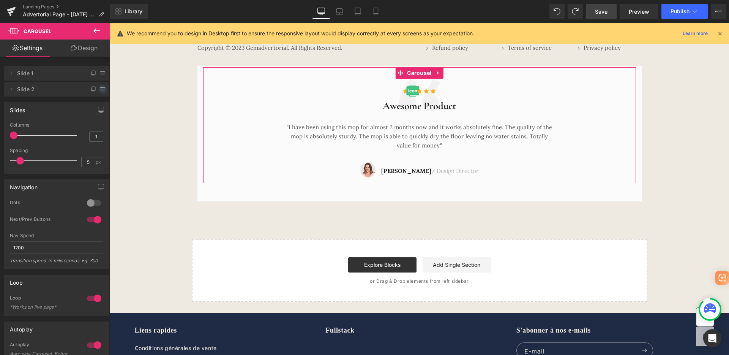
click at [100, 89] on icon at bounding box center [103, 89] width 6 height 6
click at [96, 90] on button "Delete" at bounding box center [95, 90] width 24 height 10
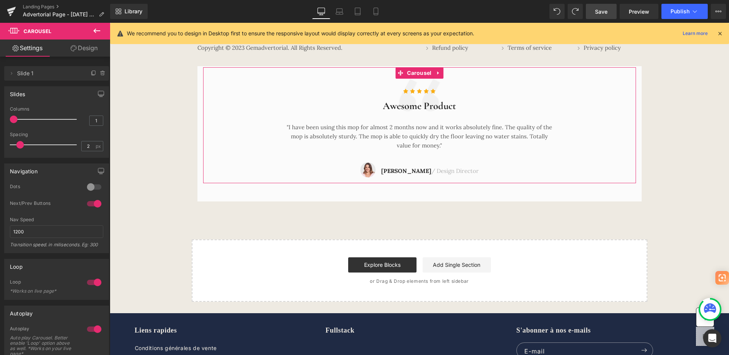
type input "0"
drag, startPoint x: 19, startPoint y: 146, endPoint x: -16, endPoint y: 144, distance: 35.0
click at [0, 144] on html "Carousel You are previewing how the will restyle your page. You can not edit El…" at bounding box center [364, 177] width 729 height 355
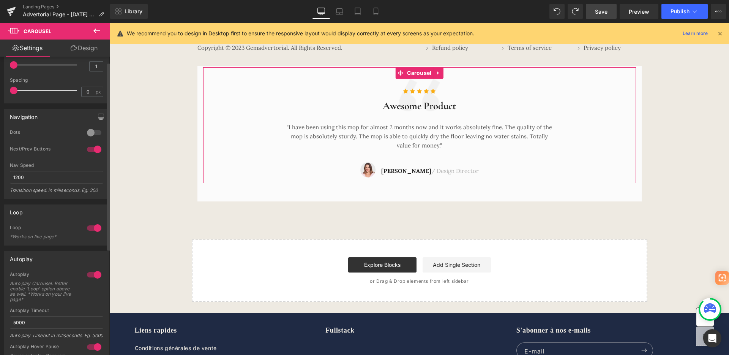
scroll to position [0, 0]
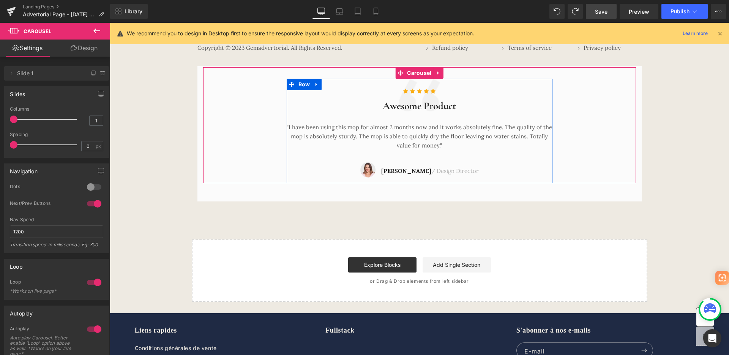
click at [43, 78] on span "Slide 1" at bounding box center [49, 73] width 64 height 14
click at [17, 75] on span "Slide 1" at bounding box center [49, 73] width 64 height 14
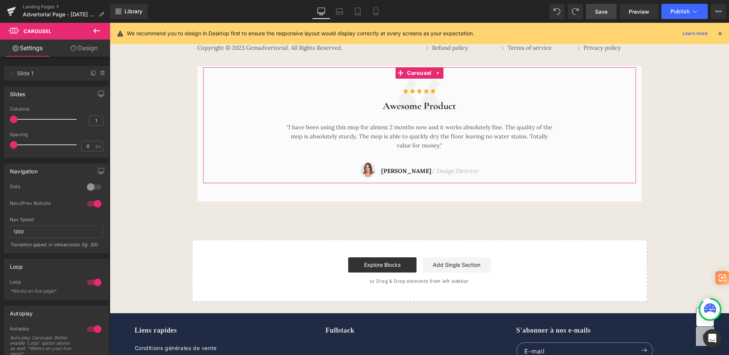
click at [3, 72] on div "Delete Cancel Slide 1 Slide 1" at bounding box center [57, 69] width 114 height 22
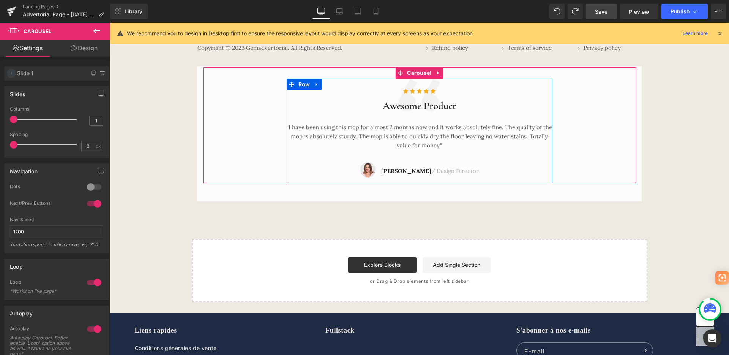
click at [11, 71] on icon at bounding box center [11, 73] width 6 height 6
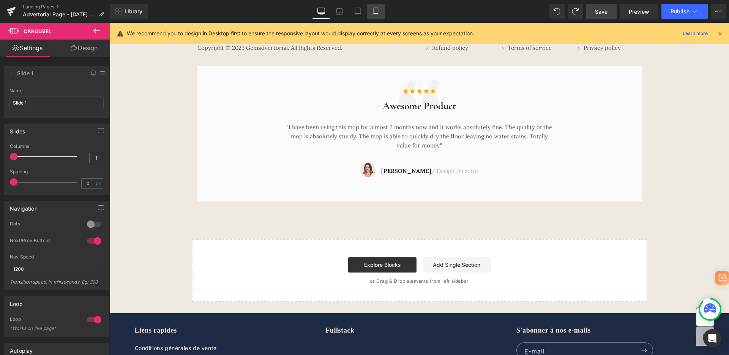
click at [378, 15] on link "Mobile" at bounding box center [376, 11] width 18 height 15
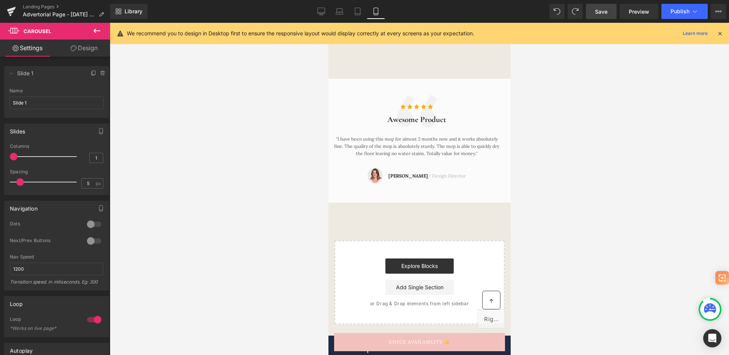
scroll to position [4400, 0]
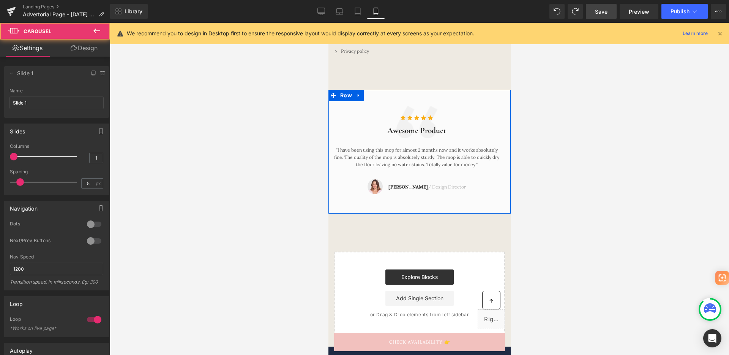
click at [482, 94] on div "Icon Icon Icon Icon Icon Icon List Hoz Awesome Product Heading "I have been usi…" at bounding box center [419, 145] width 171 height 103
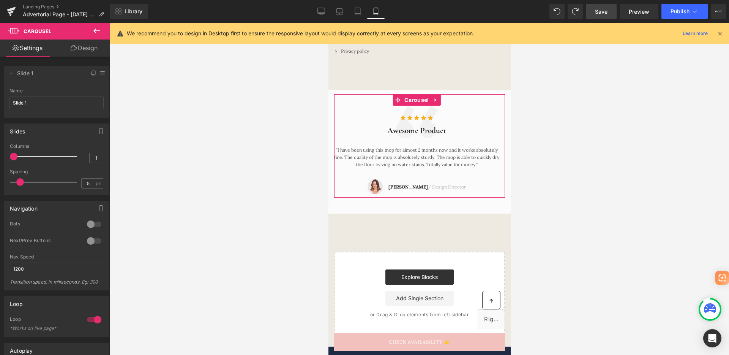
click at [95, 52] on link "Design" at bounding box center [84, 48] width 55 height 17
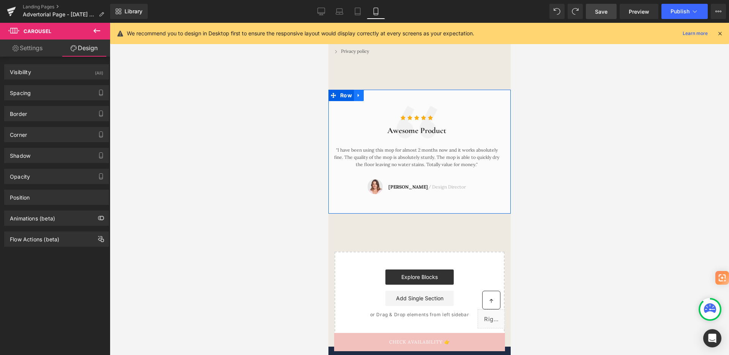
click at [356, 93] on icon at bounding box center [358, 96] width 5 height 6
click at [345, 90] on span "Row" at bounding box center [346, 95] width 16 height 11
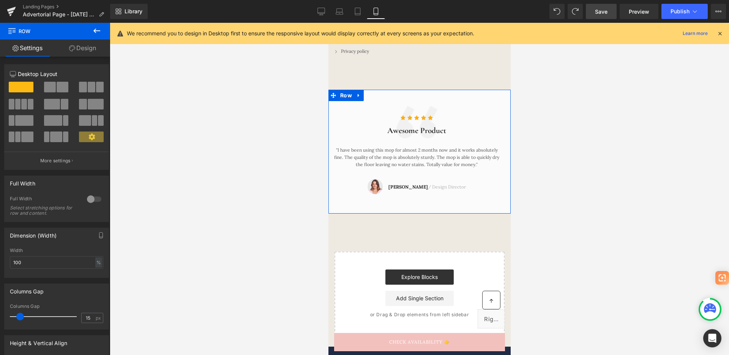
click at [96, 51] on link "Design" at bounding box center [82, 48] width 55 height 17
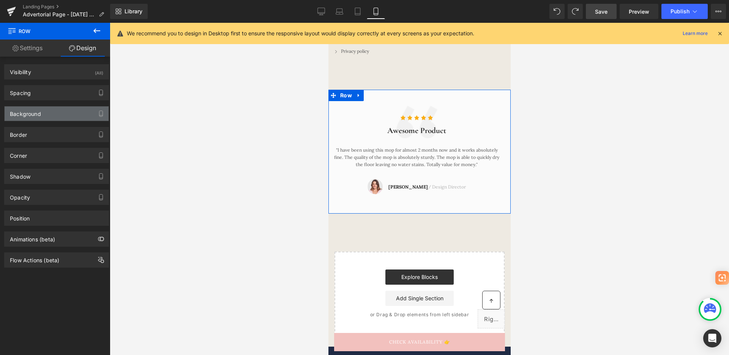
click at [61, 111] on div "Background" at bounding box center [57, 113] width 104 height 14
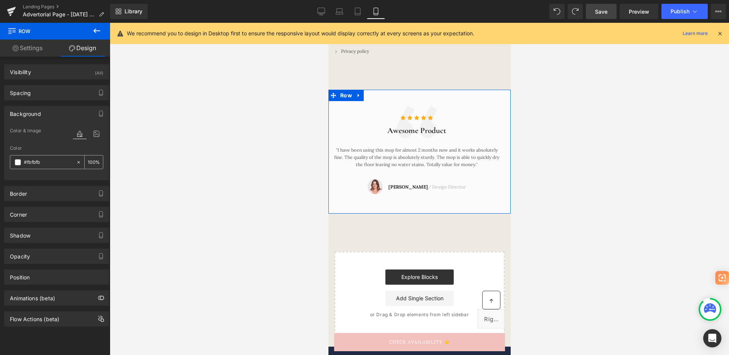
click at [77, 162] on icon at bounding box center [78, 162] width 2 height 2
type input "none"
type input "0"
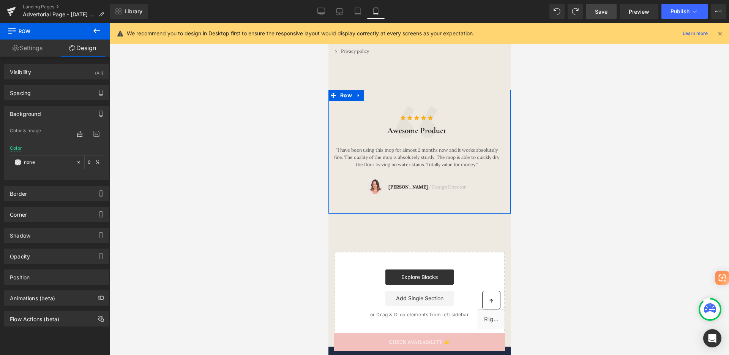
click at [36, 50] on link "Settings" at bounding box center [27, 48] width 55 height 17
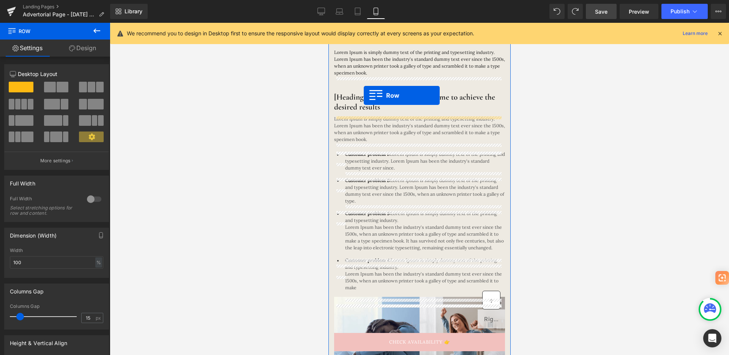
scroll to position [0, 0]
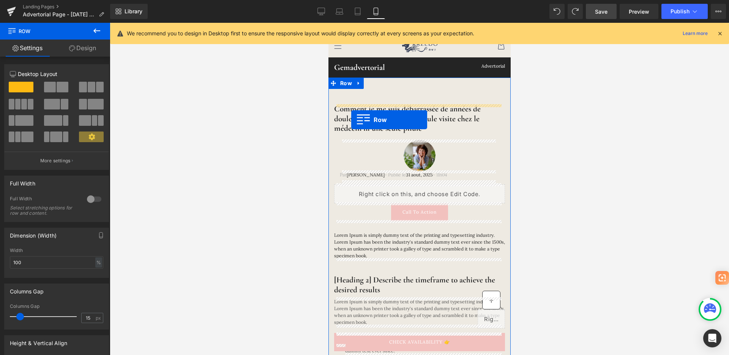
drag, startPoint x: 333, startPoint y: 87, endPoint x: 351, endPoint y: 120, distance: 37.6
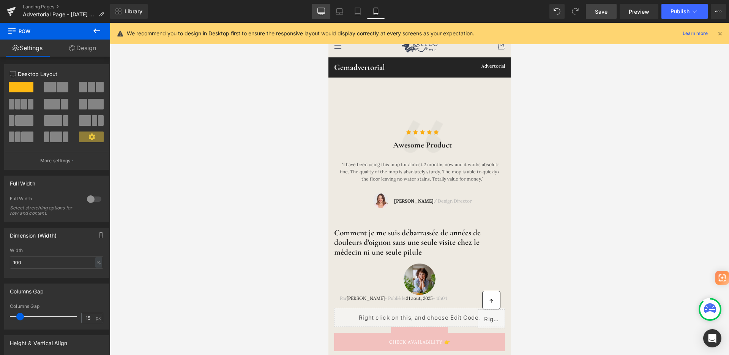
click at [324, 16] on link "Desktop" at bounding box center [321, 11] width 18 height 15
type input "1170"
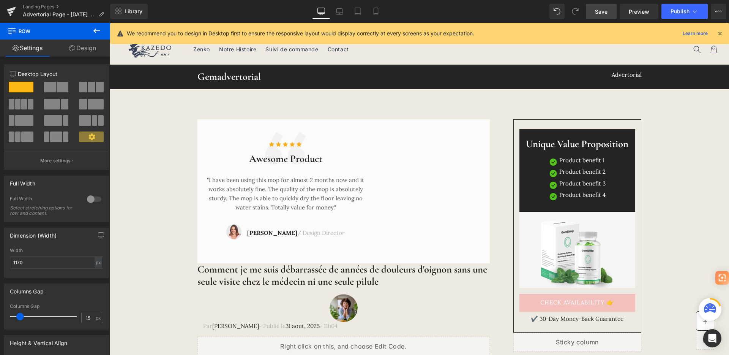
scroll to position [15, 0]
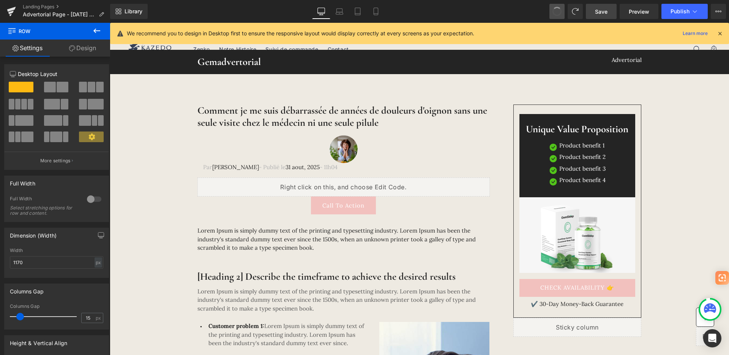
click at [558, 16] on span at bounding box center [557, 11] width 10 height 10
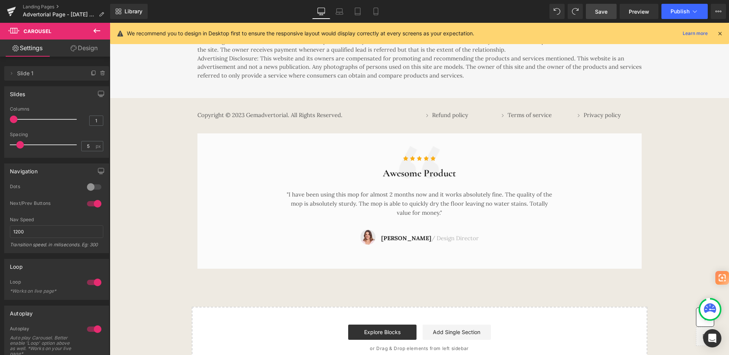
scroll to position [3883, 0]
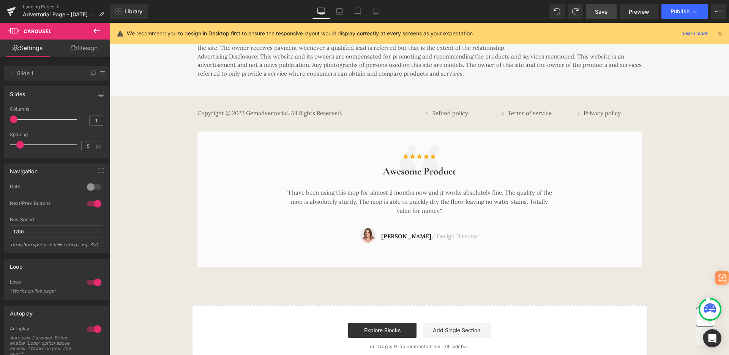
click at [439, 146] on div "Icon Icon Icon Icon Icon Icon List Hoz Awesome Product Heading "I have been usi…" at bounding box center [419, 190] width 433 height 115
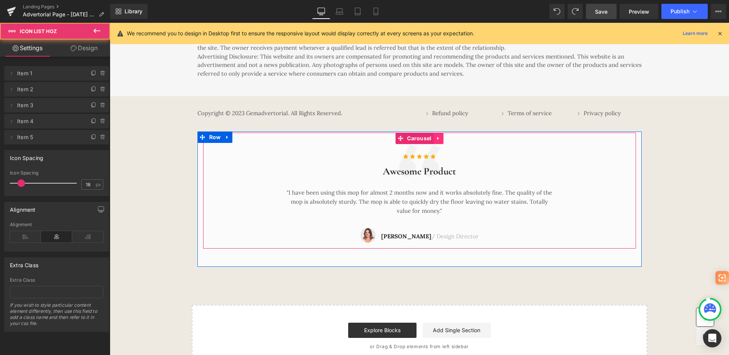
click at [437, 140] on icon at bounding box center [438, 139] width 5 height 6
click at [441, 141] on icon at bounding box center [443, 139] width 5 height 6
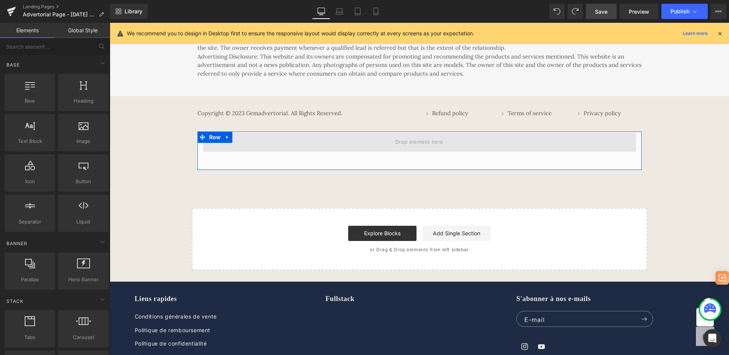
click at [528, 147] on span at bounding box center [419, 142] width 433 height 19
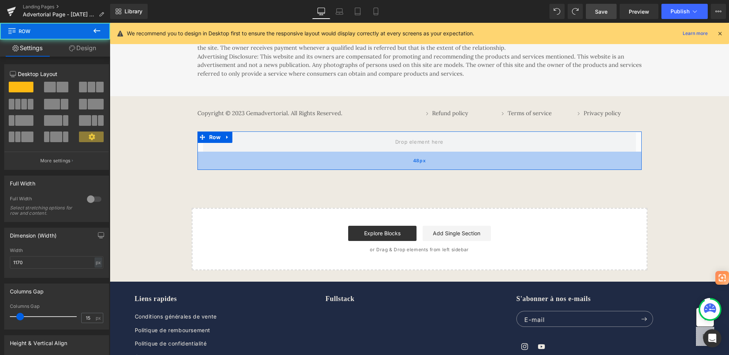
click at [392, 155] on div "48px" at bounding box center [420, 161] width 444 height 18
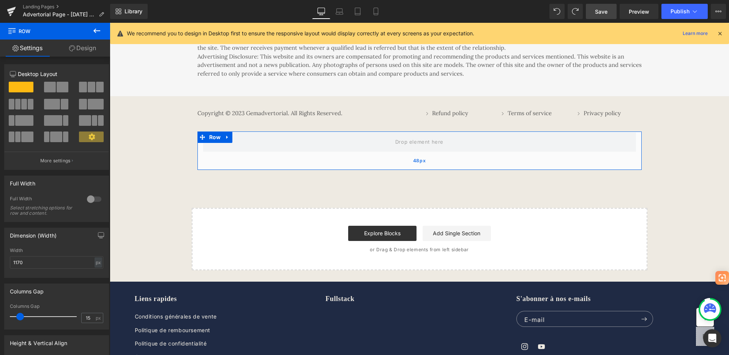
click at [324, 157] on div "48px" at bounding box center [420, 161] width 444 height 18
click at [225, 136] on link at bounding box center [228, 136] width 10 height 11
click at [245, 139] on icon at bounding box center [247, 136] width 5 height 5
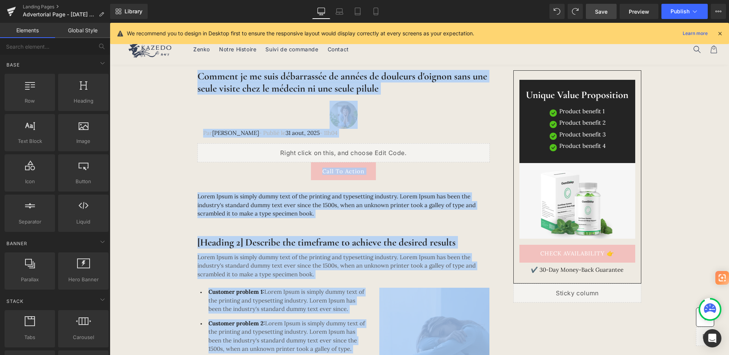
scroll to position [0, 0]
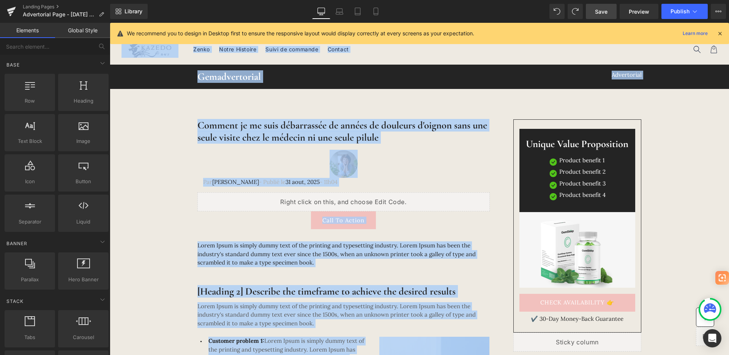
drag, startPoint x: 729, startPoint y: 215, endPoint x: 686, endPoint y: 24, distance: 195.1
click at [686, 24] on html "Santéllia Ignorer et passer au contenu Votre panier est vide Continuer les acha…" at bounding box center [420, 189] width 620 height 332
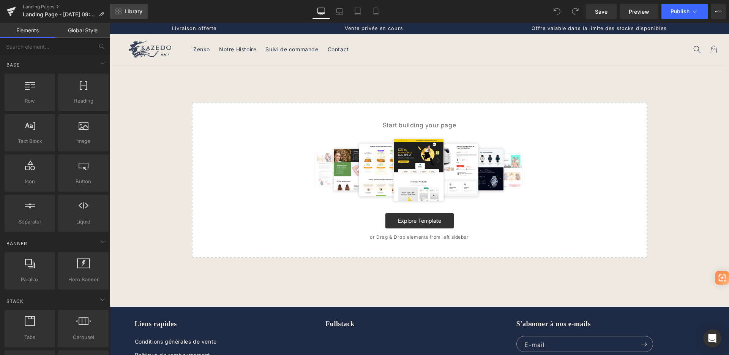
click at [138, 8] on span "Library" at bounding box center [134, 11] width 18 height 7
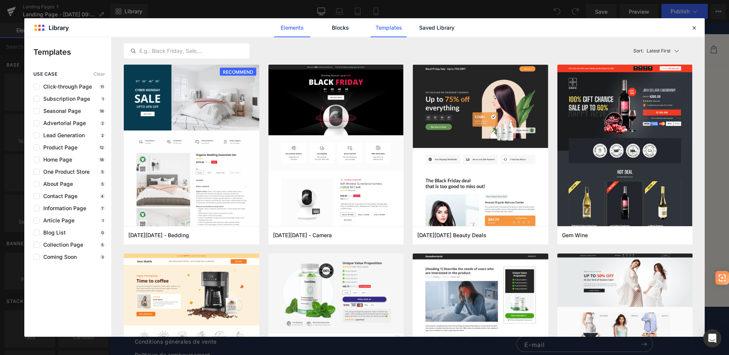
click at [302, 32] on link "Elements" at bounding box center [292, 27] width 36 height 19
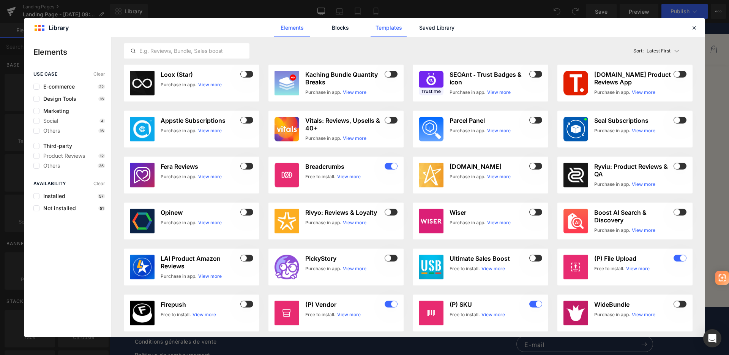
click at [380, 30] on link "Templates" at bounding box center [389, 27] width 36 height 19
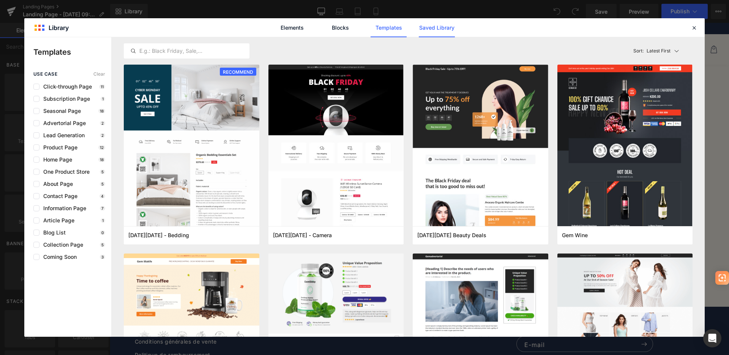
click at [420, 27] on link "Saved Library" at bounding box center [437, 27] width 36 height 19
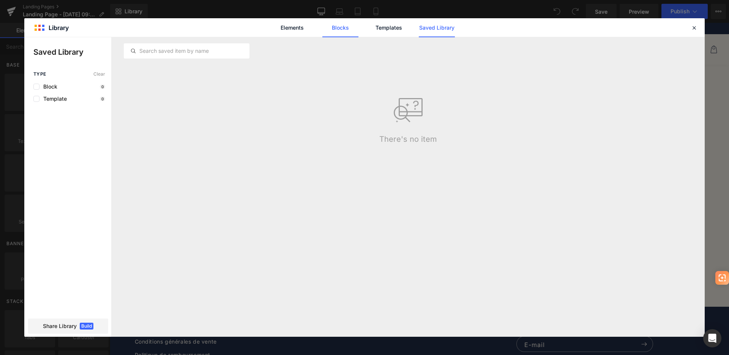
click at [335, 29] on link "Blocks" at bounding box center [340, 27] width 36 height 19
